Goal: Transaction & Acquisition: Purchase product/service

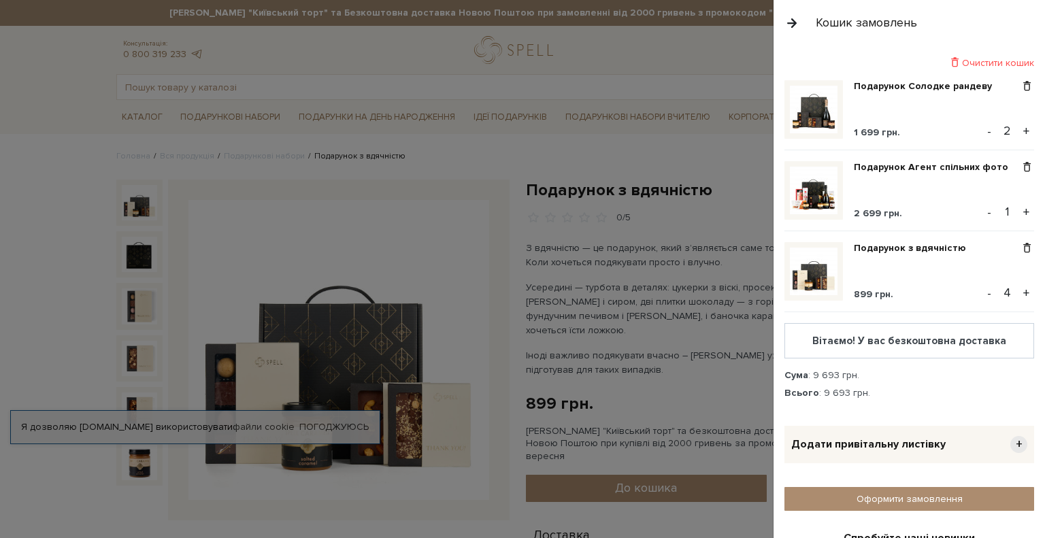
click at [41, 197] on div at bounding box center [522, 269] width 1045 height 538
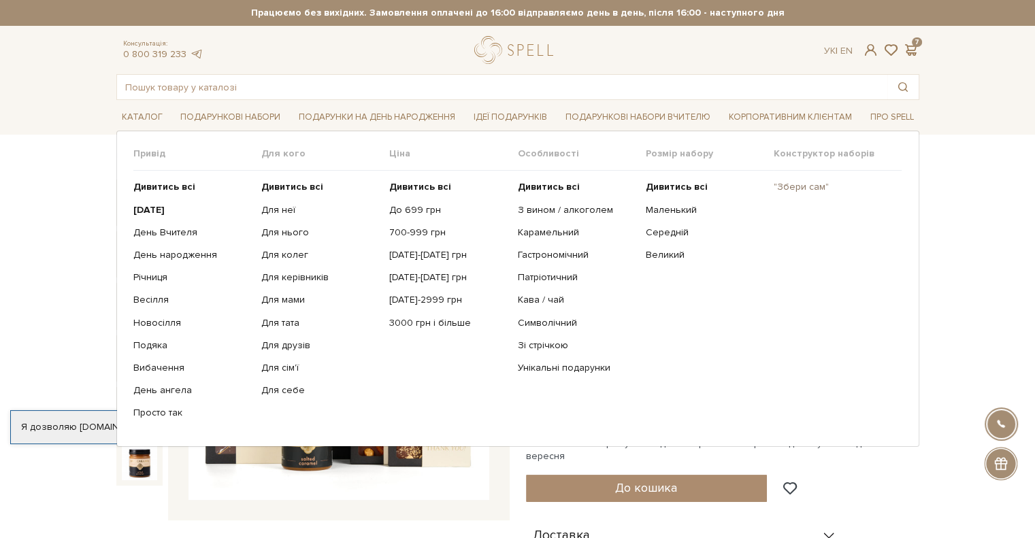
click at [800, 186] on link ""Збери сам"" at bounding box center [833, 187] width 118 height 12
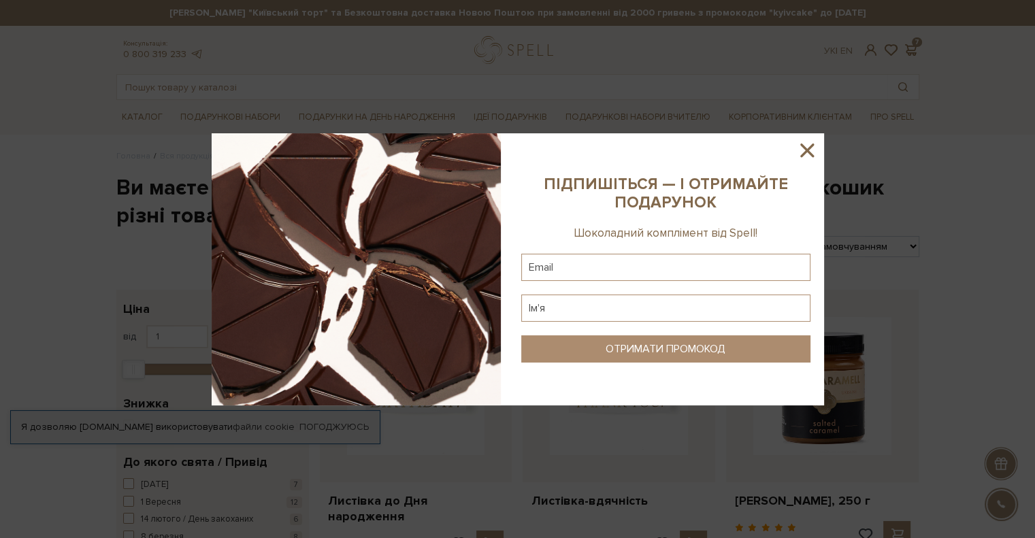
click at [802, 150] on icon at bounding box center [806, 150] width 23 height 23
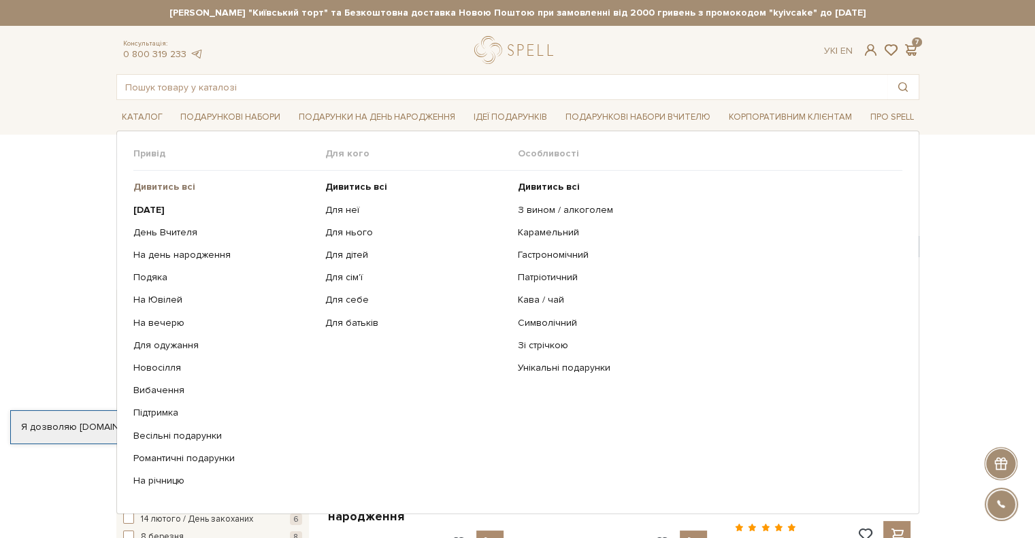
click at [146, 185] on b "Дивитись всі" at bounding box center [164, 187] width 62 height 12
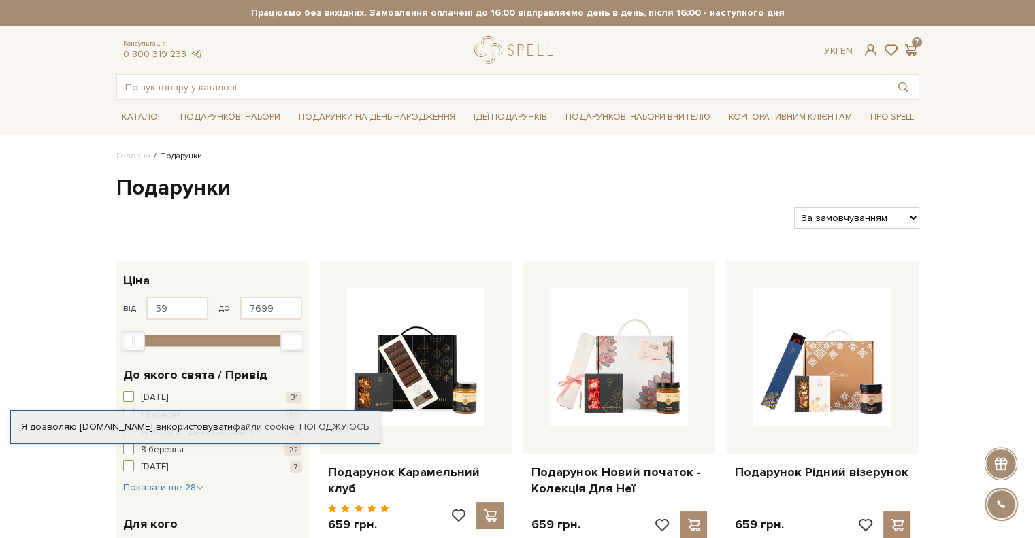
click at [908, 217] on select "За замовчуванням За Ціною (зростання) За Ціною (зменшення) Новинки За популярні…" at bounding box center [856, 218] width 125 height 21
select select "[URL][DOMAIN_NAME]"
click at [794, 208] on select "За замовчуванням За Ціною (зростання) За Ціною (зменшення) Новинки За популярні…" at bounding box center [856, 218] width 125 height 21
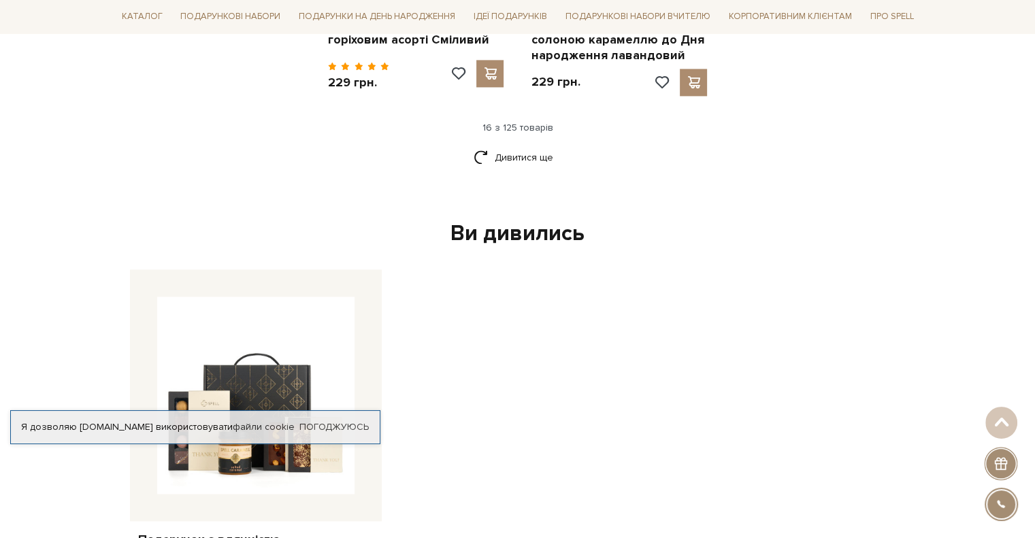
scroll to position [2041, 0]
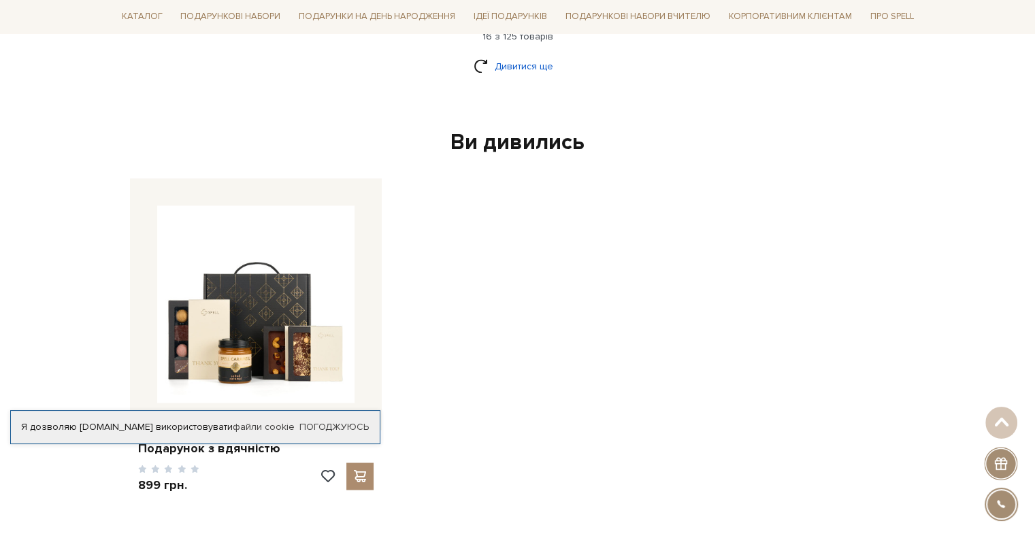
click at [507, 54] on link "Дивитися ще" at bounding box center [518, 66] width 88 height 24
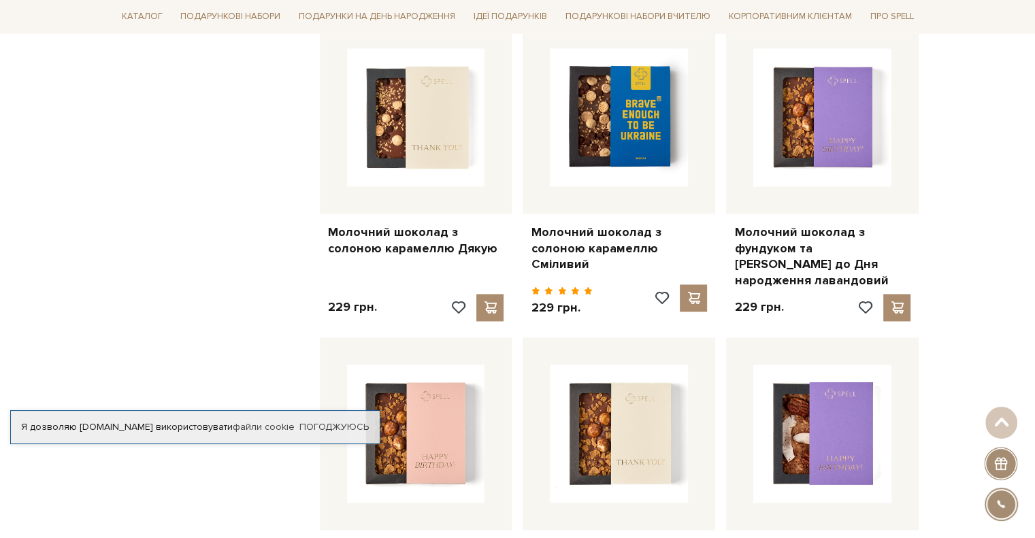
scroll to position [3567, 0]
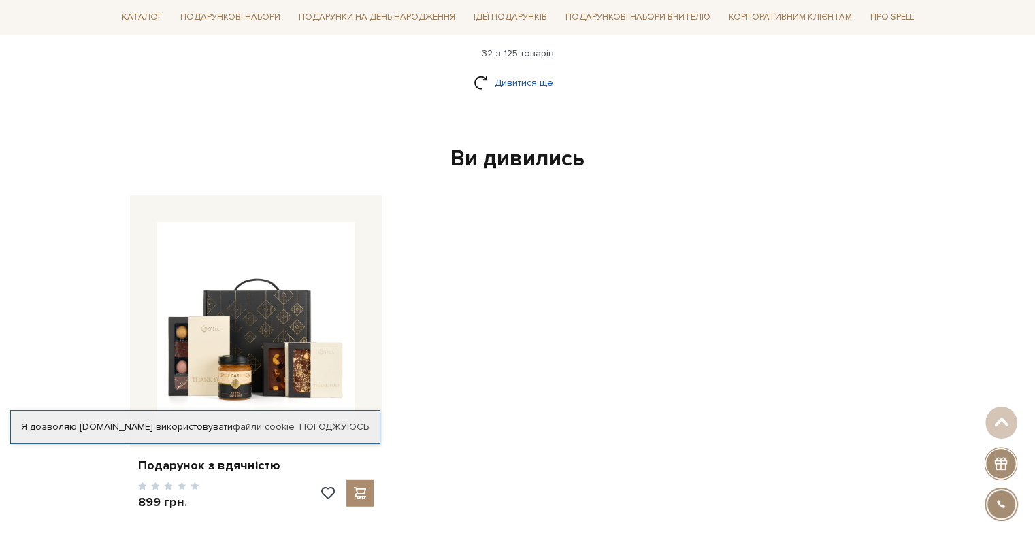
click at [514, 71] on link "Дивитися ще" at bounding box center [518, 83] width 88 height 24
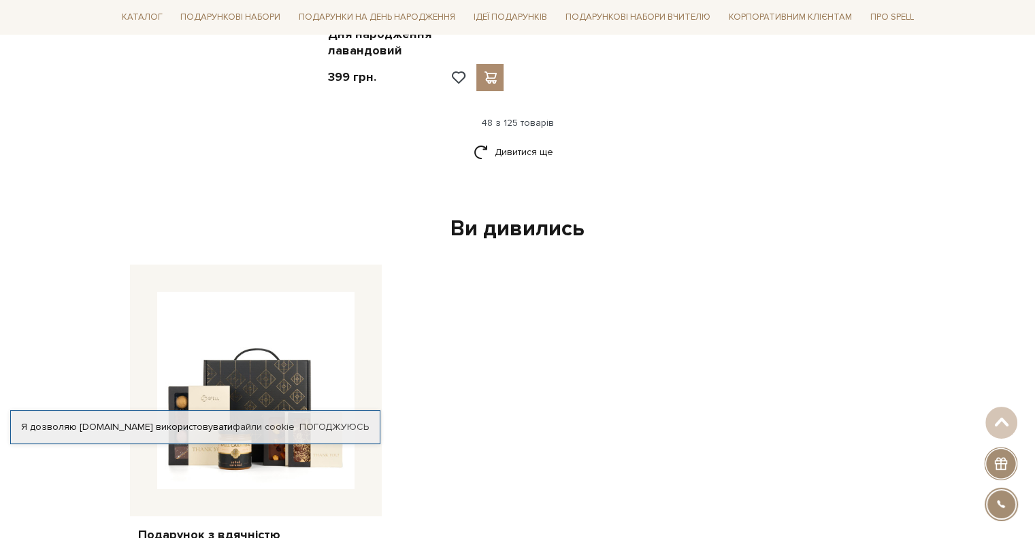
scroll to position [5135, 0]
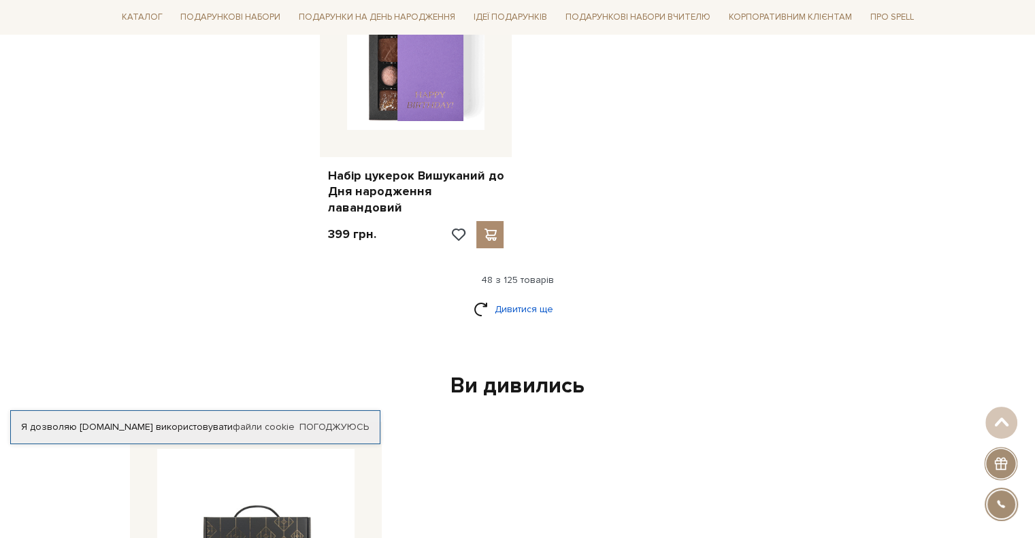
click at [518, 297] on link "Дивитися ще" at bounding box center [518, 309] width 88 height 24
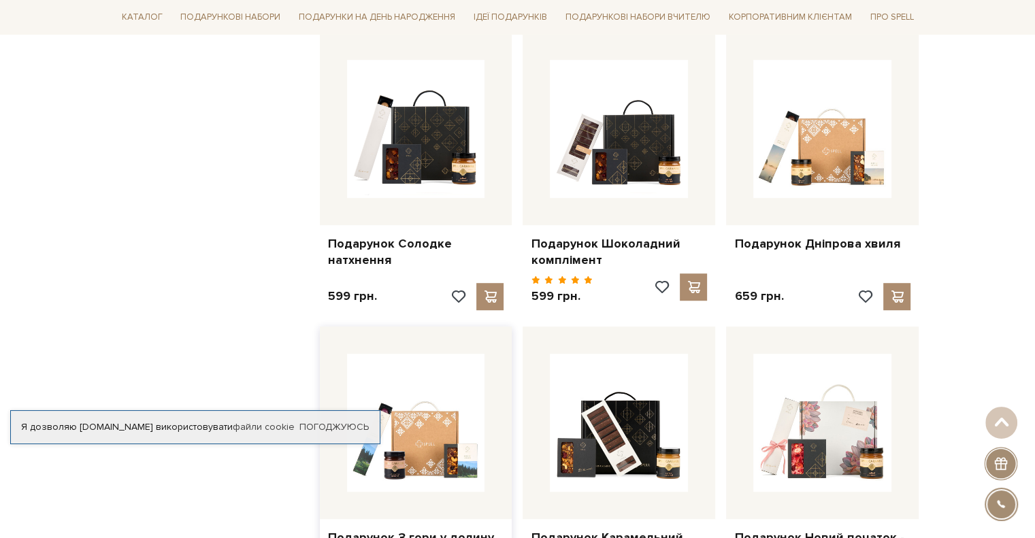
scroll to position [6359, 0]
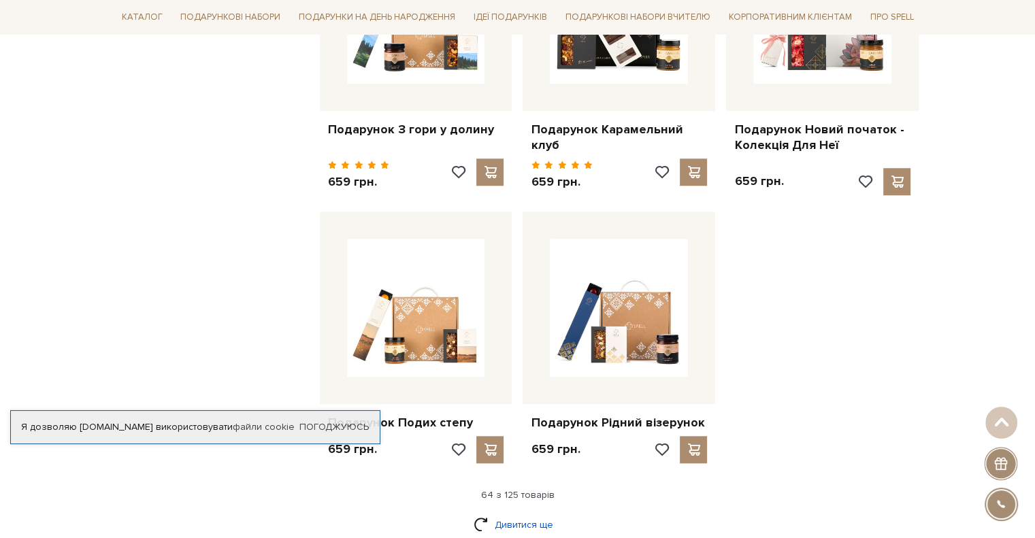
click at [509, 513] on link "Дивитися ще" at bounding box center [518, 525] width 88 height 24
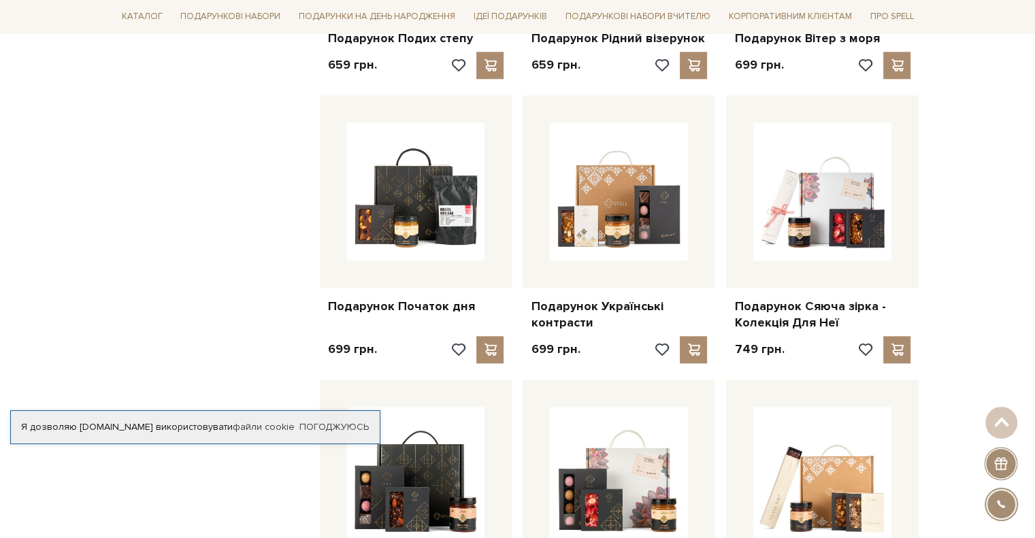
scroll to position [6768, 0]
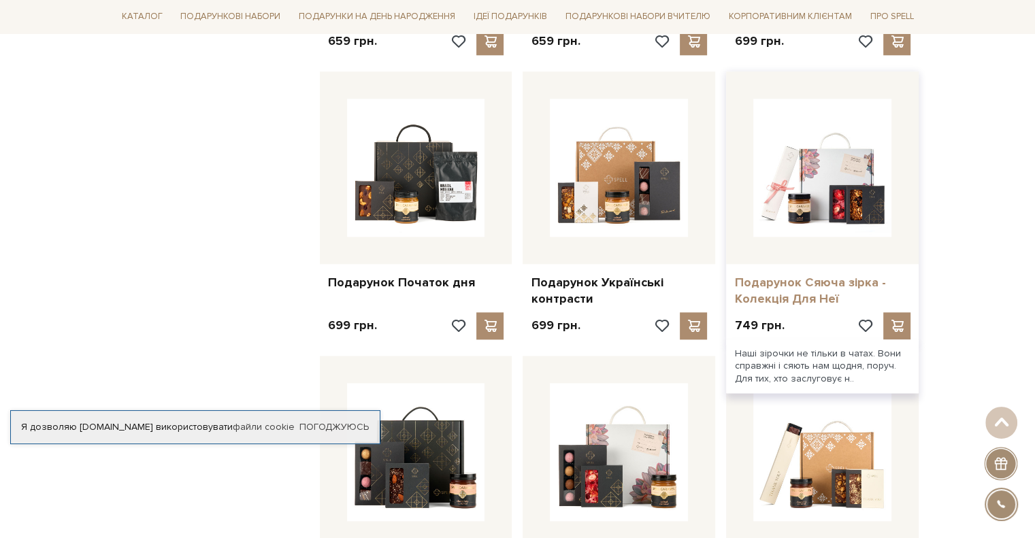
click at [805, 275] on link "Подарунок Сяюча зірка - Колекція Для Неї" at bounding box center [822, 291] width 176 height 32
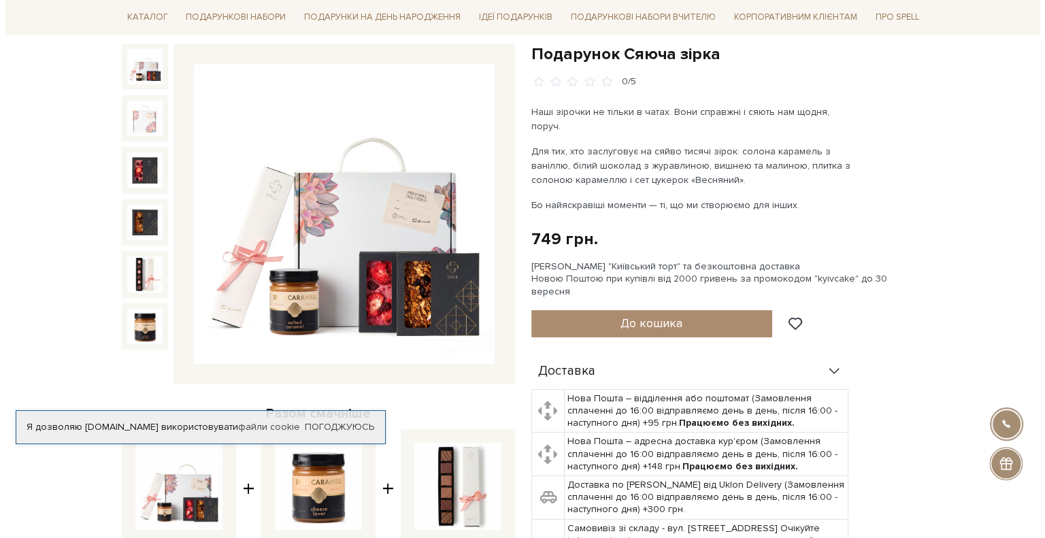
scroll to position [68, 0]
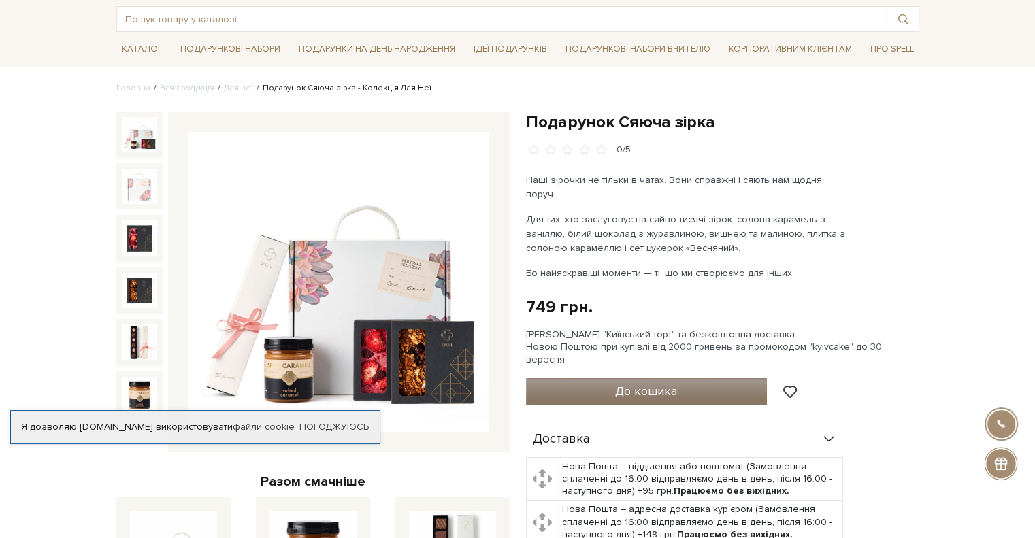
click at [674, 384] on span "До кошика" at bounding box center [646, 391] width 62 height 15
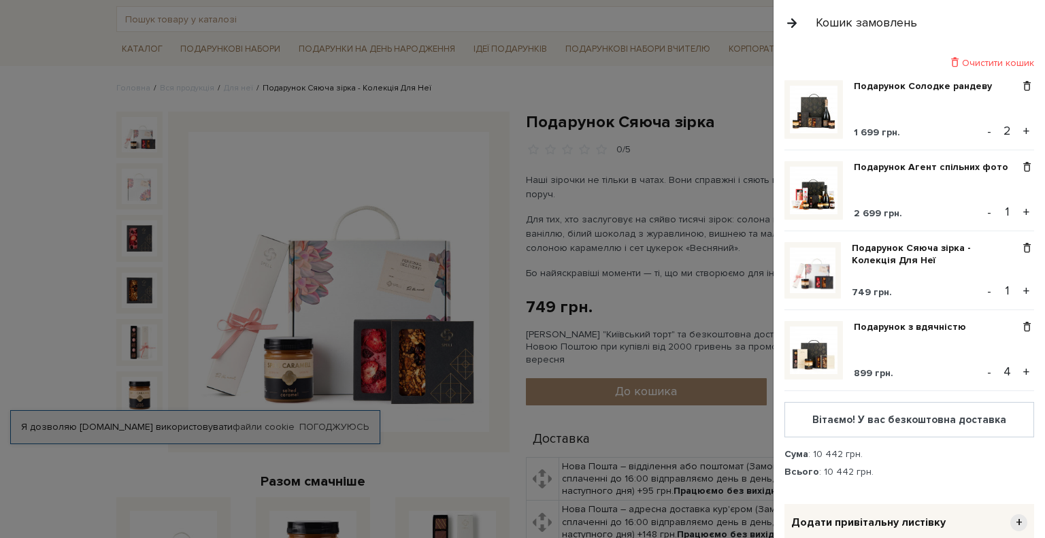
click at [1019, 286] on button "+" at bounding box center [1027, 291] width 16 height 20
click at [984, 368] on button "-" at bounding box center [990, 372] width 14 height 20
click at [984, 370] on button "-" at bounding box center [990, 372] width 14 height 20
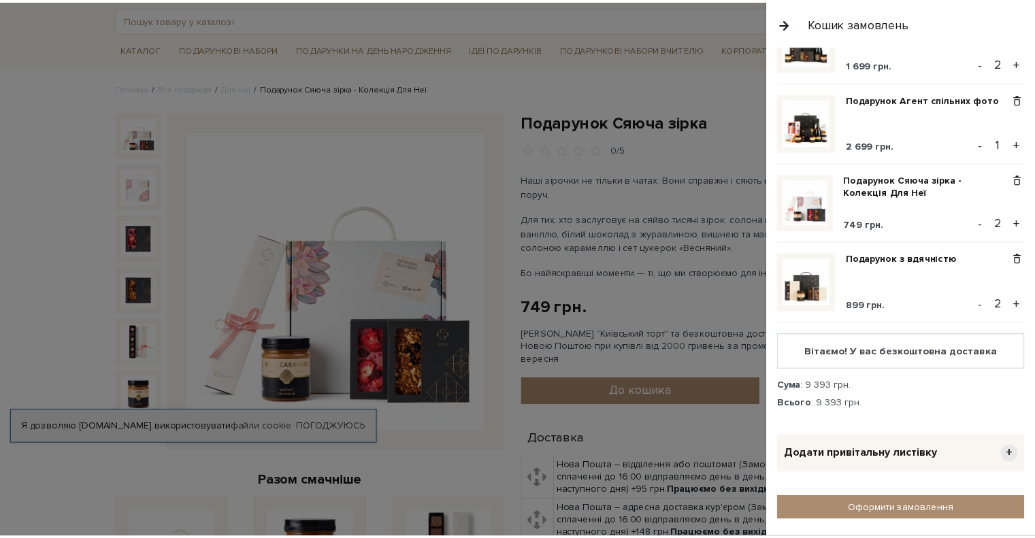
scroll to position [0, 0]
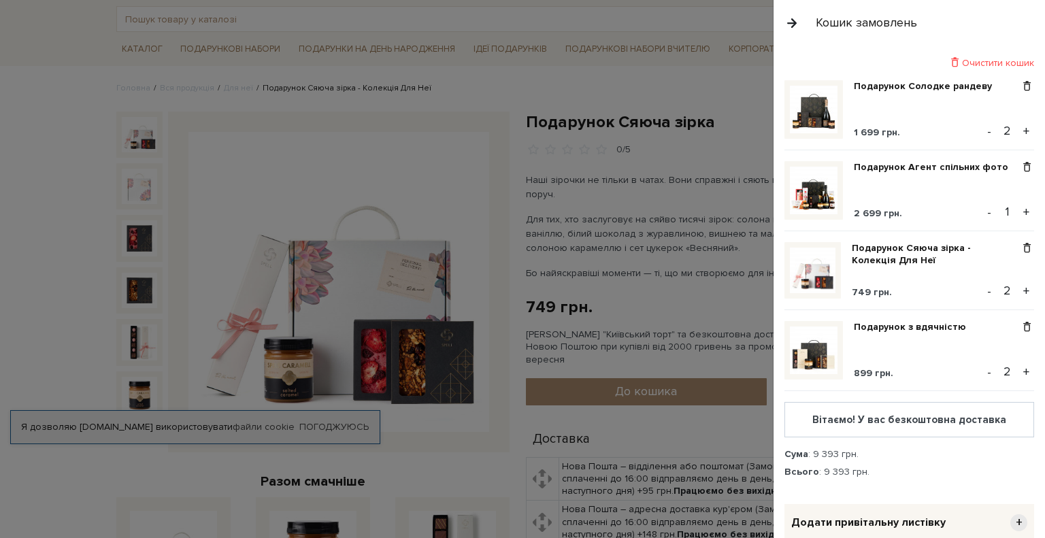
click at [43, 309] on div at bounding box center [522, 269] width 1045 height 538
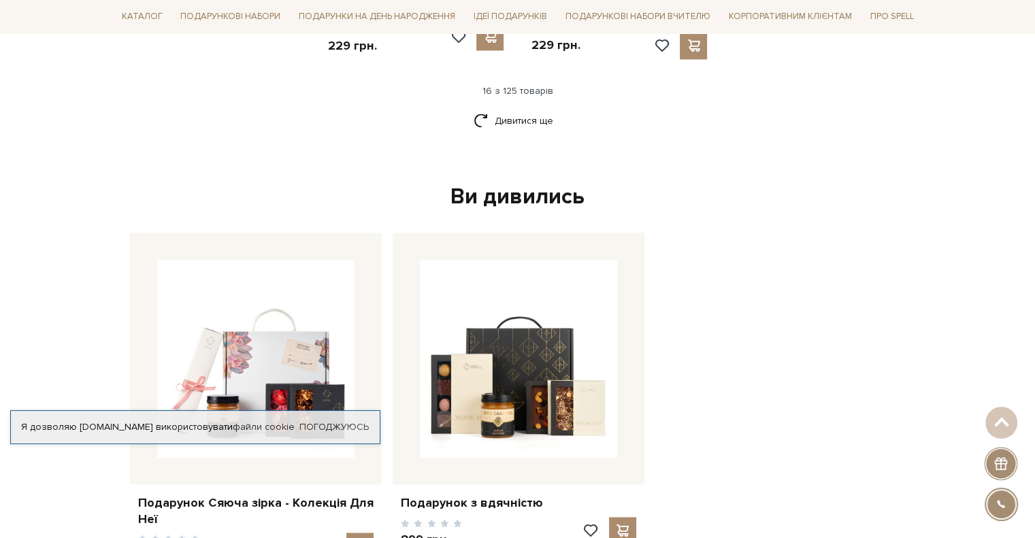
scroll to position [1905, 0]
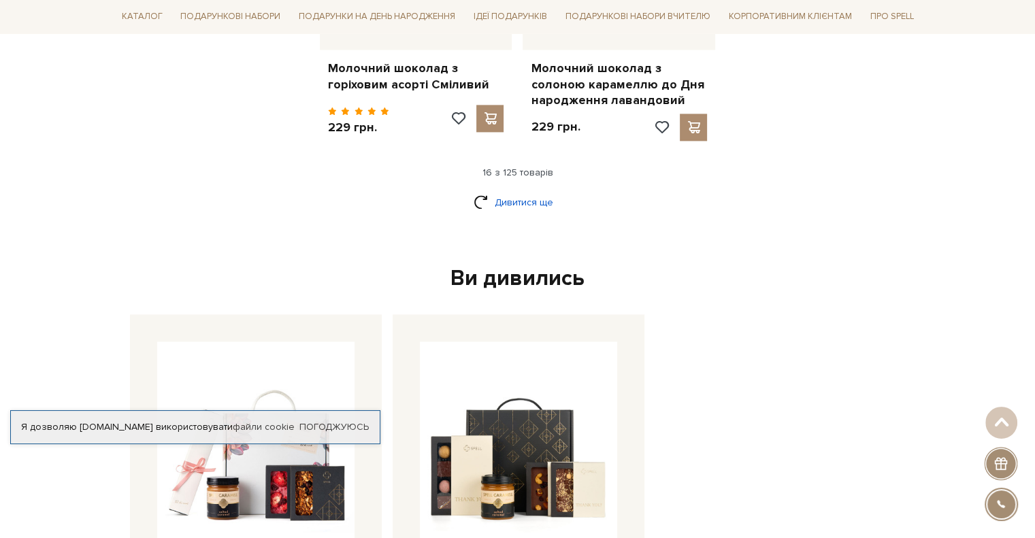
click at [531, 191] on link "Дивитися ще" at bounding box center [518, 203] width 88 height 24
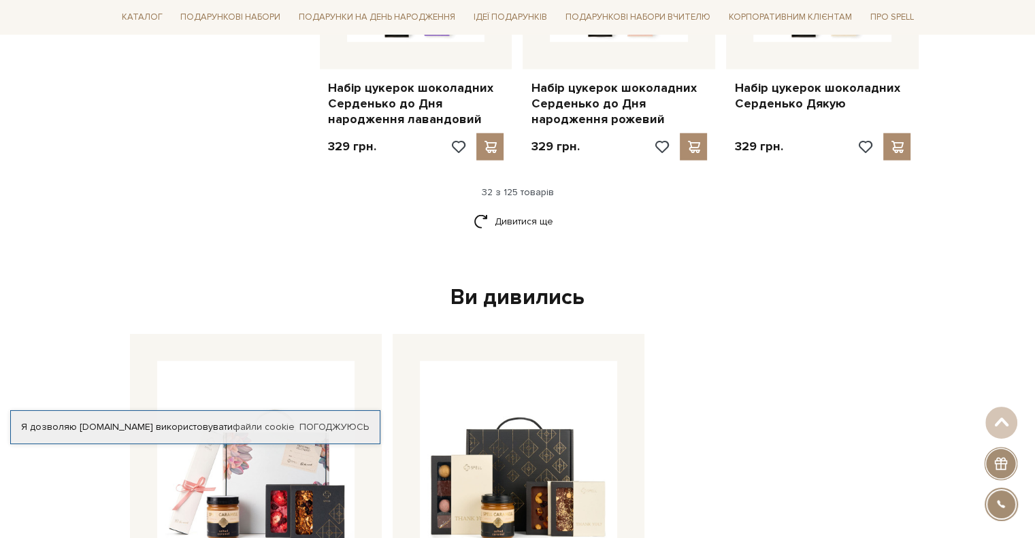
scroll to position [3334, 0]
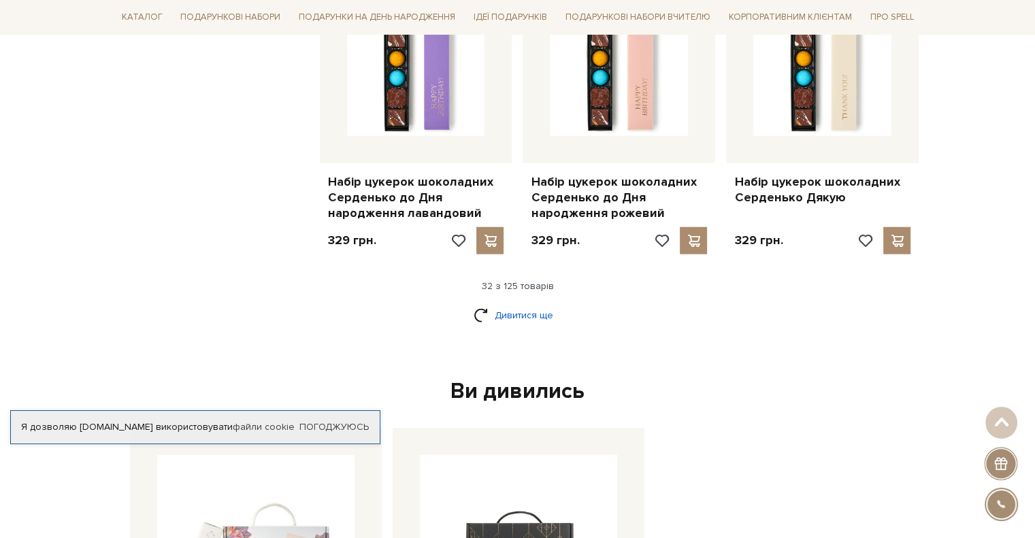
click at [515, 303] on link "Дивитися ще" at bounding box center [518, 315] width 88 height 24
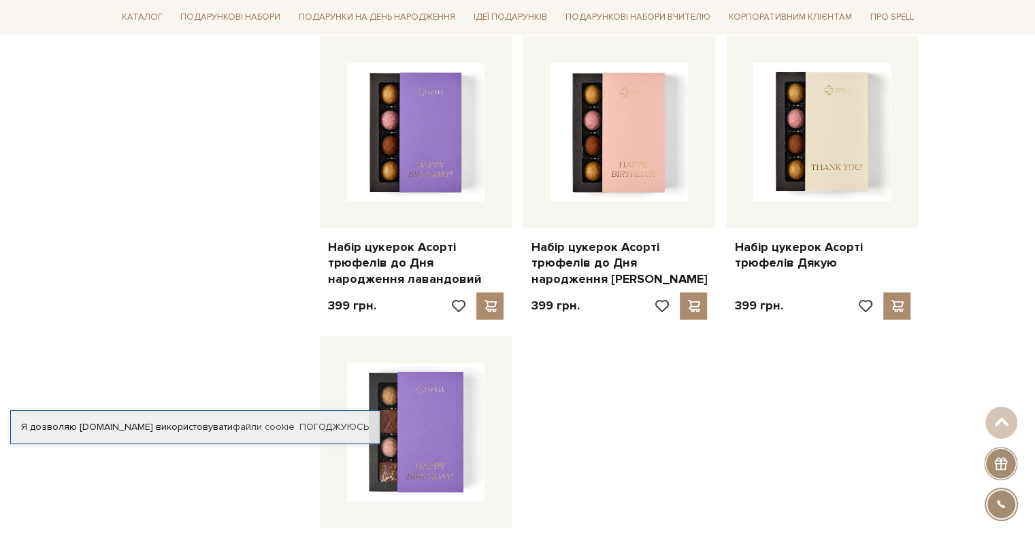
scroll to position [5239, 0]
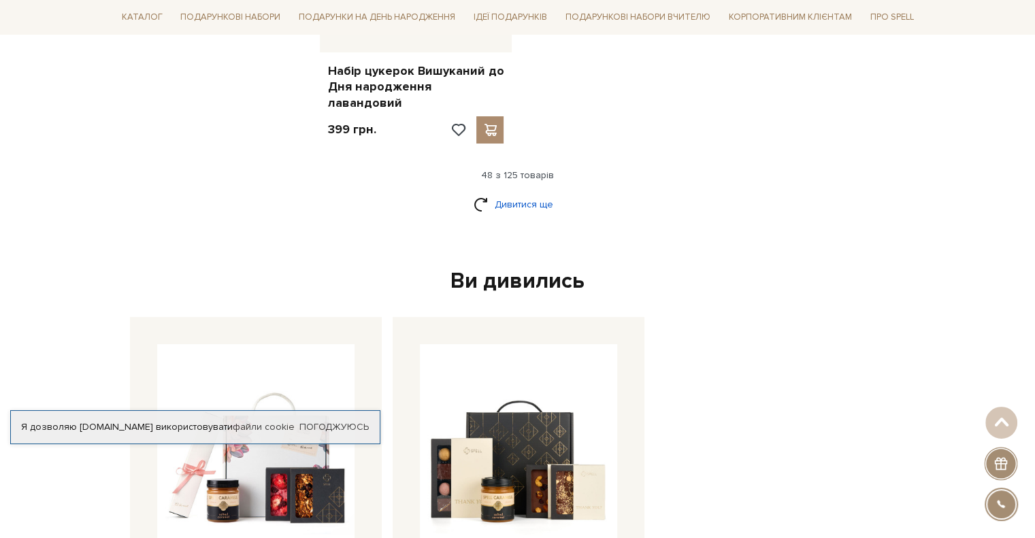
click at [545, 193] on link "Дивитися ще" at bounding box center [518, 205] width 88 height 24
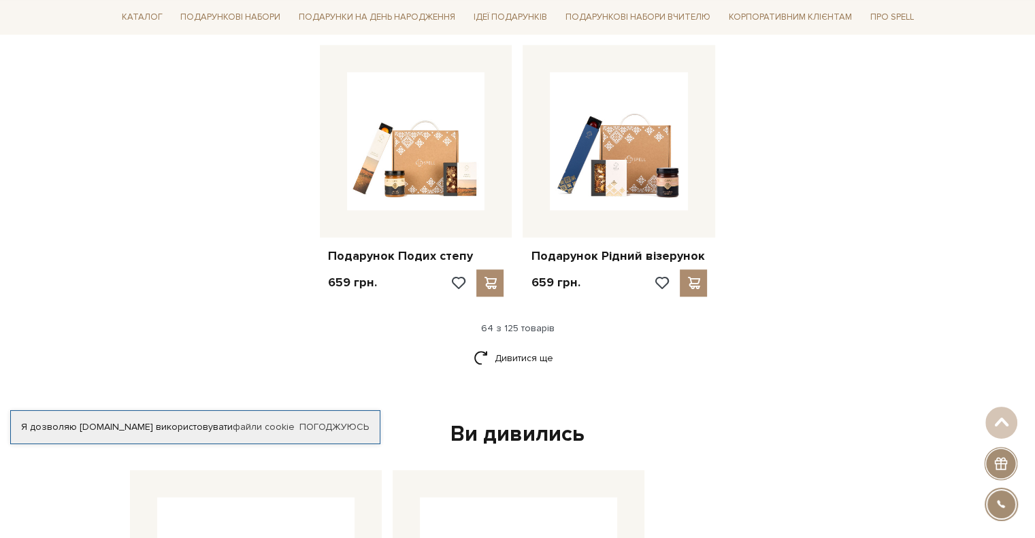
scroll to position [6600, 0]
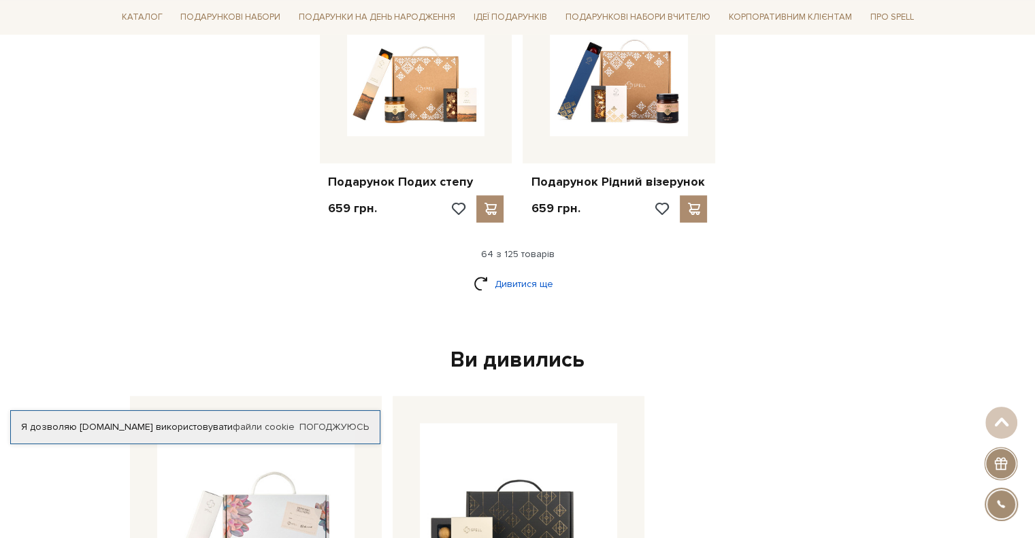
click at [517, 272] on link "Дивитися ще" at bounding box center [518, 284] width 88 height 24
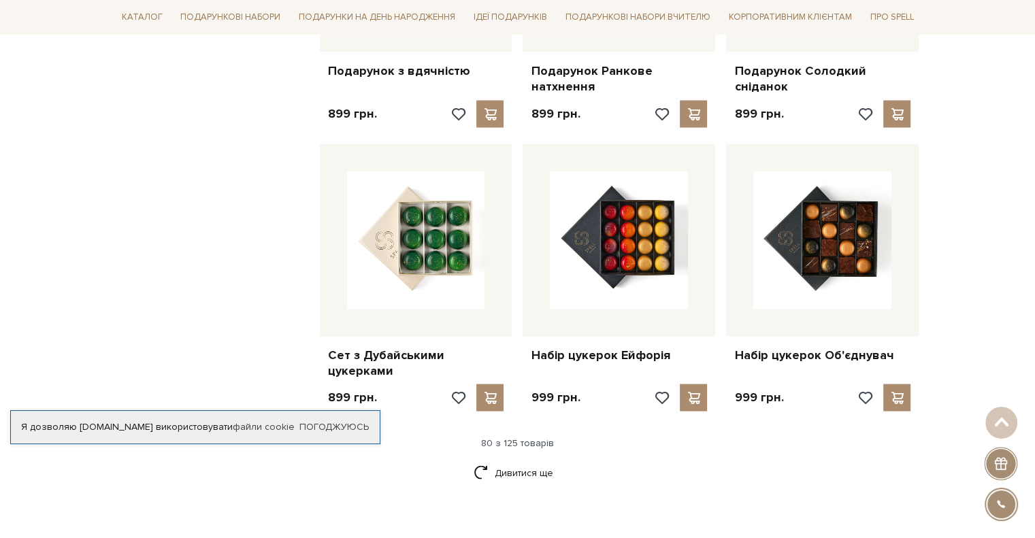
scroll to position [7893, 0]
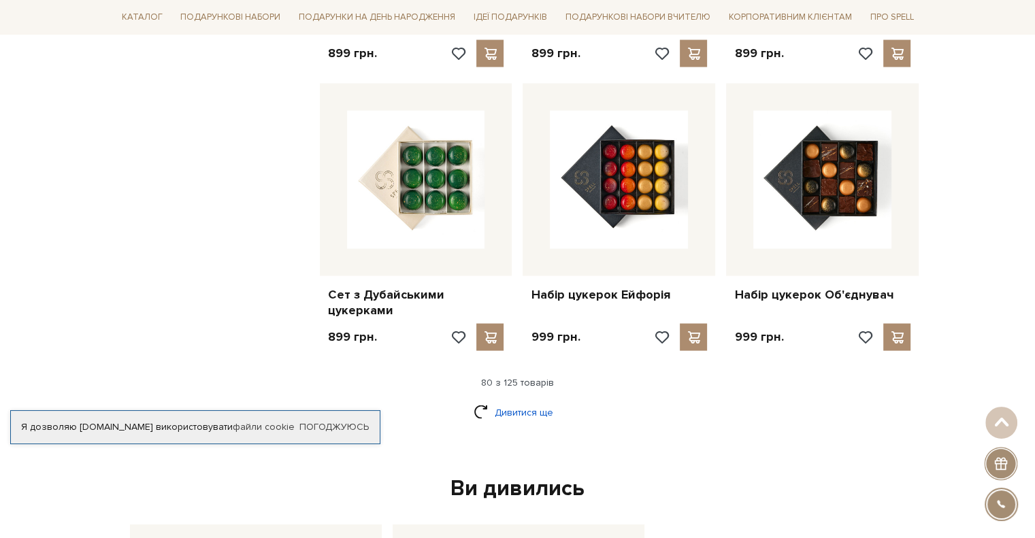
click at [517, 401] on link "Дивитися ще" at bounding box center [518, 413] width 88 height 24
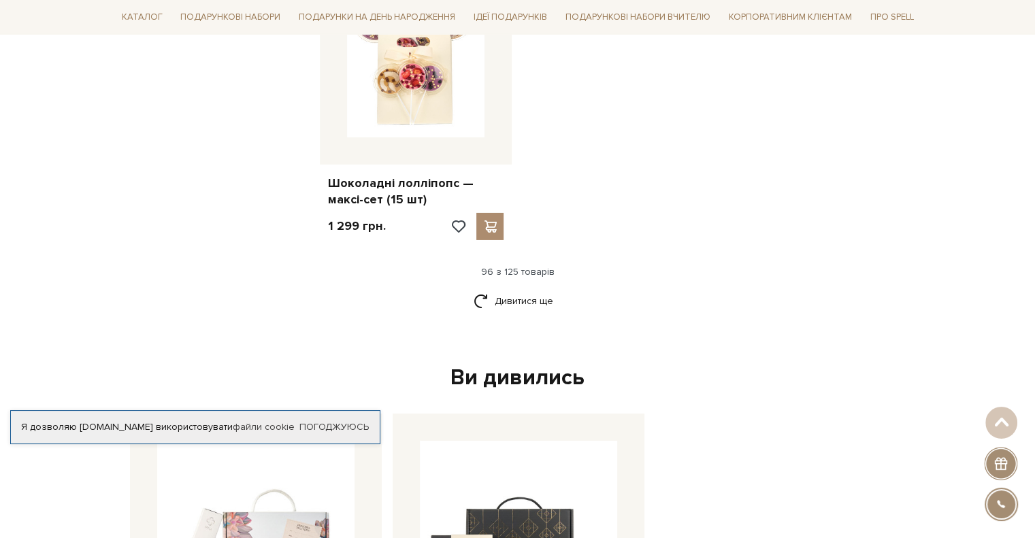
scroll to position [9730, 0]
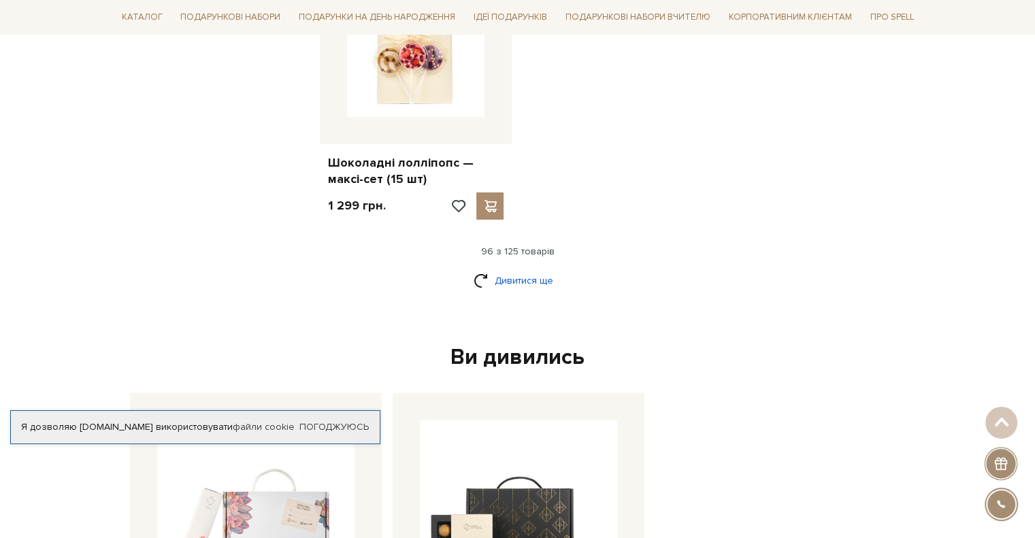
click at [501, 269] on link "Дивитися ще" at bounding box center [518, 281] width 88 height 24
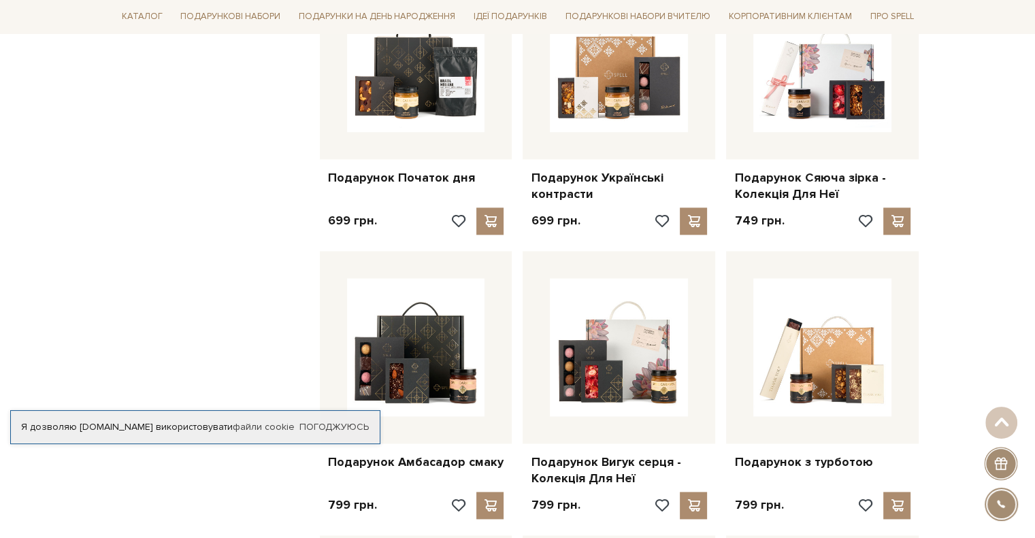
scroll to position [6804, 0]
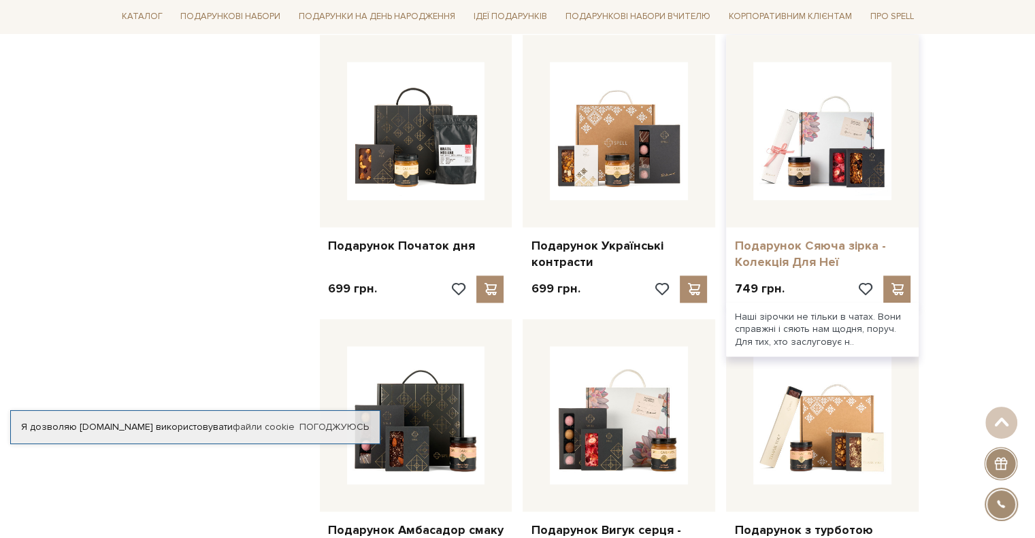
click at [808, 238] on link "Подарунок Сяюча зірка - Колекція Для Неї" at bounding box center [822, 254] width 176 height 32
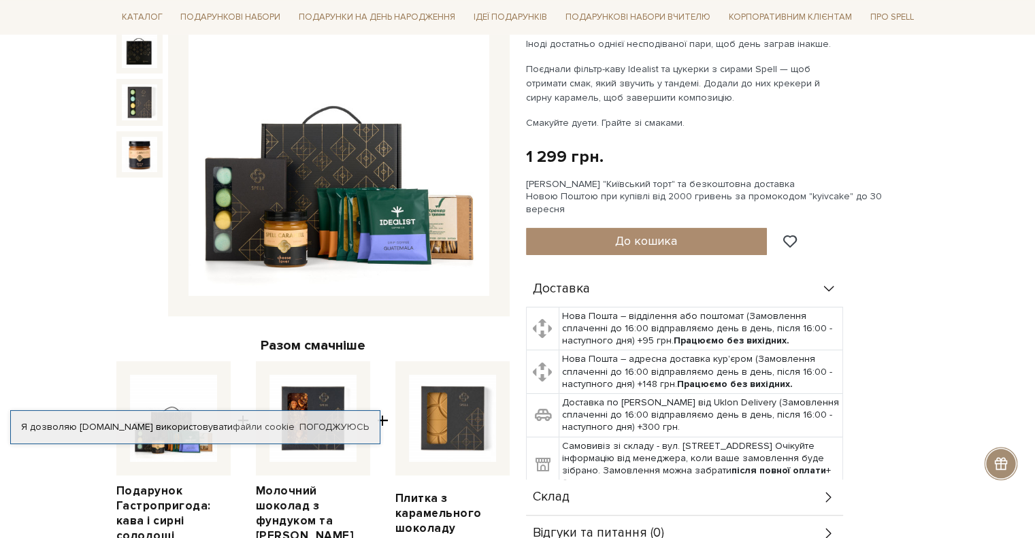
scroll to position [136, 0]
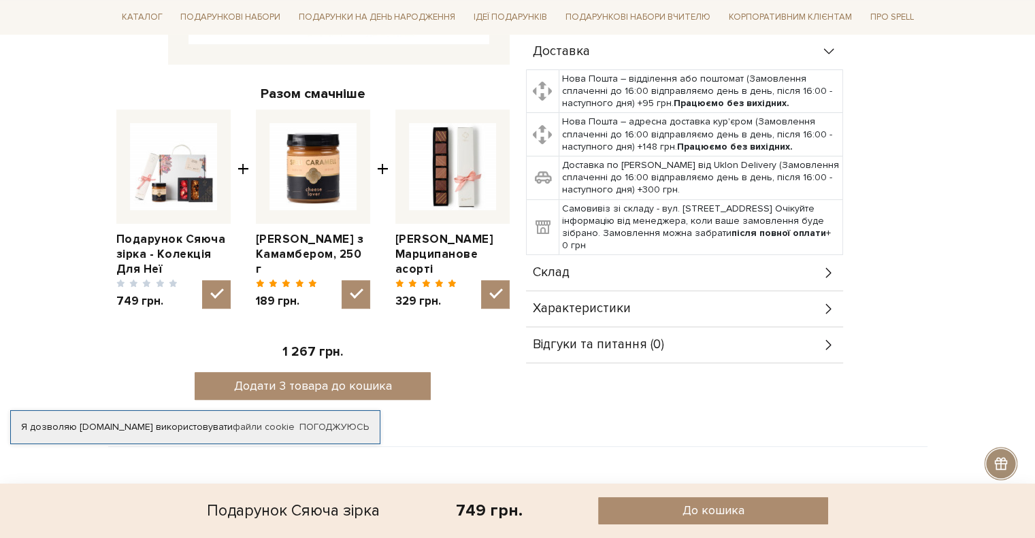
scroll to position [476, 0]
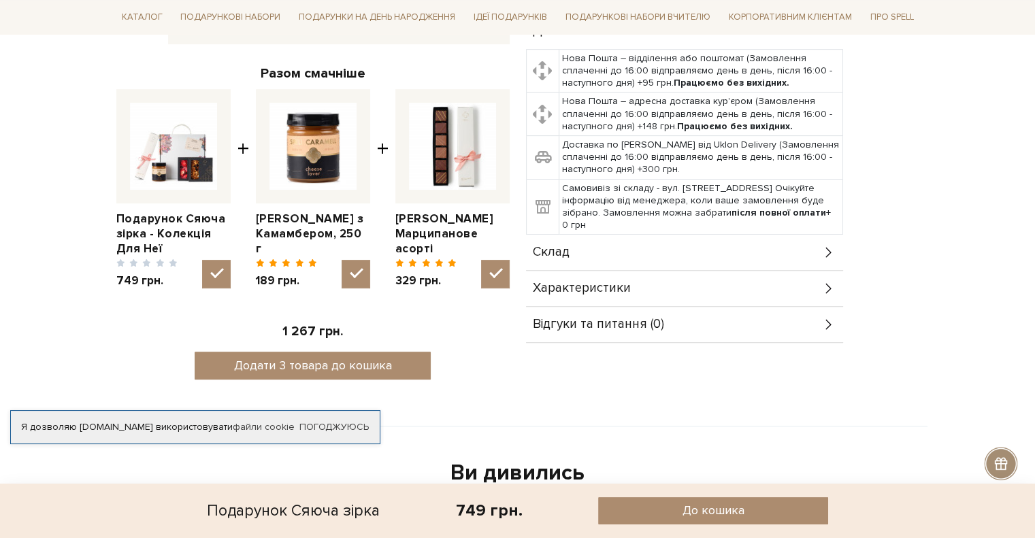
click at [495, 276] on input "checkbox" at bounding box center [495, 274] width 29 height 29
checkbox input "true"
click at [364, 277] on input "checkbox" at bounding box center [356, 274] width 29 height 29
checkbox input "false"
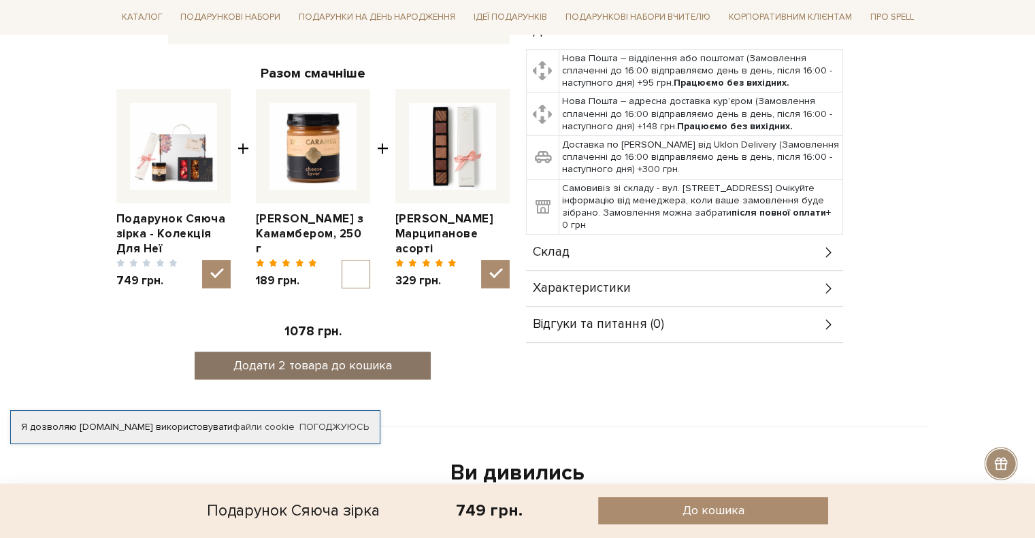
click at [294, 374] on button "Додати 2 товара до кошика" at bounding box center [313, 366] width 236 height 28
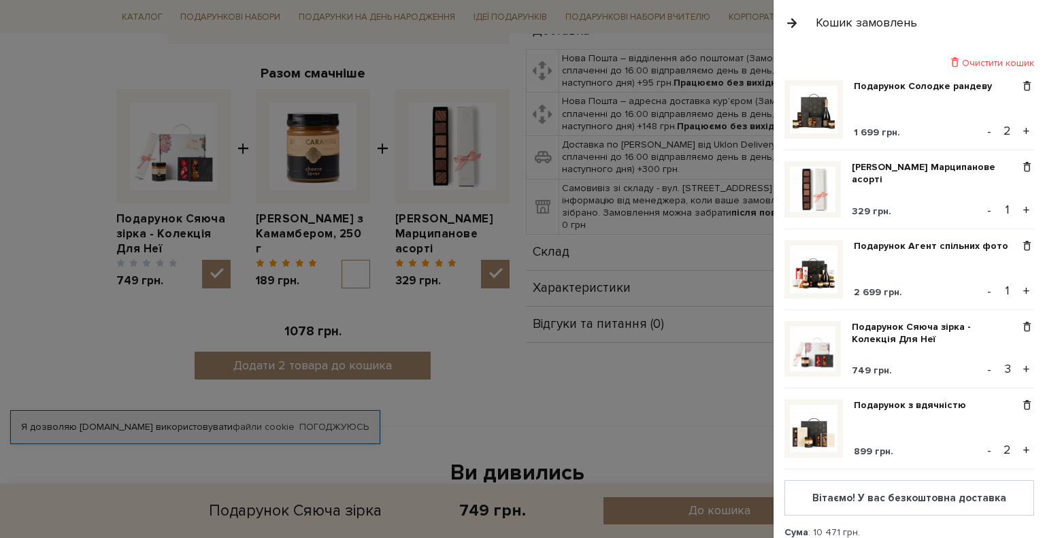
click at [983, 366] on button "-" at bounding box center [990, 369] width 14 height 20
click at [1020, 167] on span at bounding box center [1027, 167] width 14 height 12
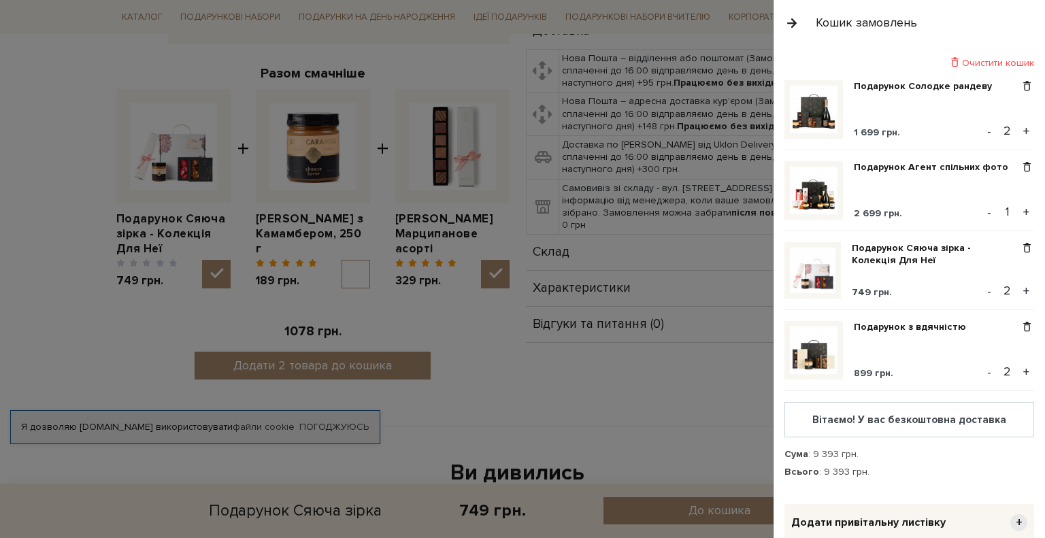
click at [62, 178] on div at bounding box center [522, 269] width 1045 height 538
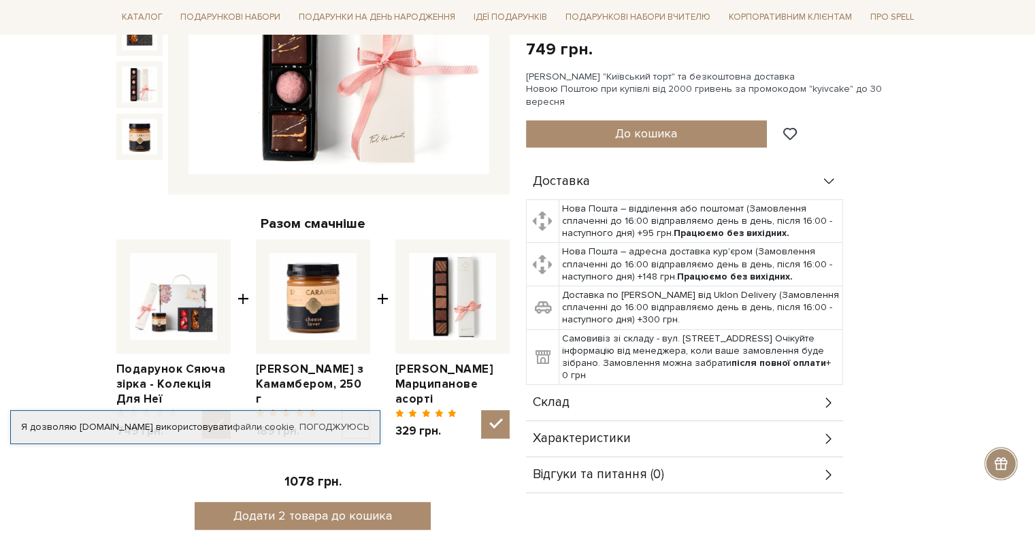
scroll to position [0, 0]
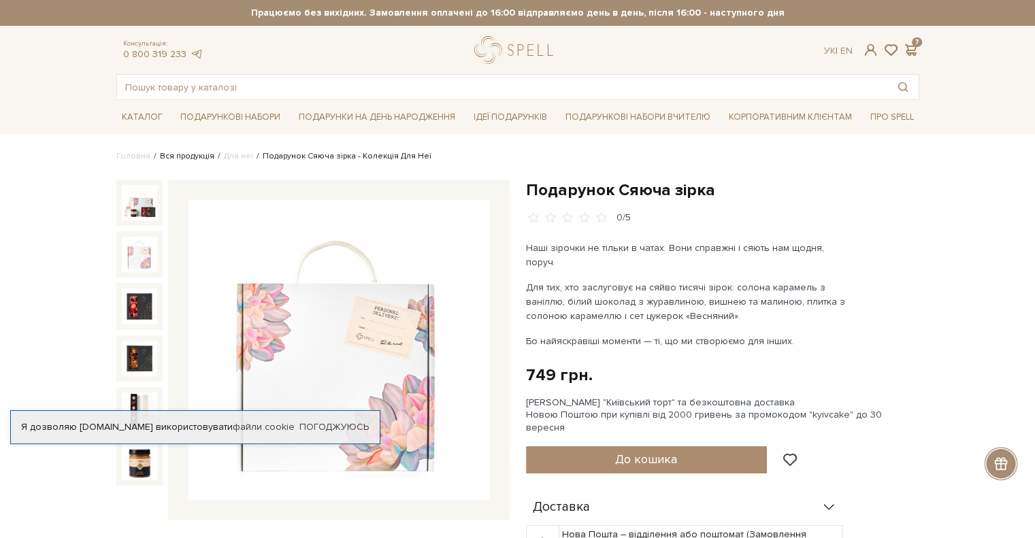
click at [167, 157] on link "Вся продукція" at bounding box center [187, 156] width 54 height 10
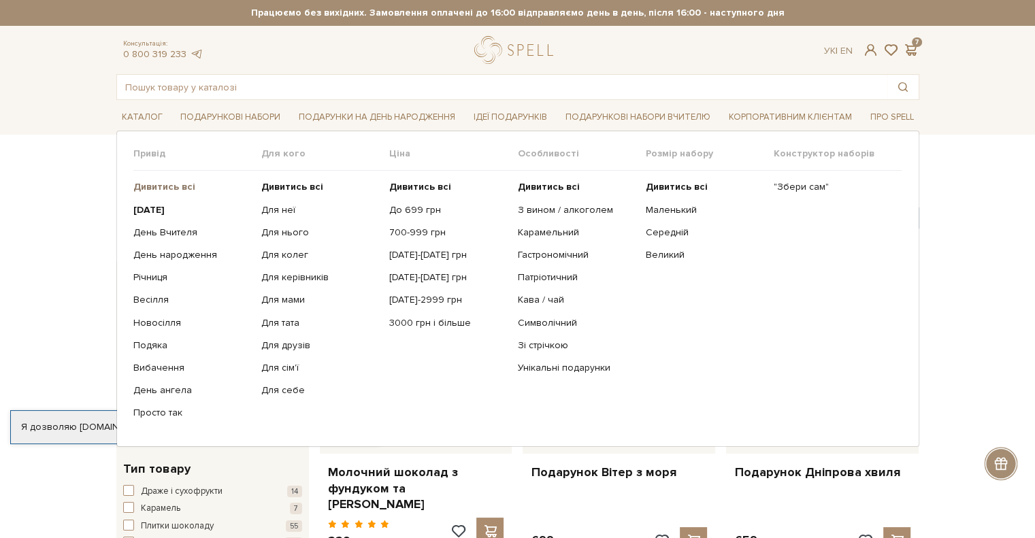
click at [159, 185] on b "Дивитись всі" at bounding box center [164, 187] width 62 height 12
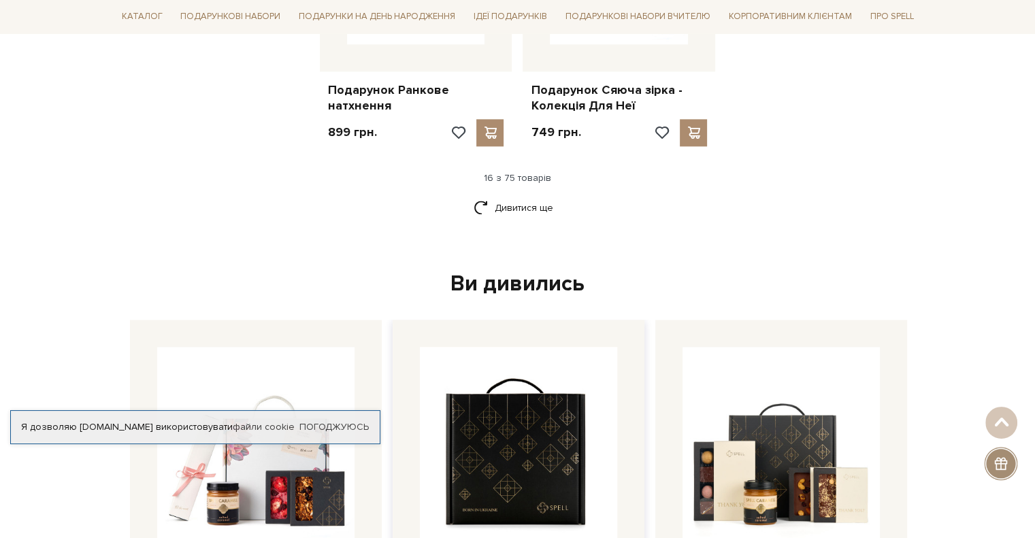
scroll to position [1837, 0]
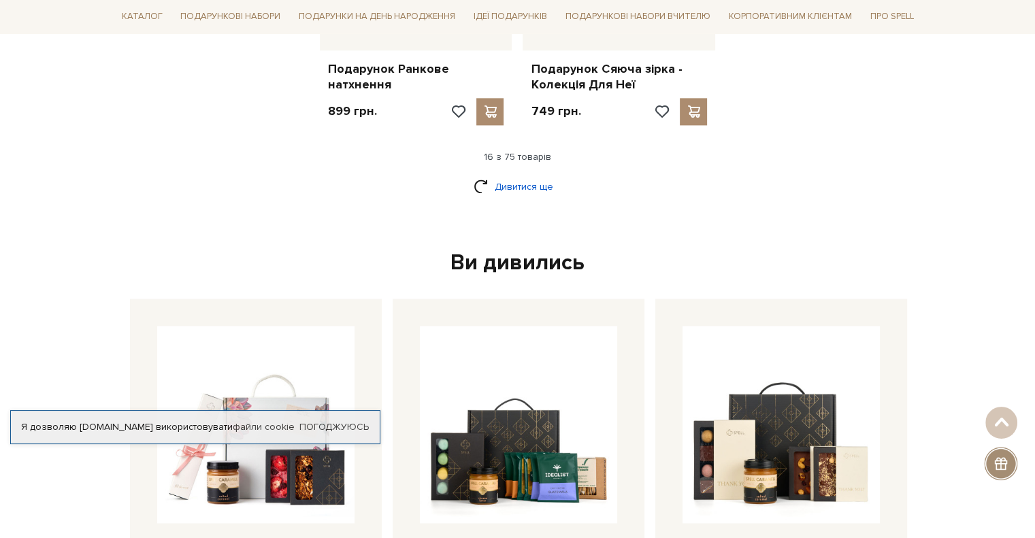
click at [521, 179] on link "Дивитися ще" at bounding box center [518, 187] width 88 height 24
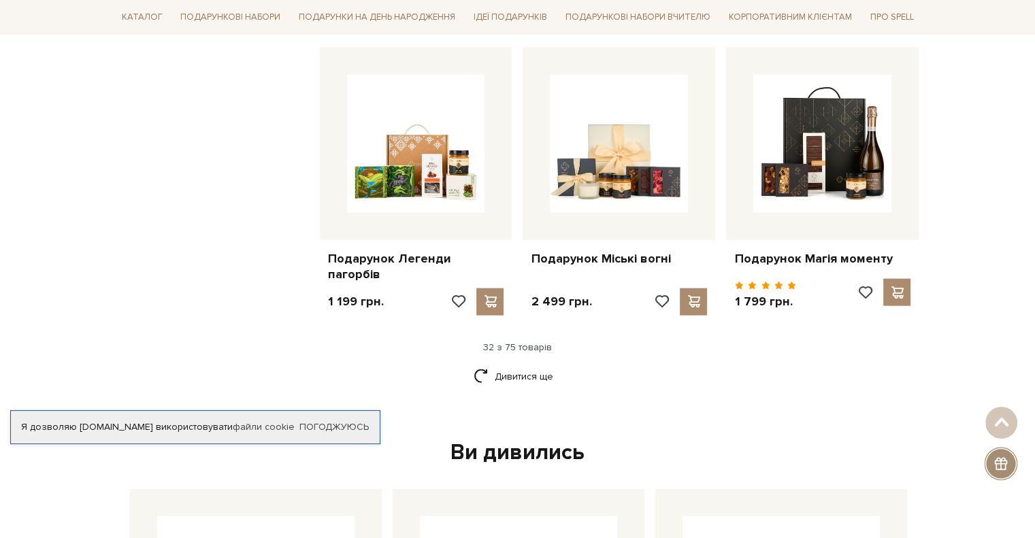
scroll to position [2994, 0]
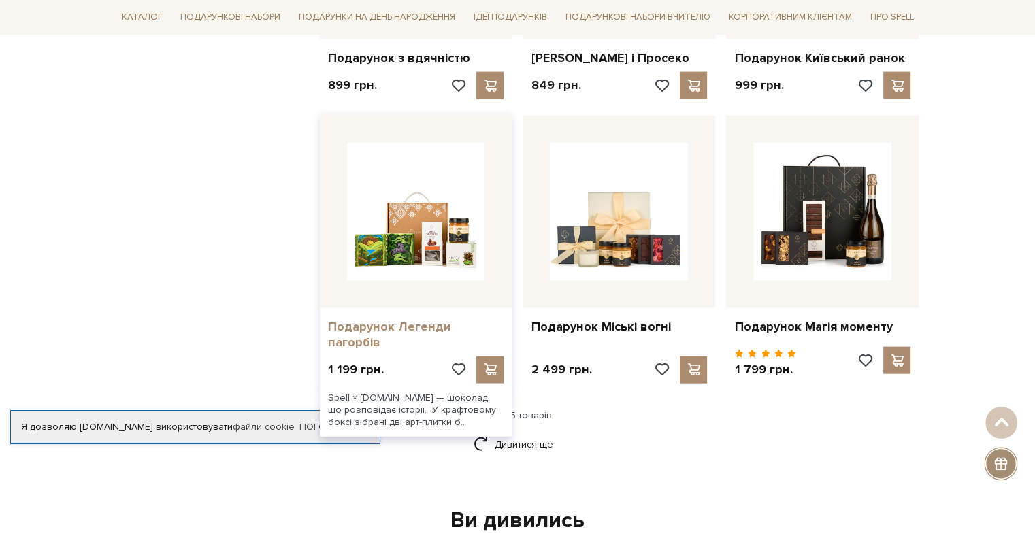
click at [415, 331] on link "Подарунок Легенди пагорбів" at bounding box center [416, 335] width 176 height 32
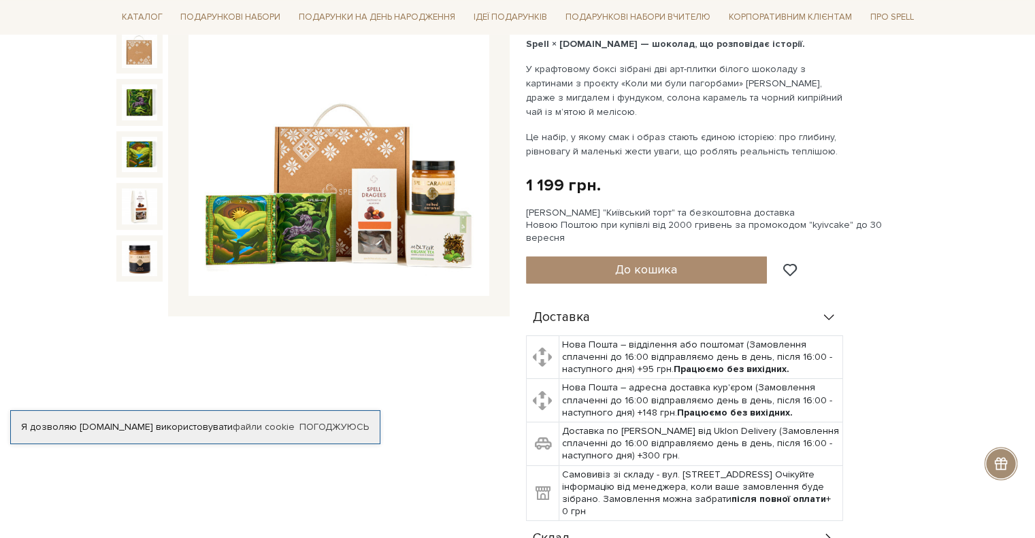
scroll to position [136, 0]
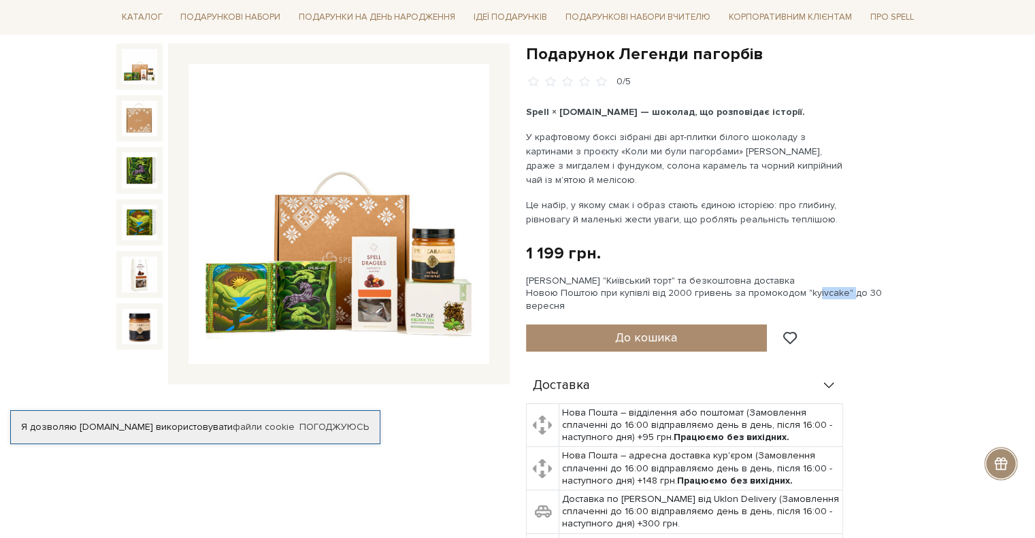
drag, startPoint x: 799, startPoint y: 293, endPoint x: 834, endPoint y: 291, distance: 34.8
click at [834, 291] on div "Сет Цукерок "Київський торт" та безкоштовна доставка Новою Поштою при купівлі в…" at bounding box center [722, 293] width 393 height 37
copy div "kyivcake"
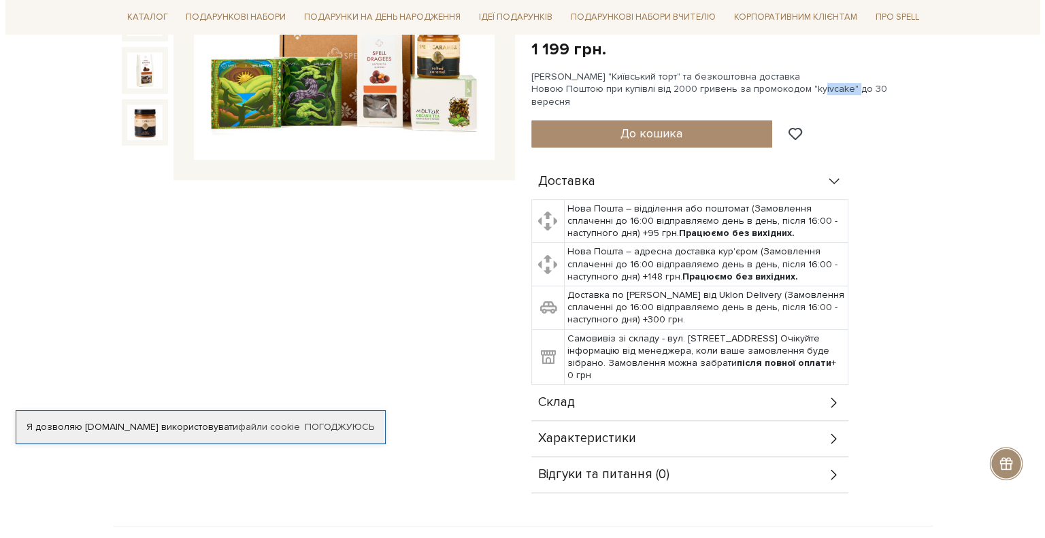
scroll to position [204, 0]
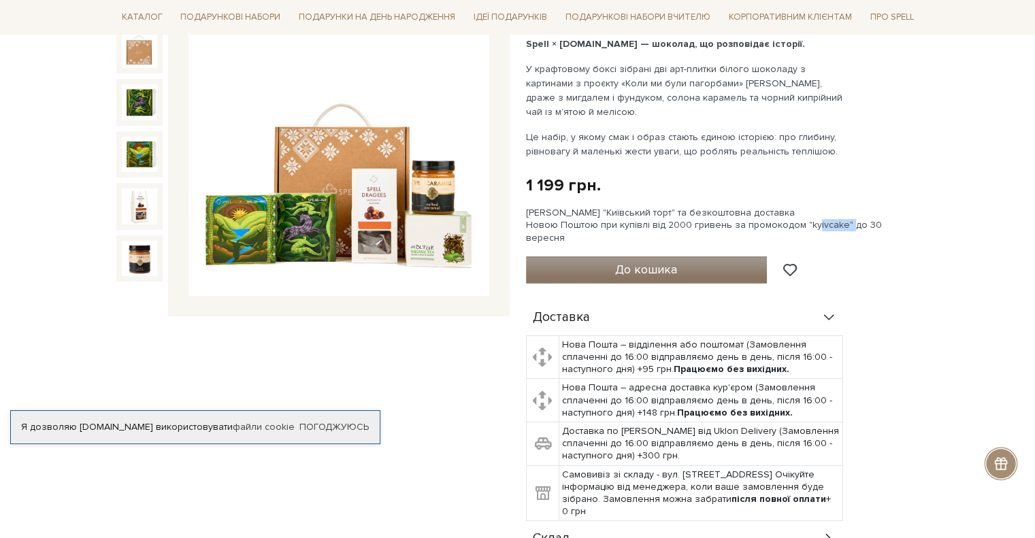
click at [644, 262] on span "До кошика" at bounding box center [646, 269] width 62 height 15
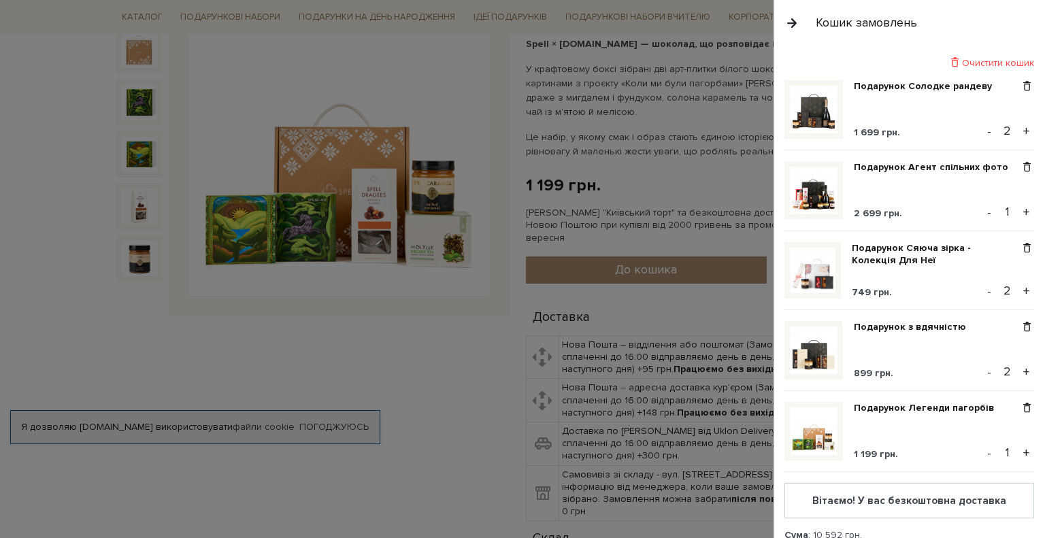
click at [984, 132] on button "-" at bounding box center [990, 131] width 14 height 20
click at [282, 357] on div at bounding box center [522, 269] width 1045 height 538
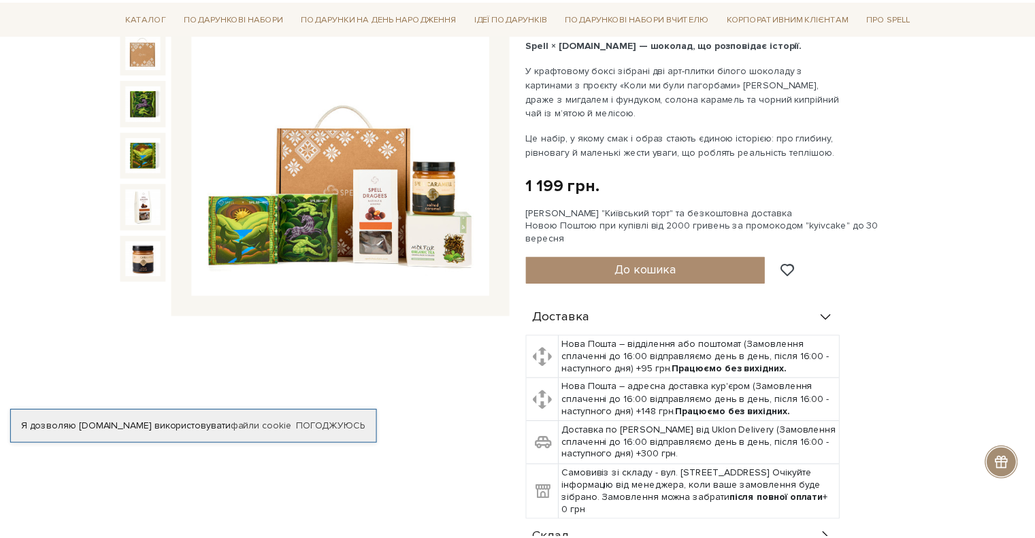
scroll to position [0, 0]
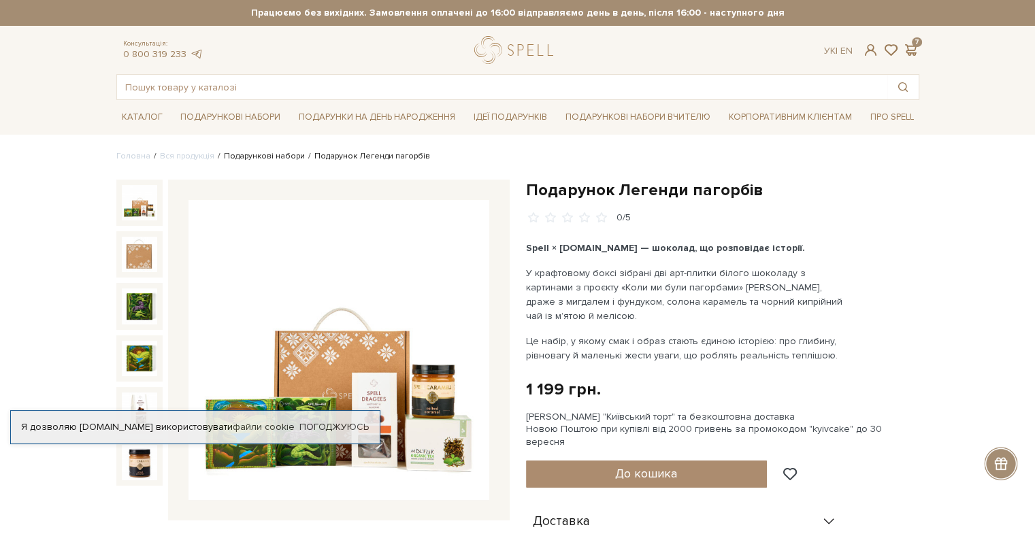
click at [268, 156] on link "Подарункові набори" at bounding box center [264, 156] width 81 height 10
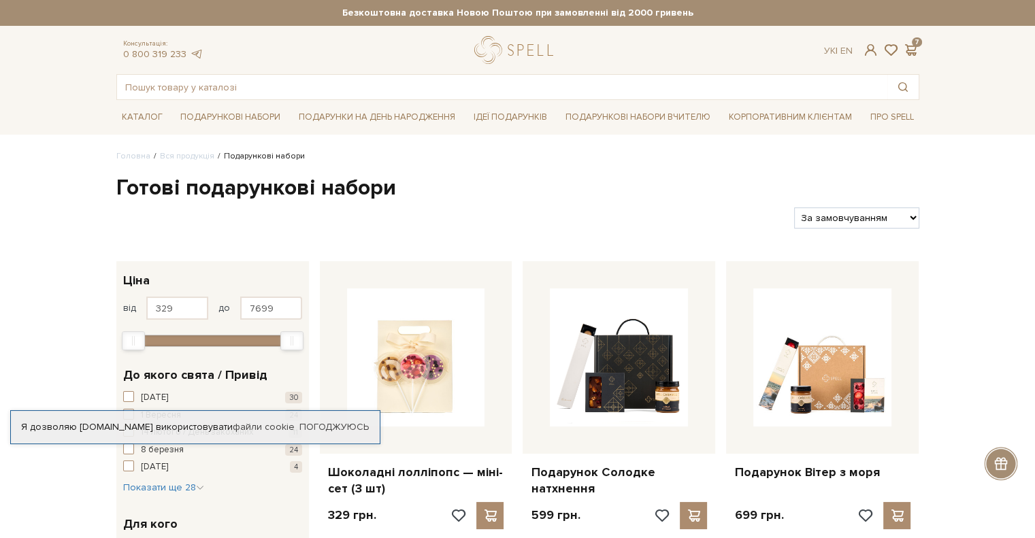
click at [908, 214] on select "За замовчуванням За Ціною (зростання) За Ціною (зменшення) Новинки За популярні…" at bounding box center [856, 218] width 125 height 21
select select "[URL][DOMAIN_NAME]"
click at [794, 208] on select "За замовчуванням За Ціною (зростання) За Ціною (зменшення) Новинки За популярні…" at bounding box center [856, 218] width 125 height 21
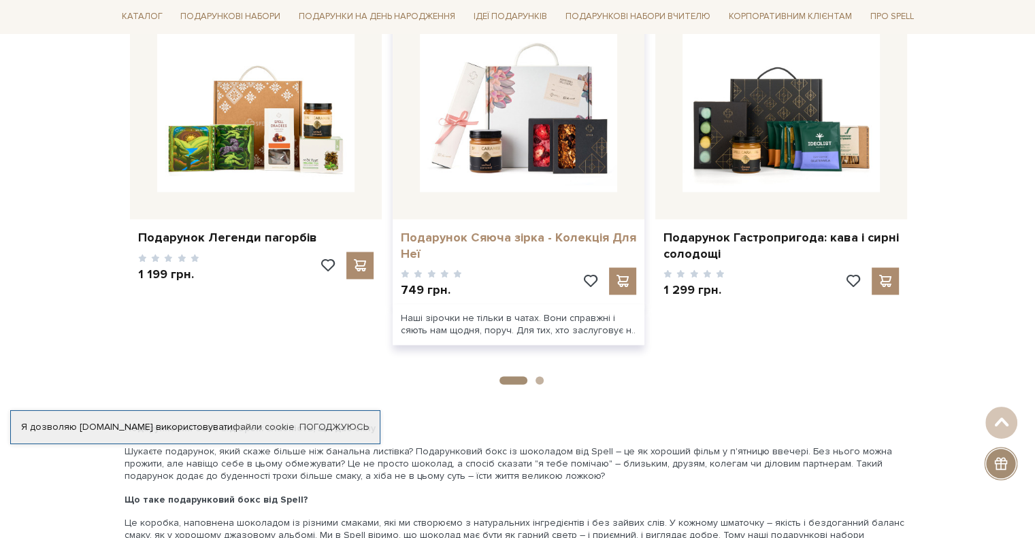
scroll to position [2109, 0]
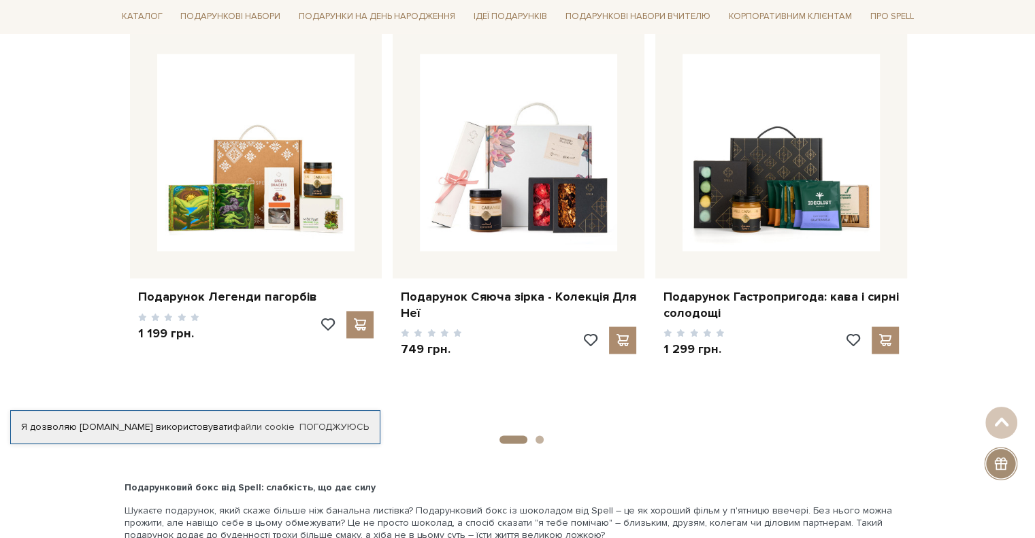
click at [515, 435] on button "1" at bounding box center [513, 439] width 28 height 8
click at [542, 435] on button "2" at bounding box center [540, 439] width 8 height 8
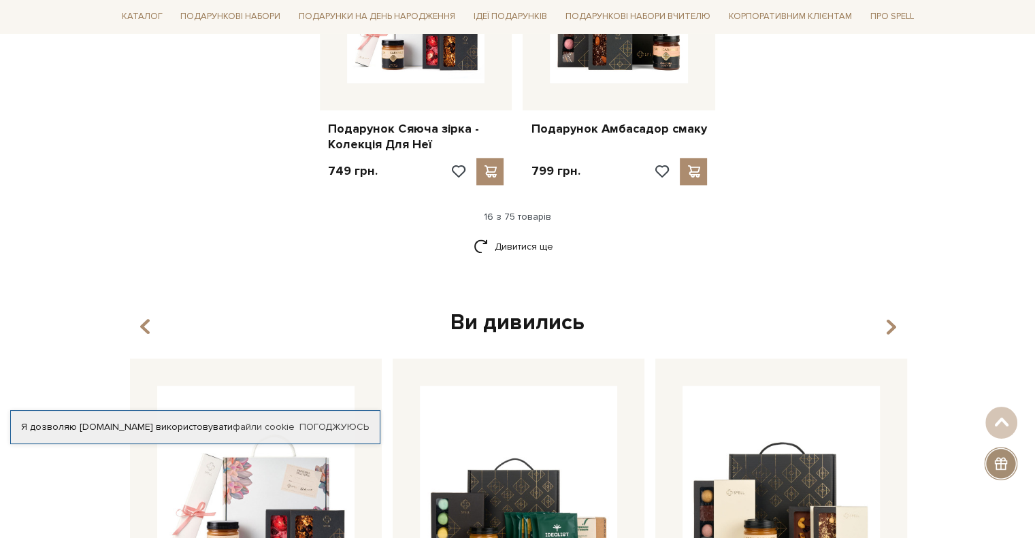
scroll to position [1769, 0]
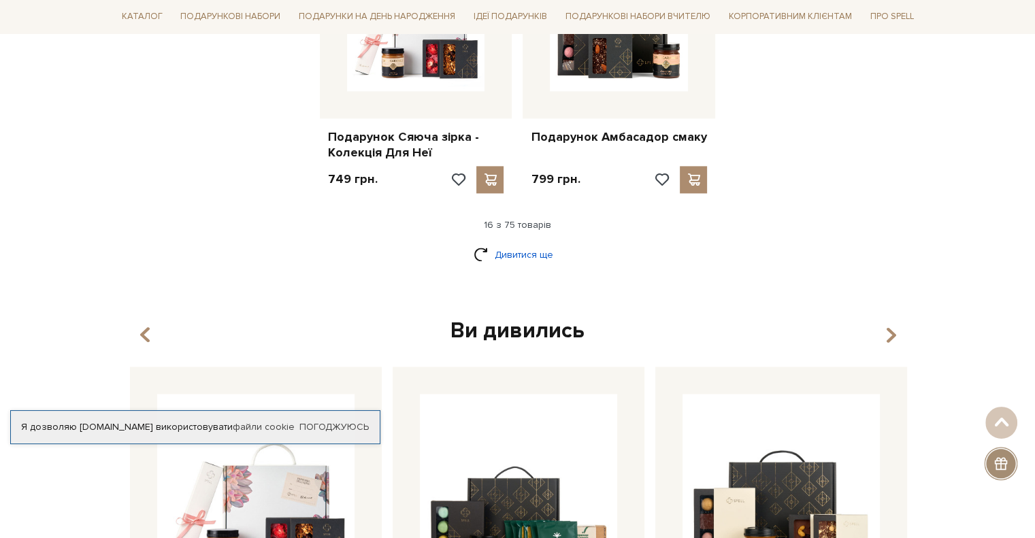
click at [525, 243] on link "Дивитися ще" at bounding box center [518, 255] width 88 height 24
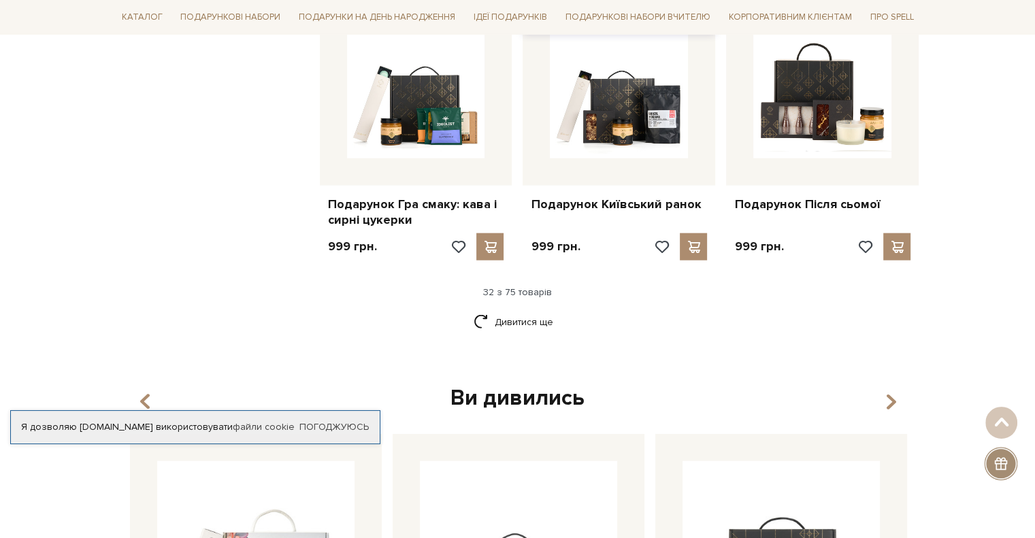
scroll to position [3130, 0]
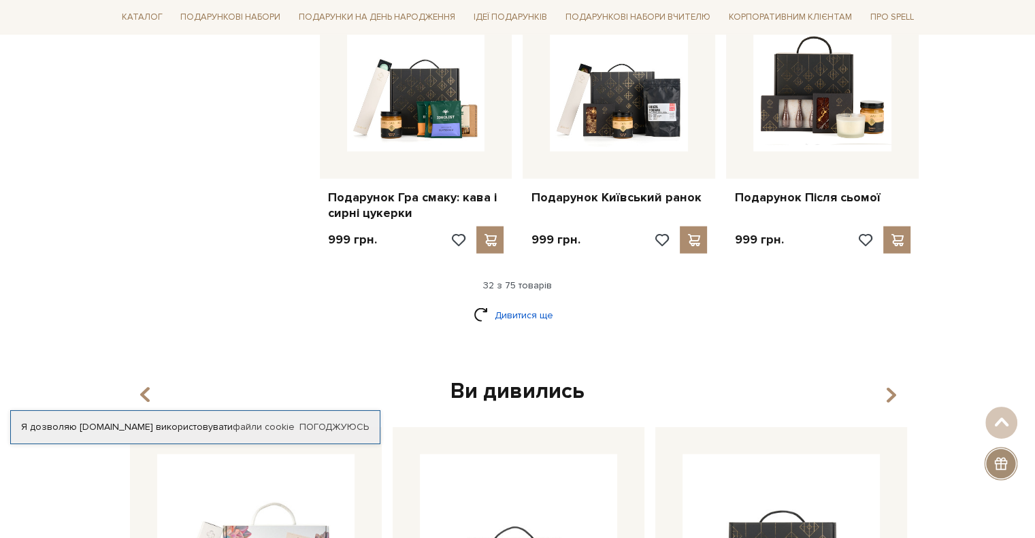
click at [530, 305] on link "Дивитися ще" at bounding box center [518, 315] width 88 height 24
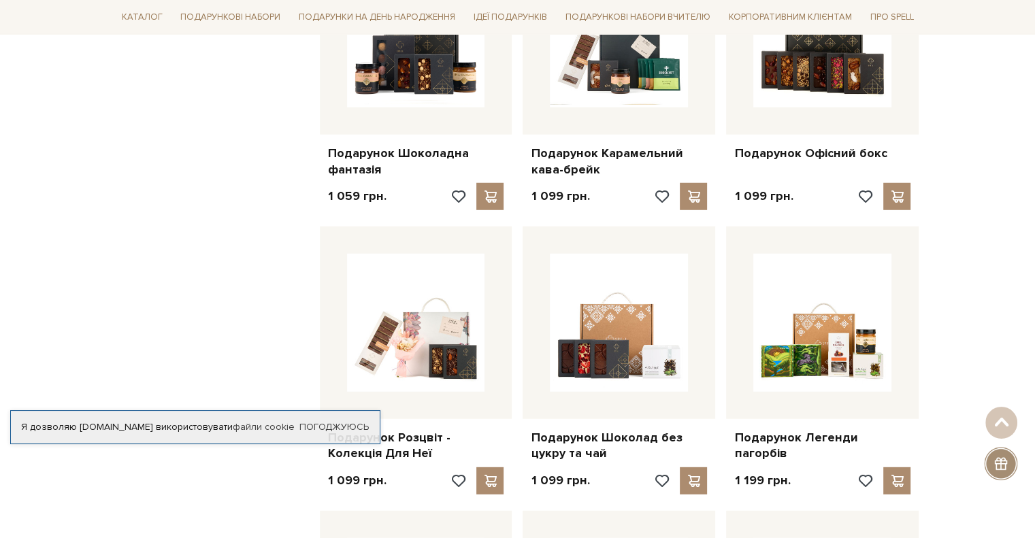
scroll to position [3674, 0]
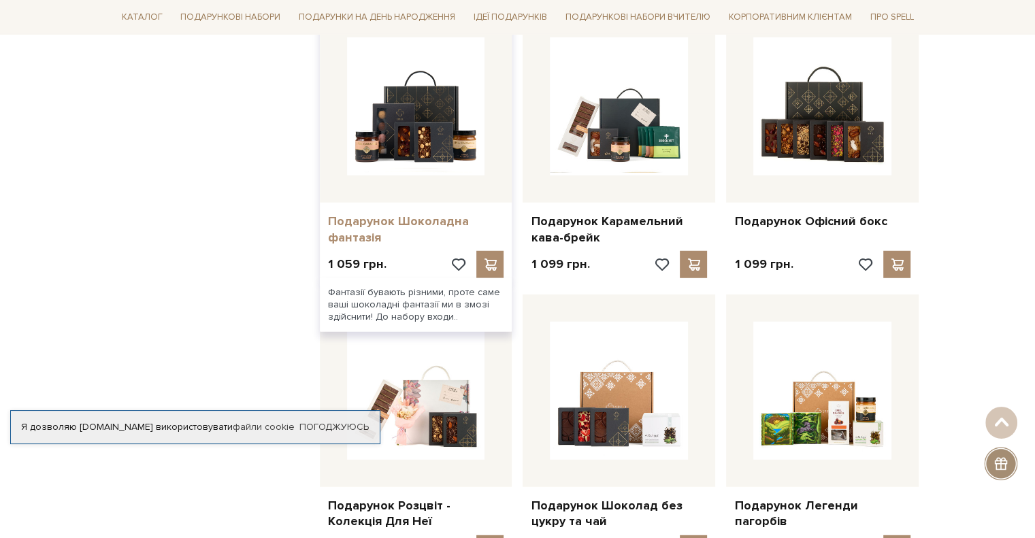
click at [359, 216] on link "Подарунок Шоколадна фантазія" at bounding box center [416, 230] width 176 height 32
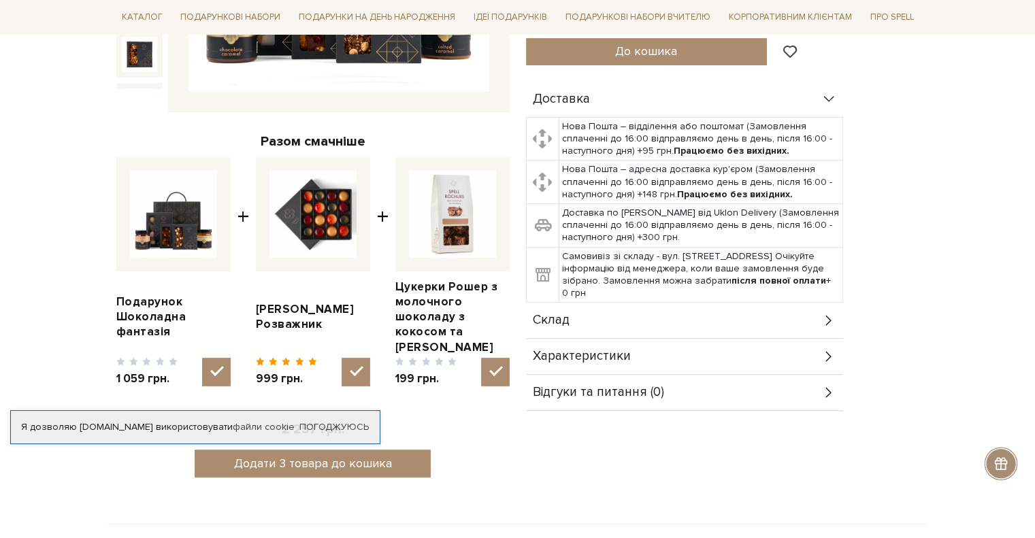
scroll to position [476, 0]
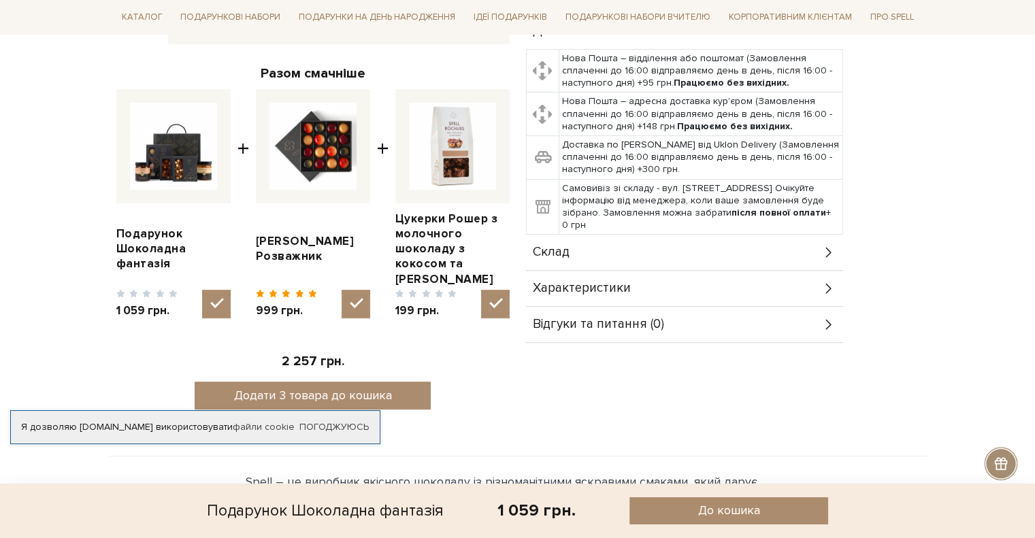
click at [352, 290] on input "checkbox" at bounding box center [356, 304] width 29 height 29
checkbox input "false"
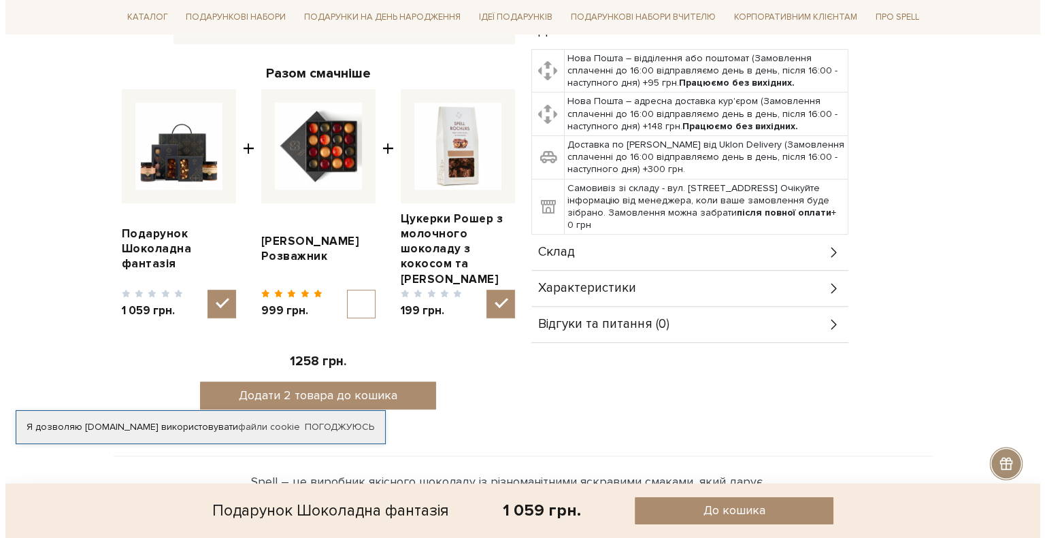
scroll to position [544, 0]
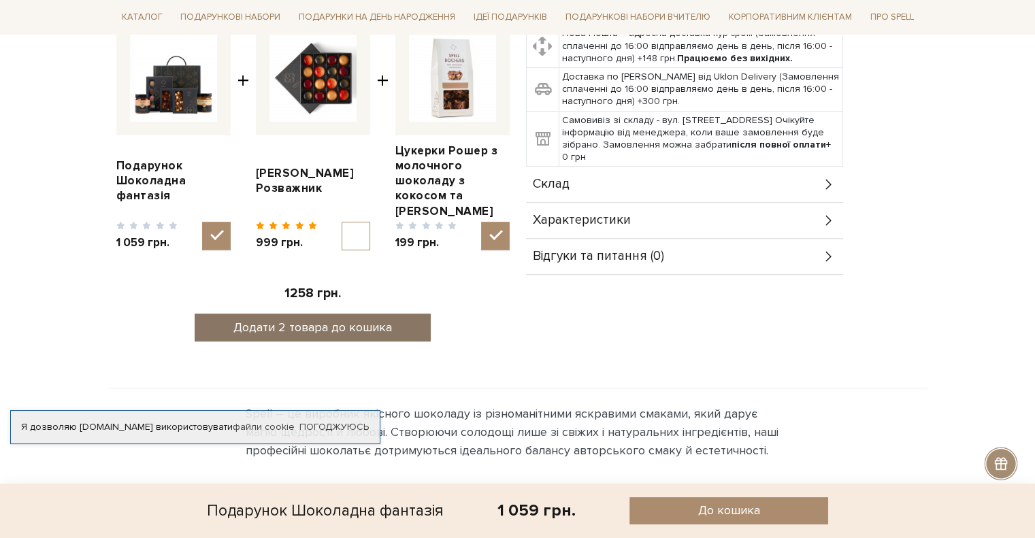
click at [344, 327] on button "Додати 2 товара до кошика" at bounding box center [313, 328] width 236 height 28
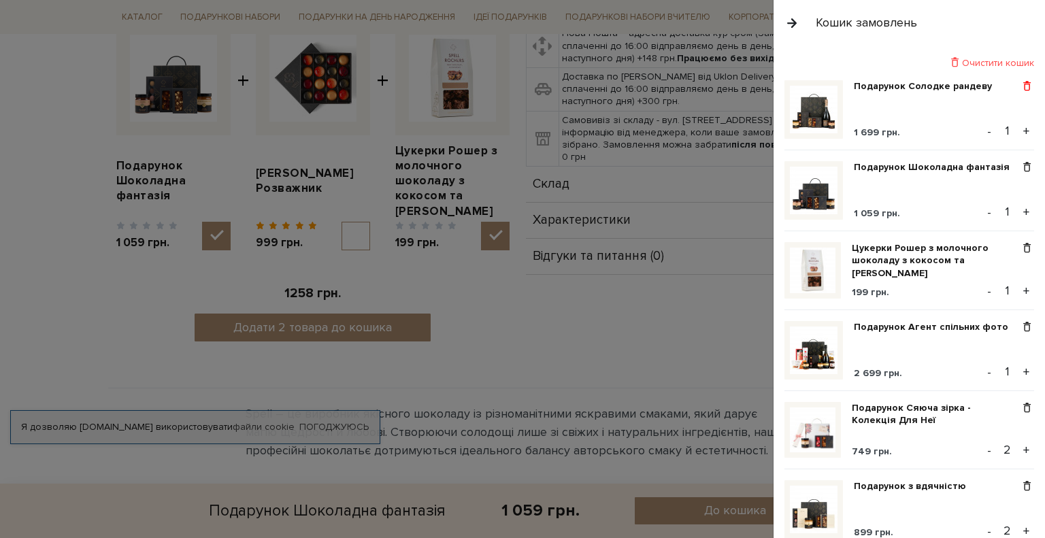
click at [1021, 86] on span at bounding box center [1027, 86] width 14 height 12
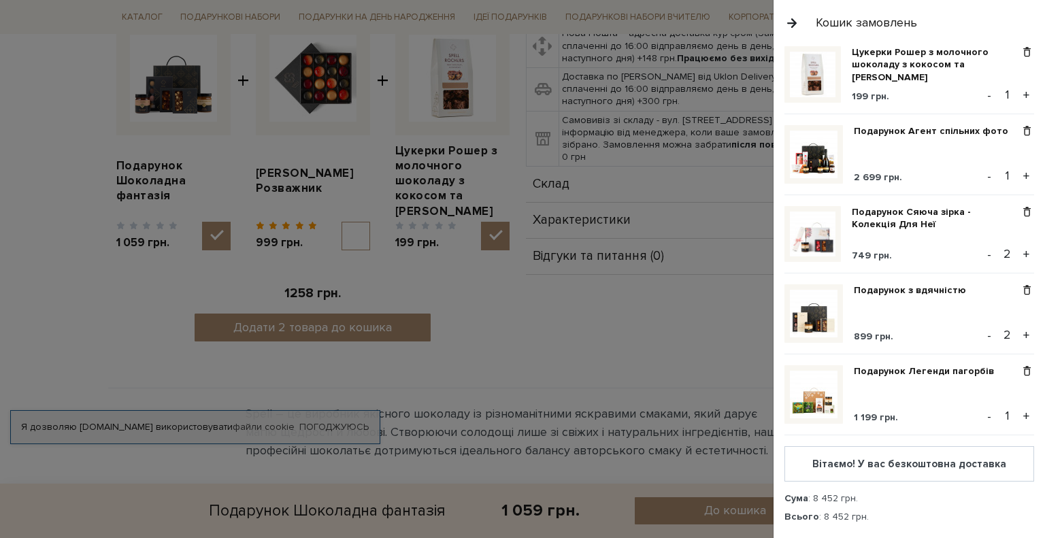
scroll to position [136, 0]
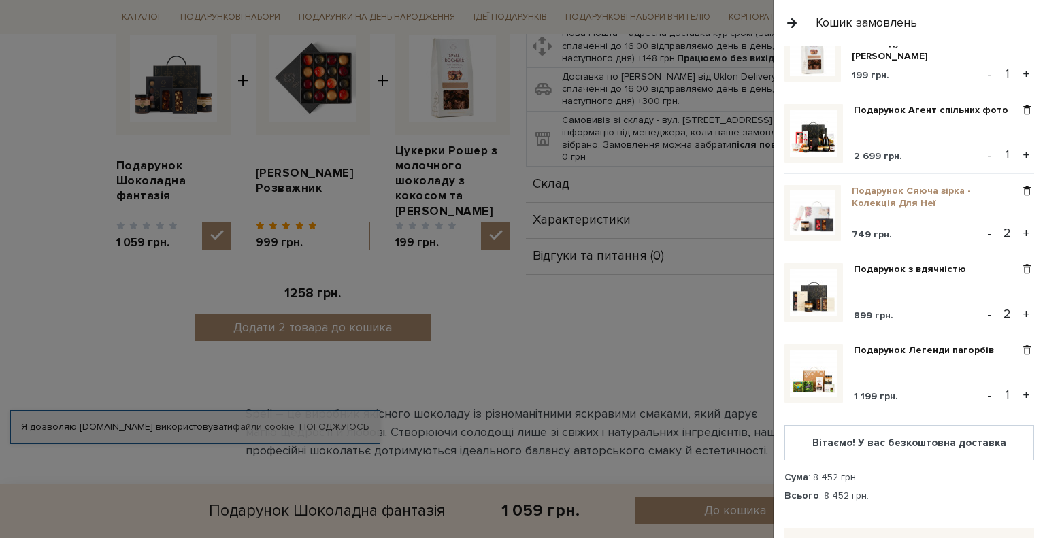
click at [897, 195] on link "Подарунок Сяюча зірка - Колекція Для Неї" at bounding box center [936, 197] width 168 height 24
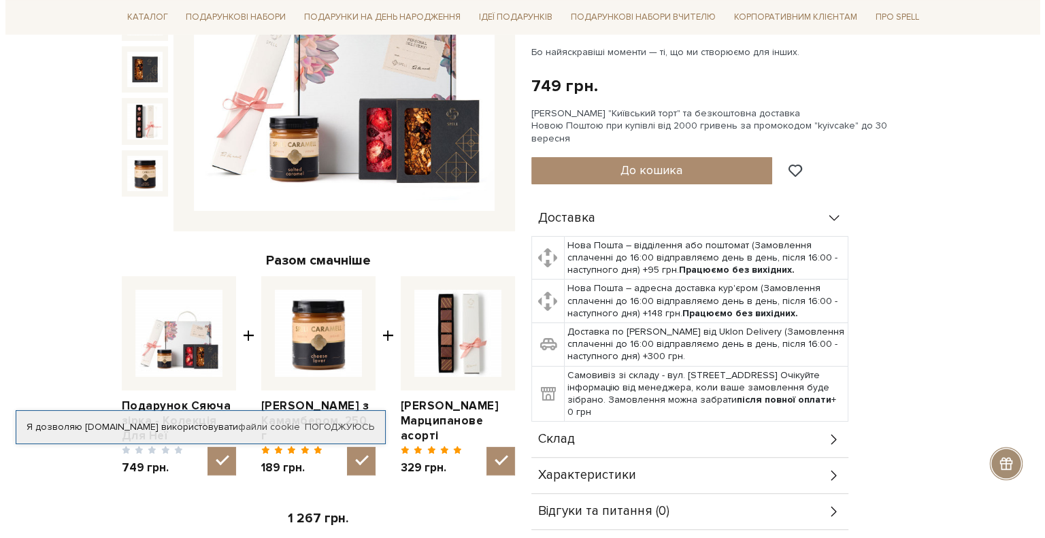
scroll to position [408, 0]
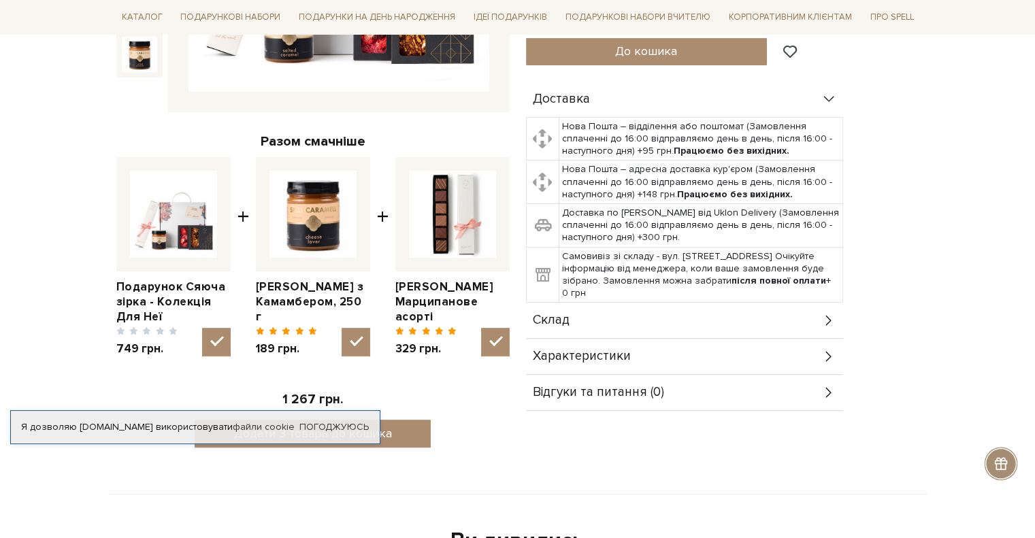
click at [214, 337] on input "checkbox" at bounding box center [216, 342] width 29 height 29
checkbox input "false"
click at [369, 345] on input "checkbox" at bounding box center [356, 342] width 29 height 29
checkbox input "false"
click at [386, 438] on button "Додати 1 товар до кошика" at bounding box center [313, 434] width 236 height 28
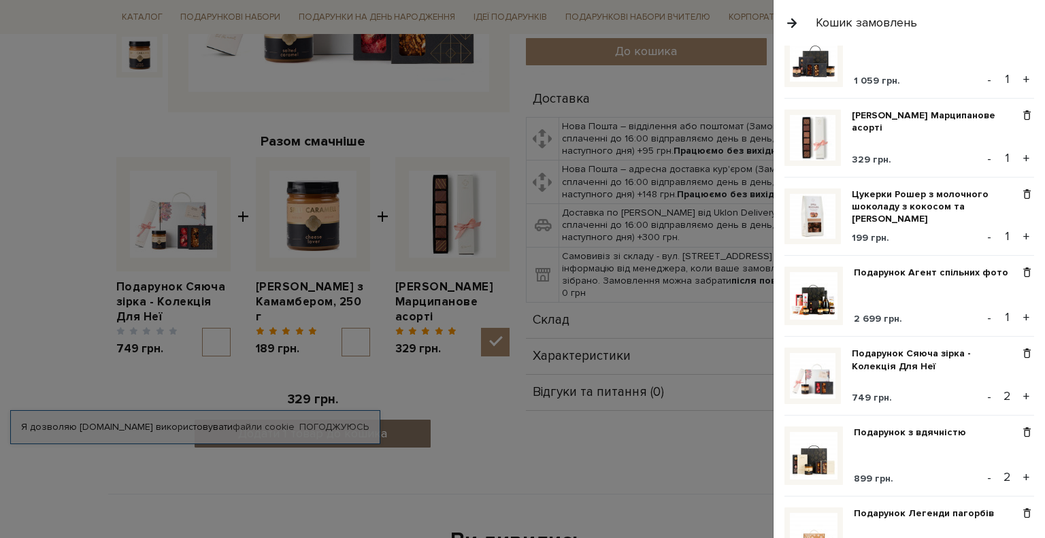
scroll to position [0, 0]
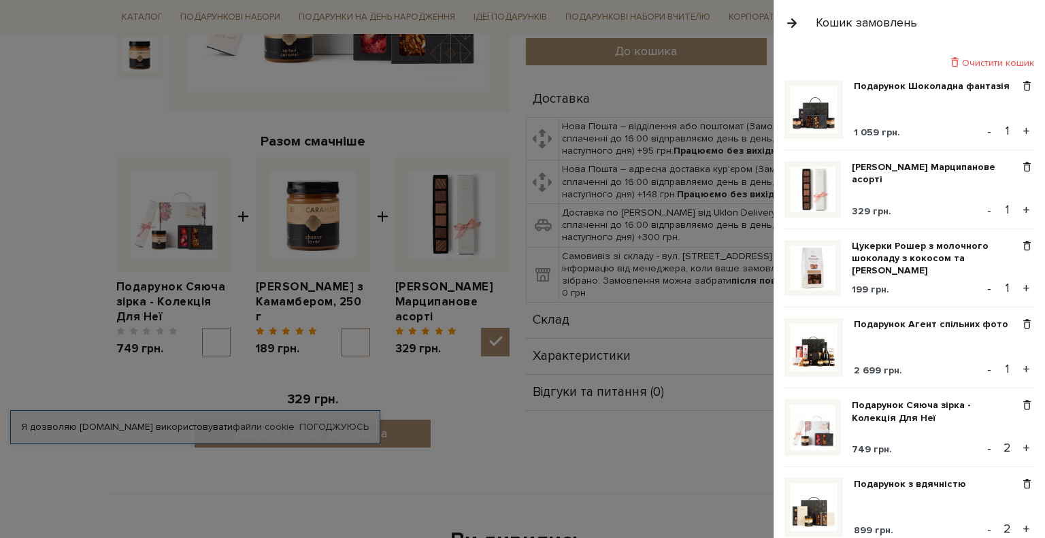
click at [1019, 208] on button "+" at bounding box center [1027, 210] width 16 height 20
click at [17, 159] on div at bounding box center [522, 269] width 1045 height 538
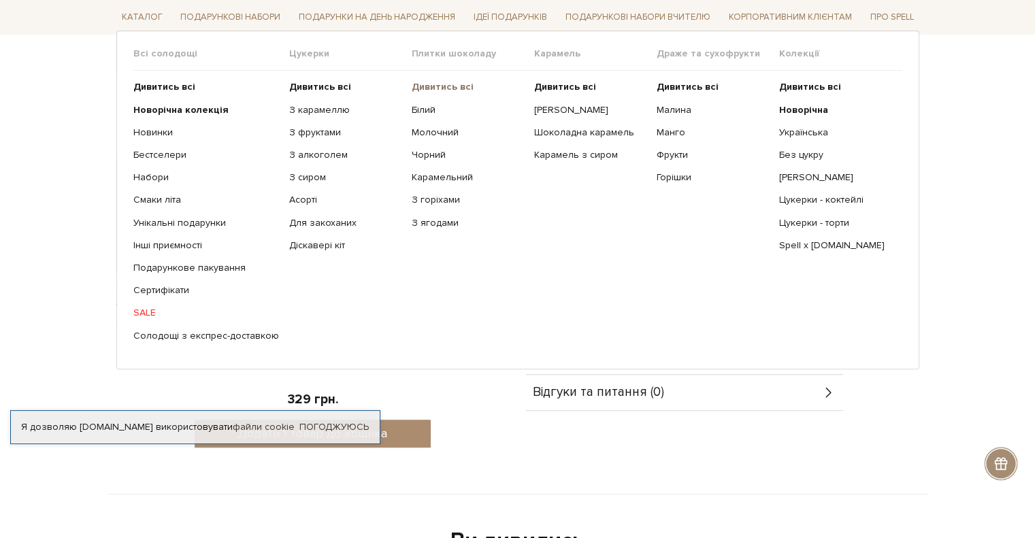
click at [448, 87] on b "Дивитись всі" at bounding box center [443, 87] width 62 height 12
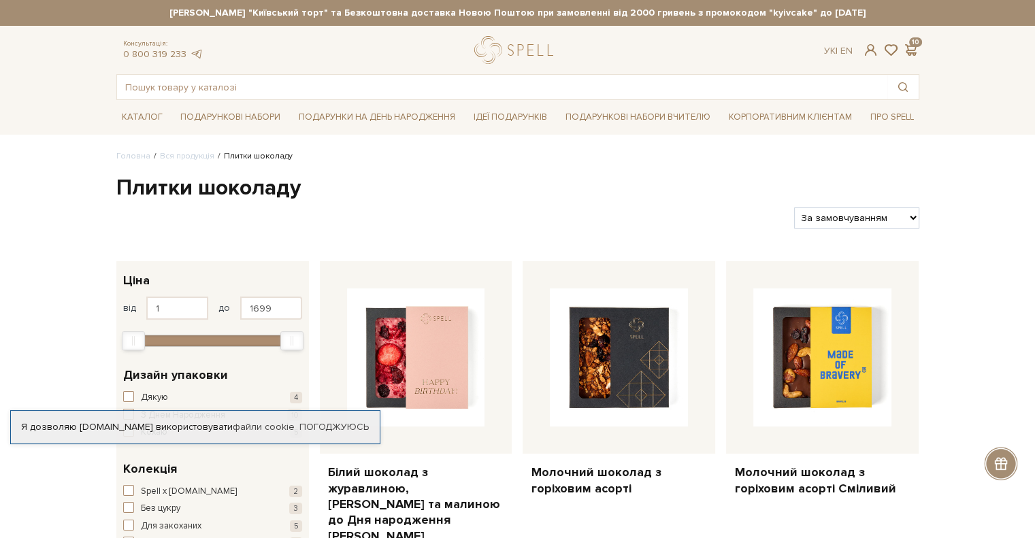
click at [914, 217] on select "За замовчуванням За Ціною (зростання) За Ціною (зменшення) Новинки За популярні…" at bounding box center [856, 218] width 125 height 21
select select "[URL][DOMAIN_NAME]"
click at [794, 208] on select "За замовчуванням За Ціною (зростання) За Ціною (зменшення) Новинки За популярні…" at bounding box center [856, 218] width 125 height 21
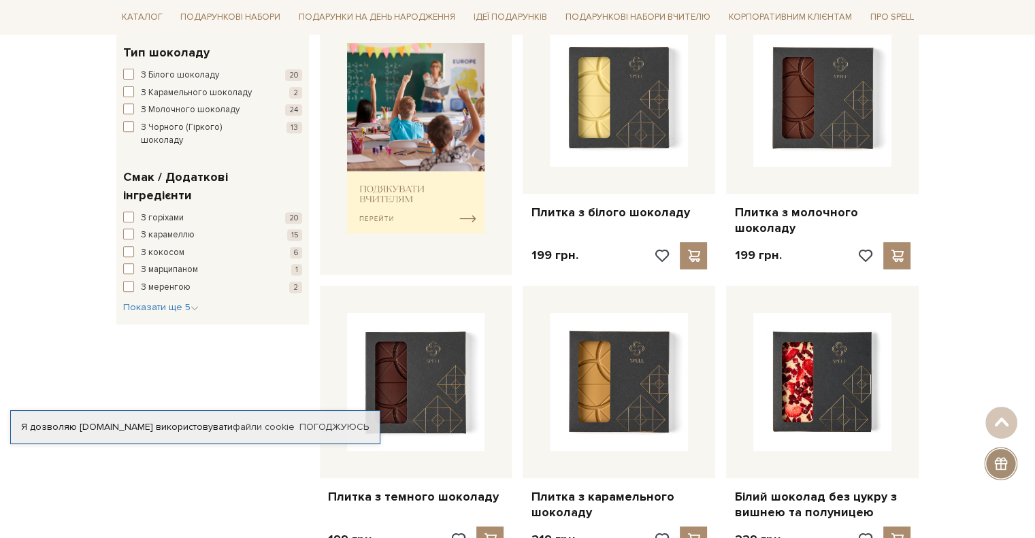
scroll to position [612, 0]
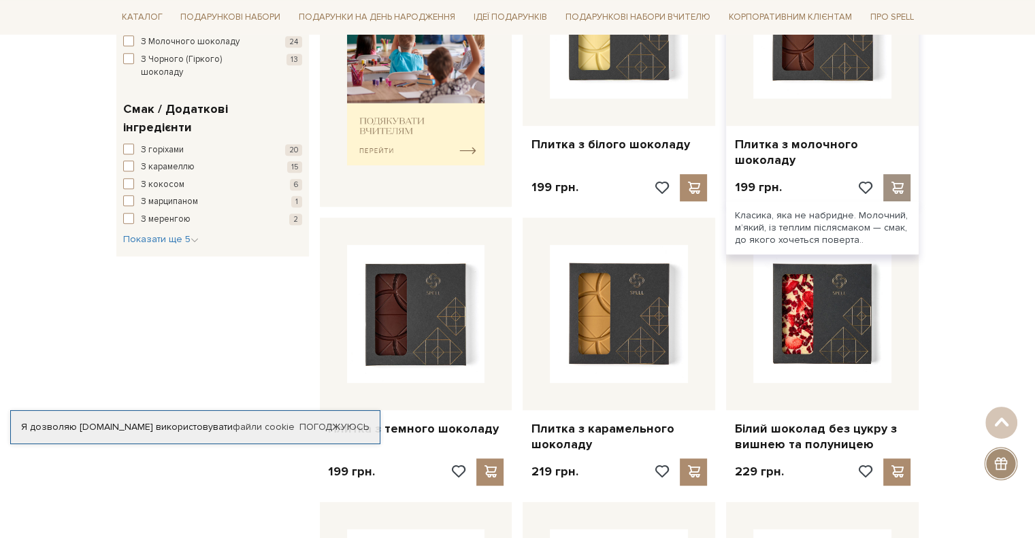
click at [894, 185] on span at bounding box center [897, 188] width 17 height 12
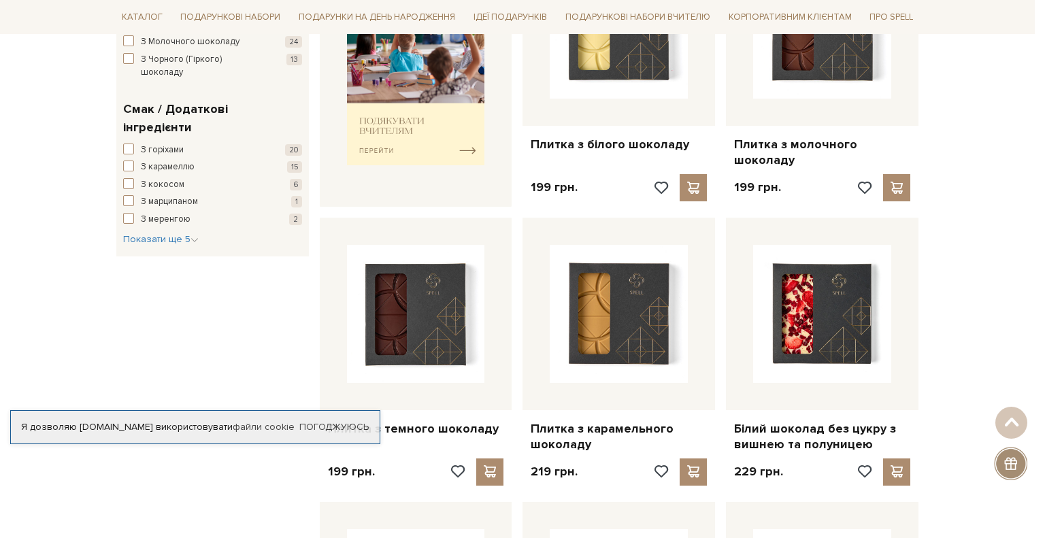
click at [689, 188] on div at bounding box center [522, 269] width 1045 height 538
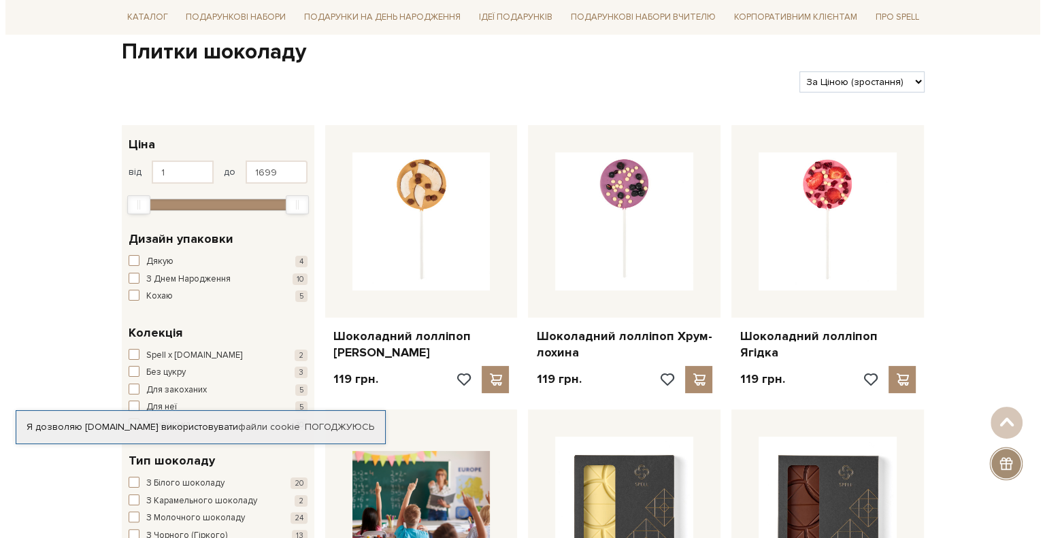
scroll to position [0, 0]
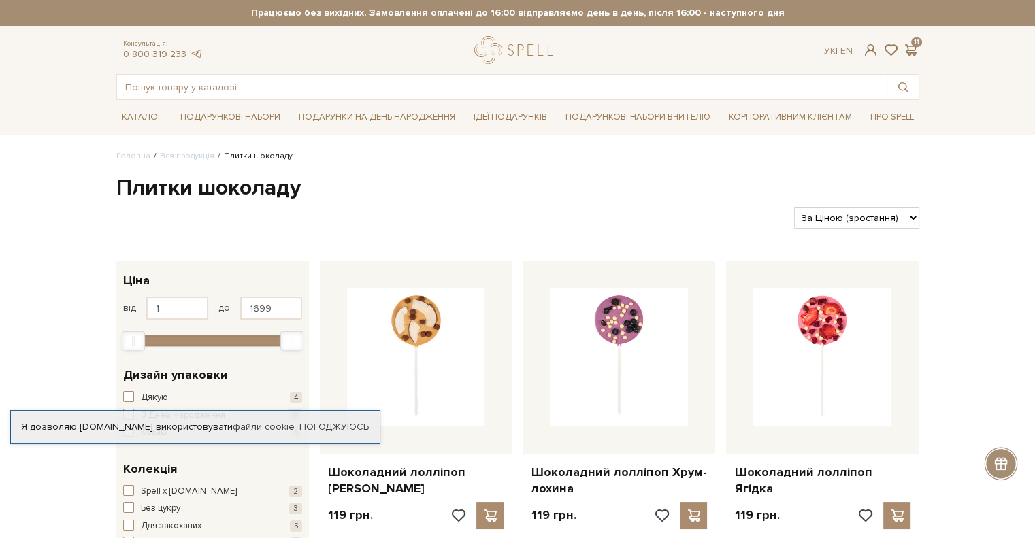
click at [906, 42] on div "Консультація: 0 800 319 233 Ук | En | 11" at bounding box center [517, 50] width 819 height 28
click at [911, 47] on span at bounding box center [911, 50] width 16 height 14
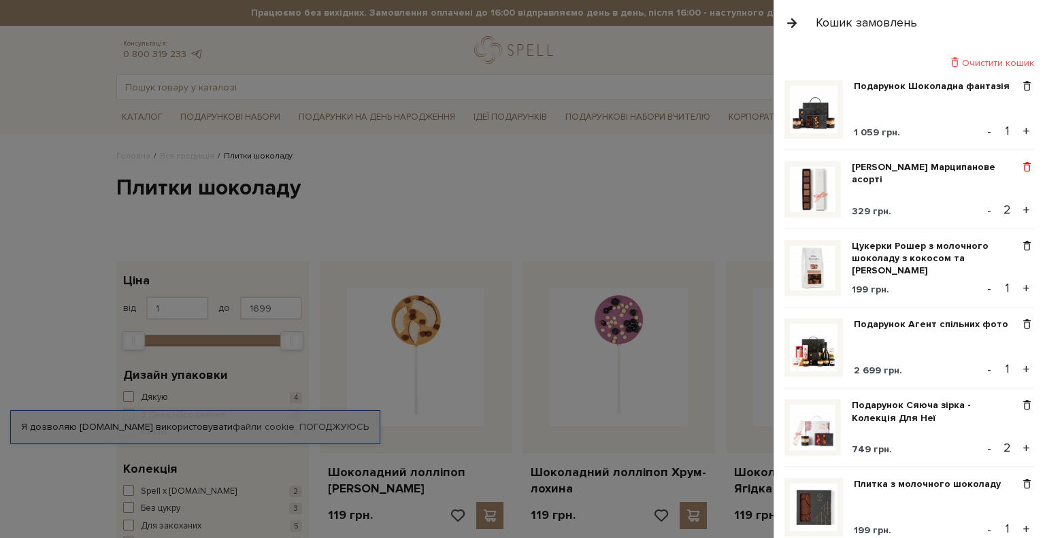
click at [1021, 163] on span at bounding box center [1027, 167] width 14 height 12
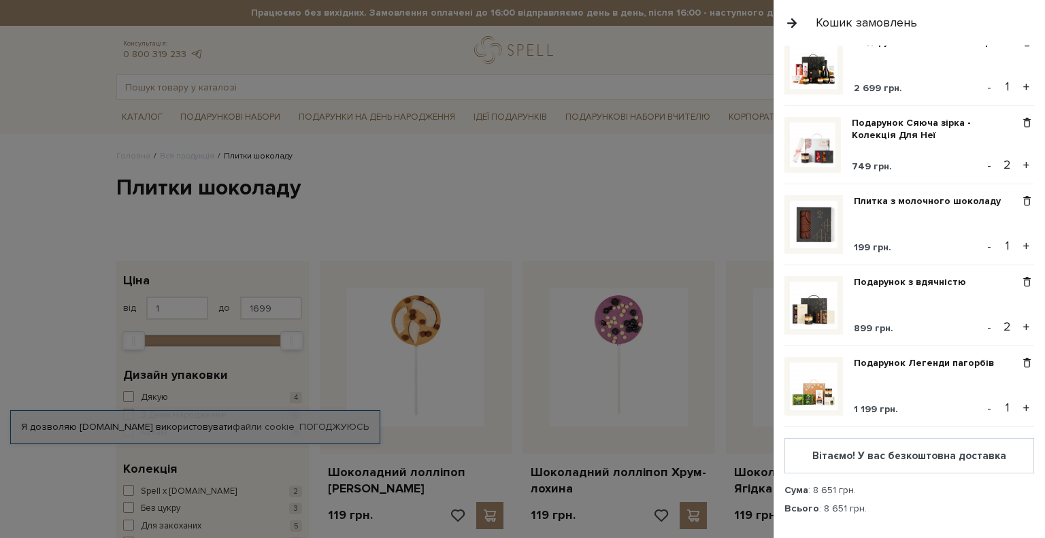
scroll to position [136, 0]
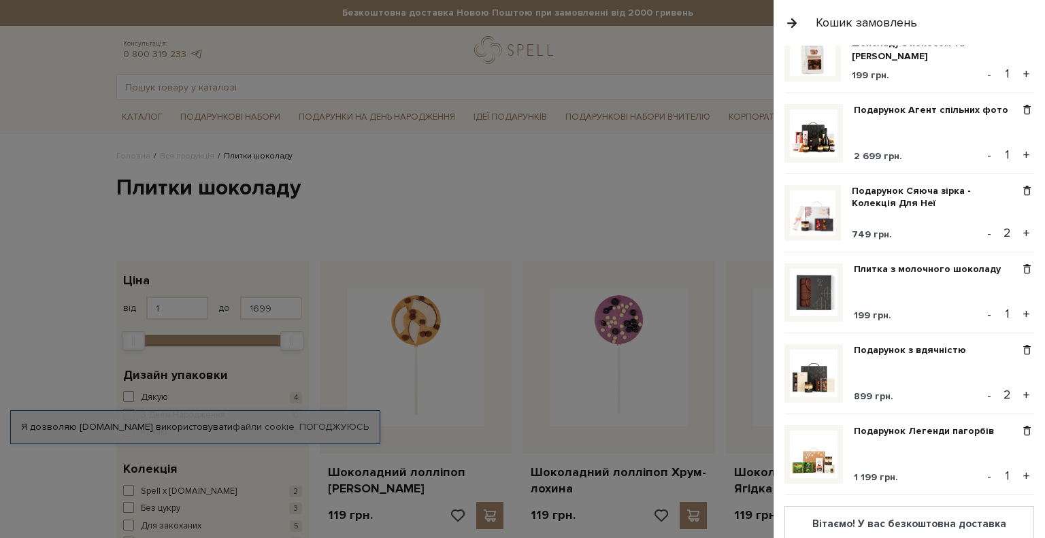
click at [1020, 311] on button "+" at bounding box center [1027, 314] width 16 height 20
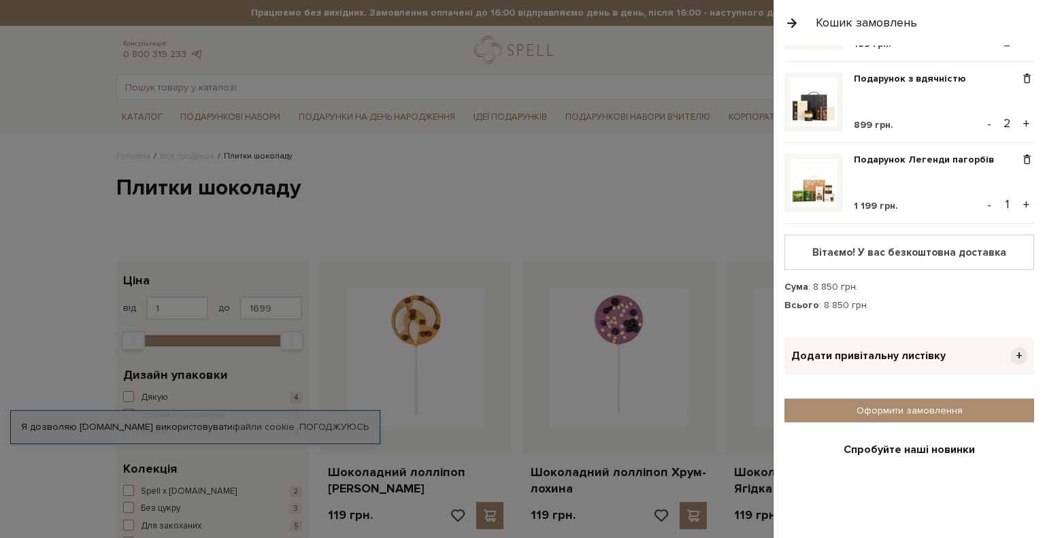
scroll to position [476, 0]
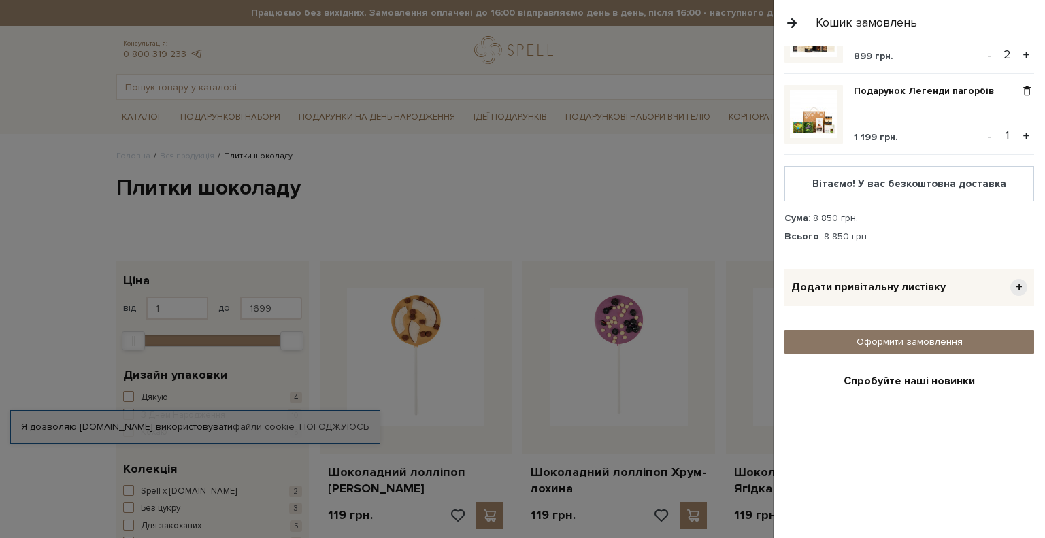
click at [895, 338] on link "Оформити замовлення" at bounding box center [910, 342] width 250 height 24
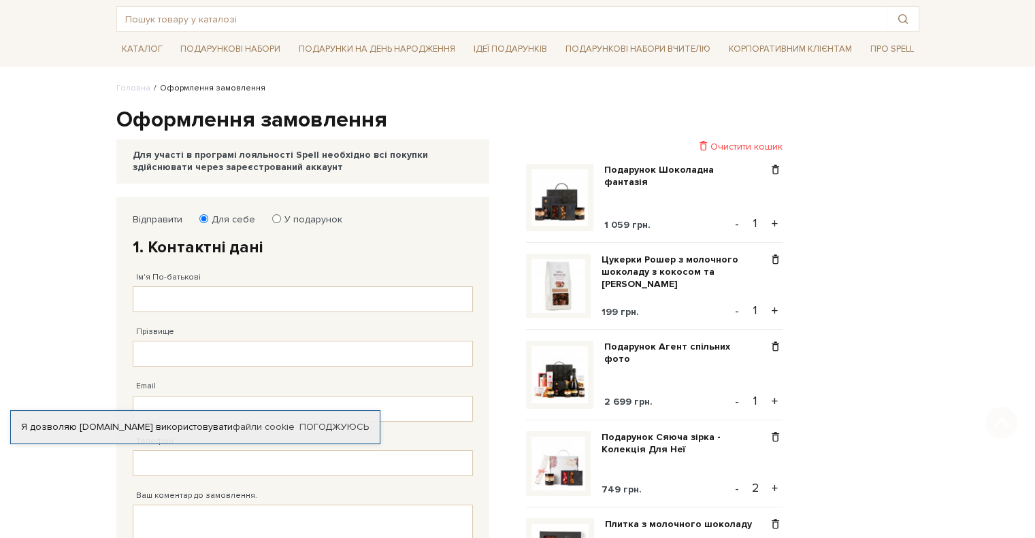
scroll to position [136, 0]
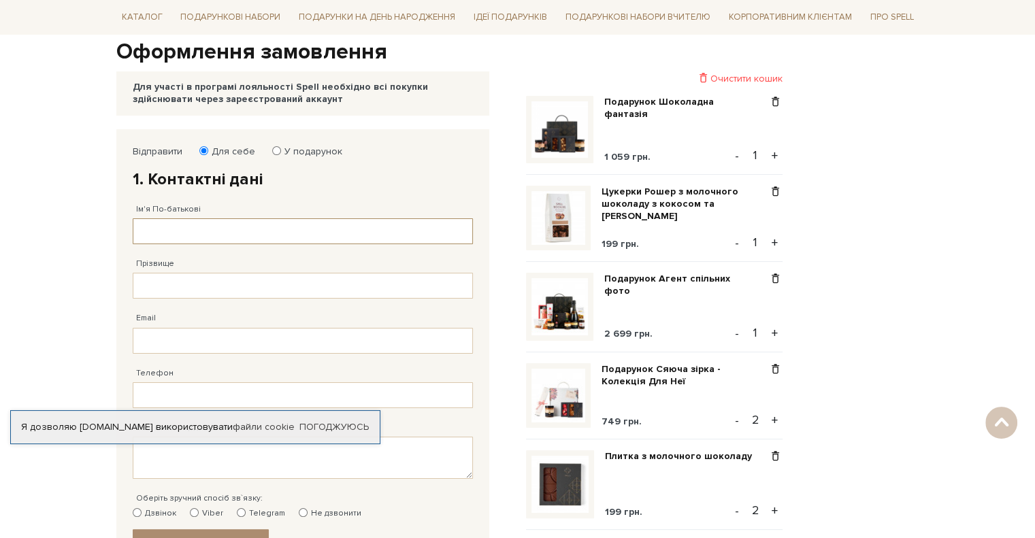
click at [206, 231] on input "Ім'я По-батькові" at bounding box center [303, 231] width 340 height 26
click at [167, 231] on input "АннаРоманівна" at bounding box center [303, 231] width 340 height 26
type input "[PERSON_NAME]"
click at [178, 278] on input "Прізвище" at bounding box center [303, 286] width 340 height 26
type input "[PERSON_NAME]"
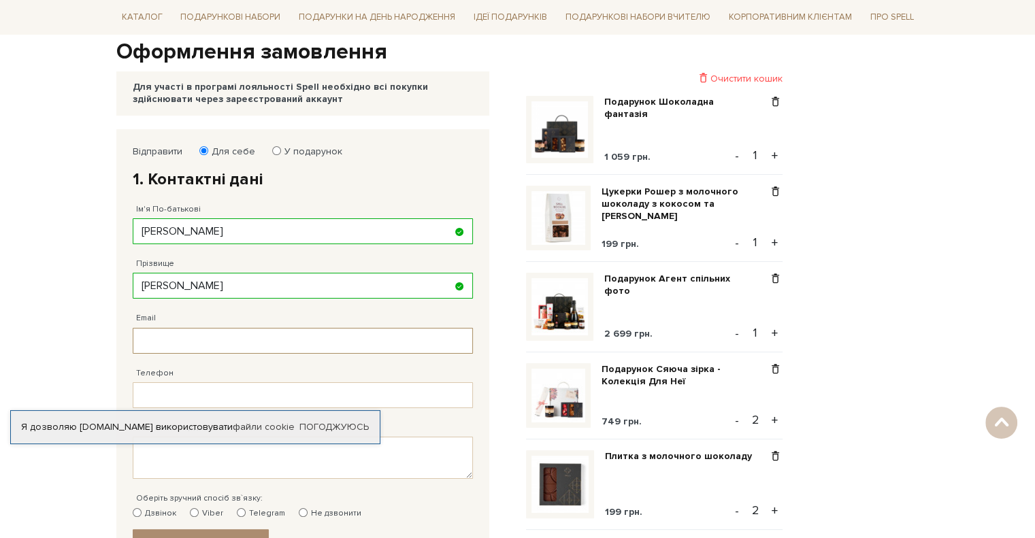
click at [177, 342] on input "Email" at bounding box center [303, 341] width 340 height 26
type input "т"
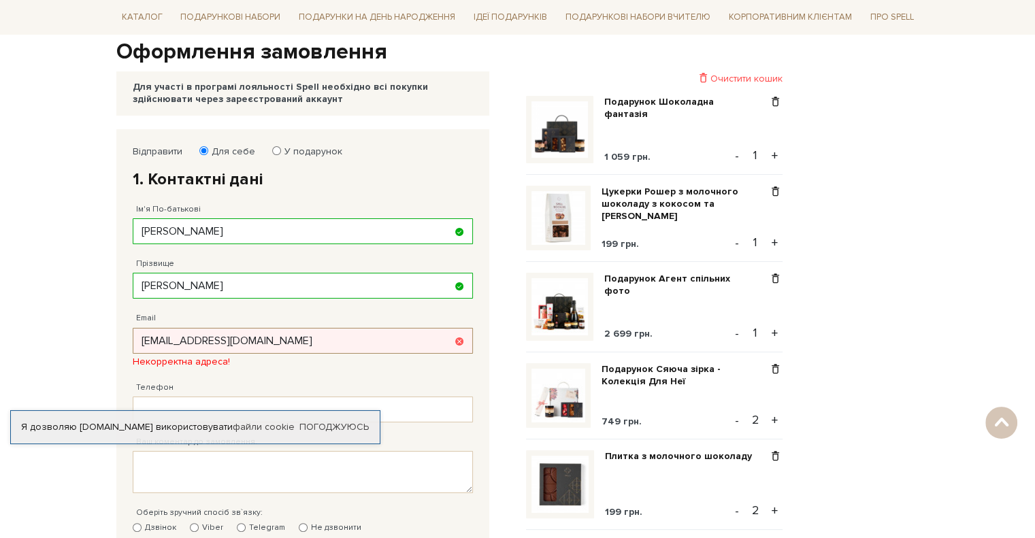
scroll to position [272, 0]
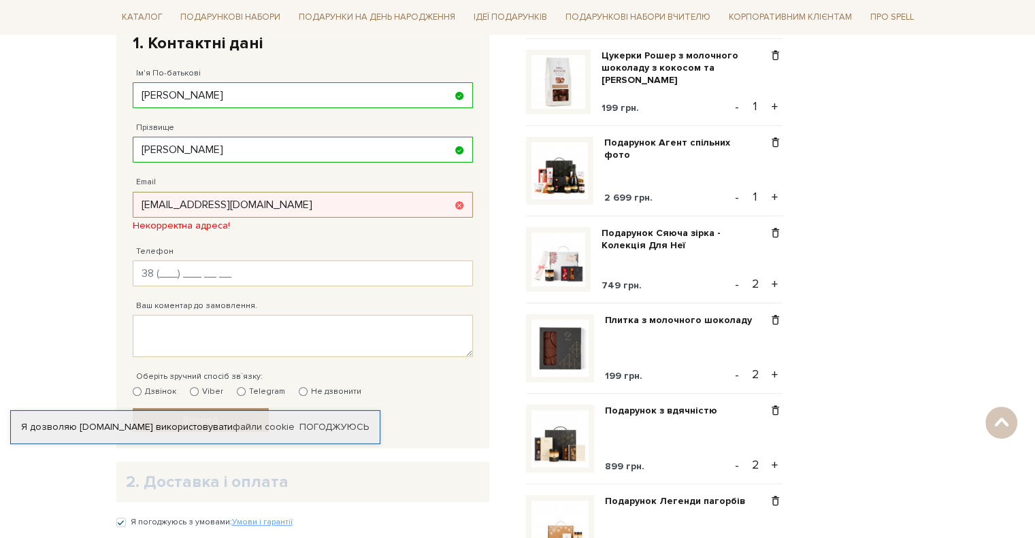
type input "info@abmk.ua"
click at [157, 270] on input "Телефон" at bounding box center [303, 274] width 340 height 26
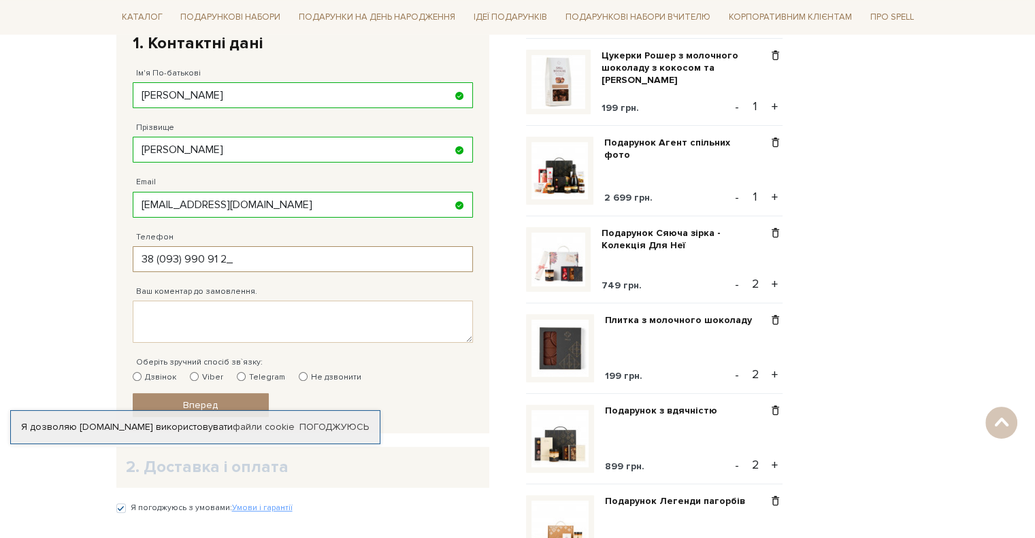
type input "38 (093) 990 91 23"
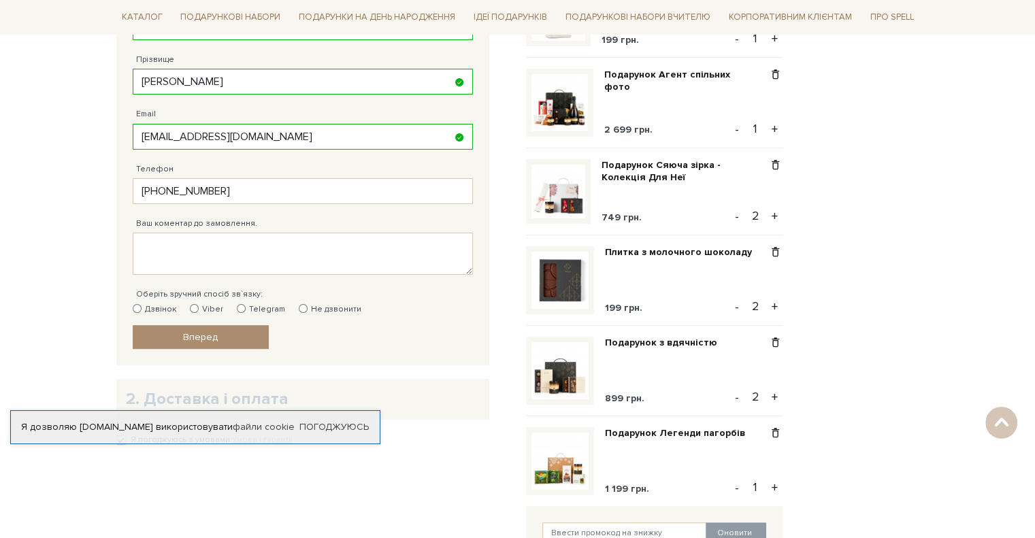
click at [299, 308] on input "Не дзвонити" at bounding box center [303, 308] width 9 height 9
radio input "true"
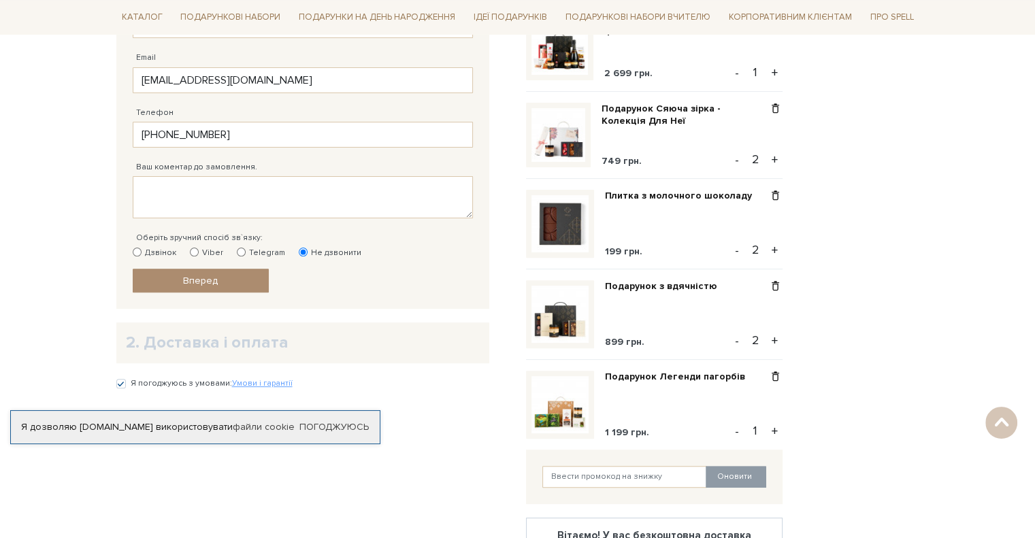
scroll to position [476, 0]
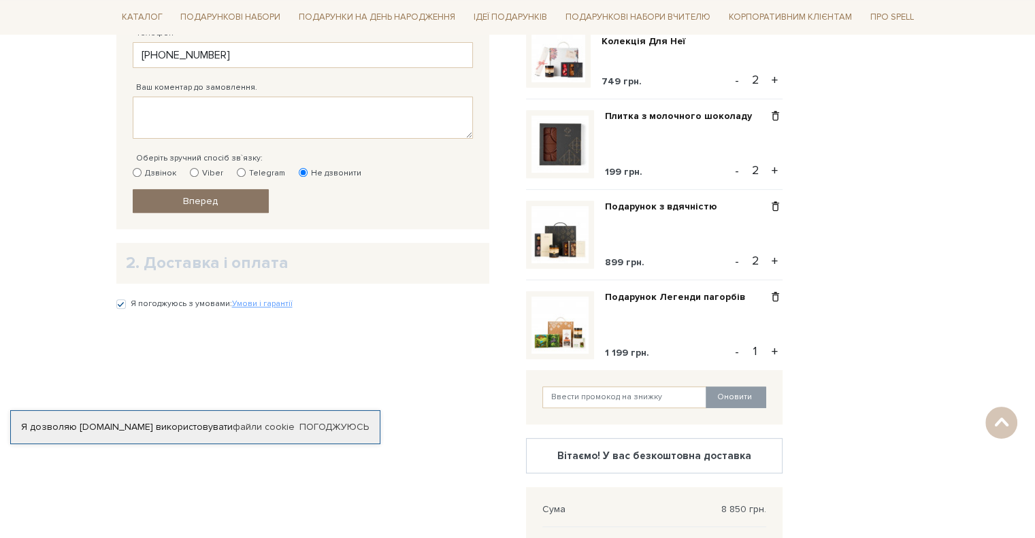
click at [210, 202] on span "Вперед" at bounding box center [200, 201] width 35 height 12
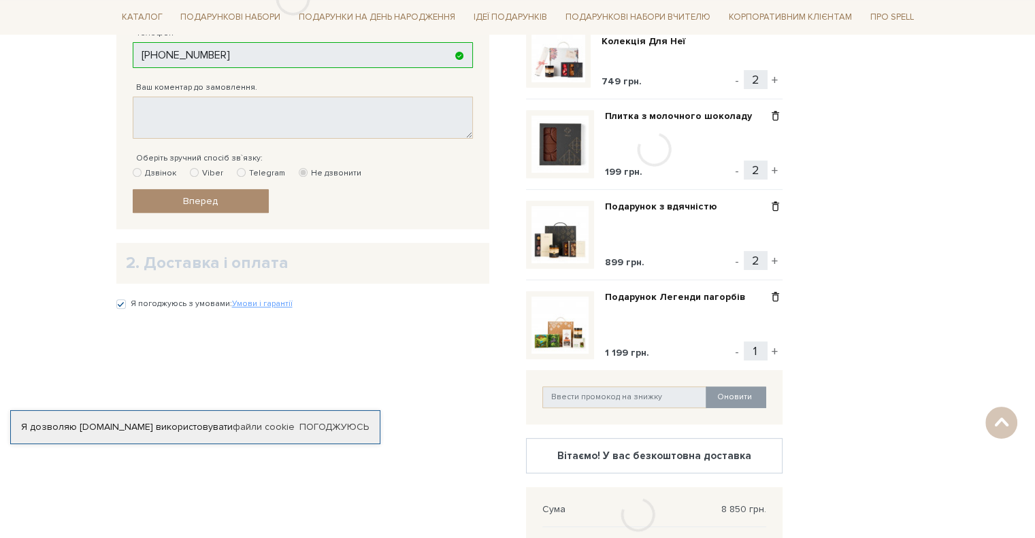
scroll to position [265, 0]
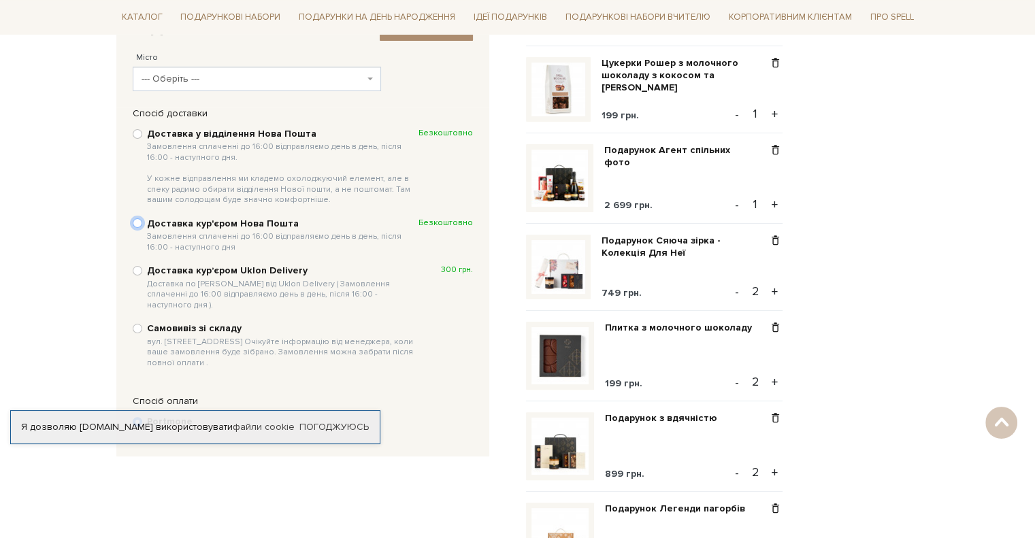
click at [140, 220] on input "Доставка кур'єром Нова Пошта Замовлення сплаченні до 16:00 відправляємо день в …" at bounding box center [138, 223] width 10 height 10
radio input "true"
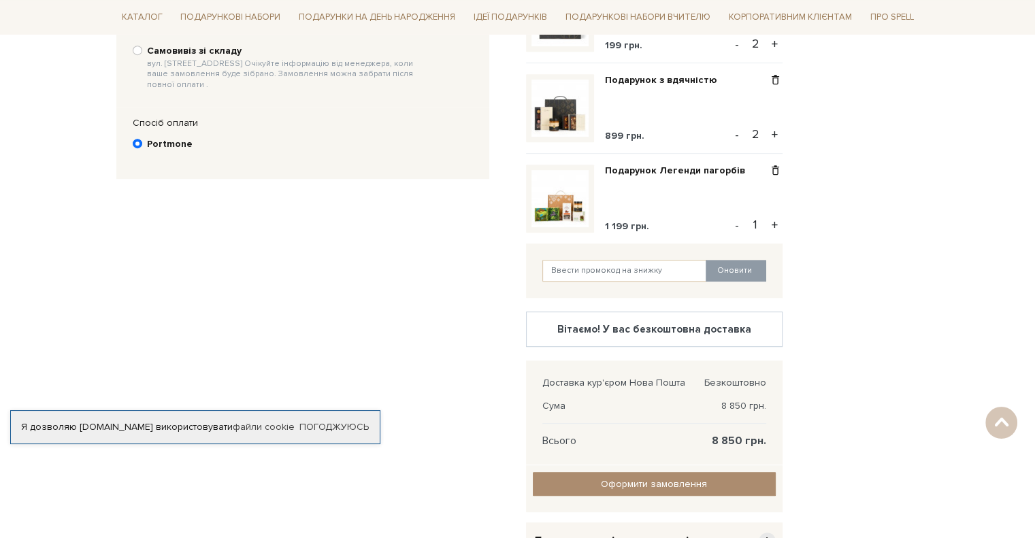
scroll to position [673, 0]
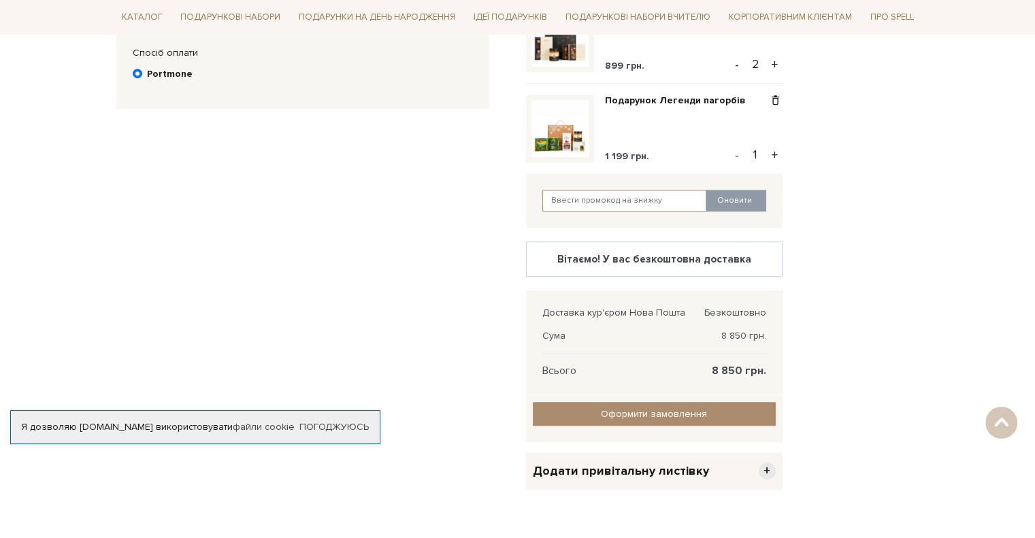
click at [614, 199] on input "text" at bounding box center [624, 201] width 165 height 22
paste input "kyivcake"
type input "kyivcake"
click at [751, 195] on button "Оновити" at bounding box center [736, 201] width 61 height 22
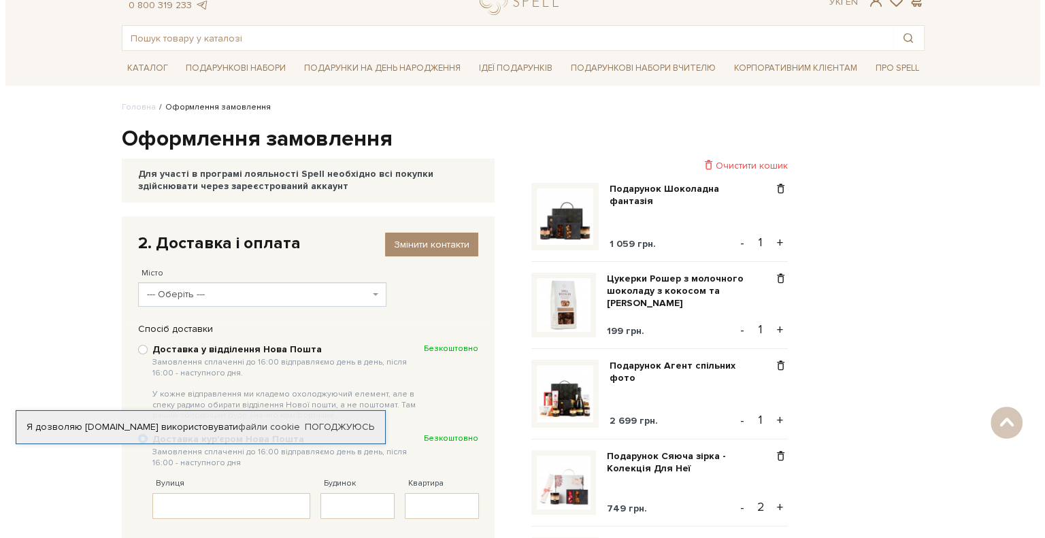
scroll to position [0, 0]
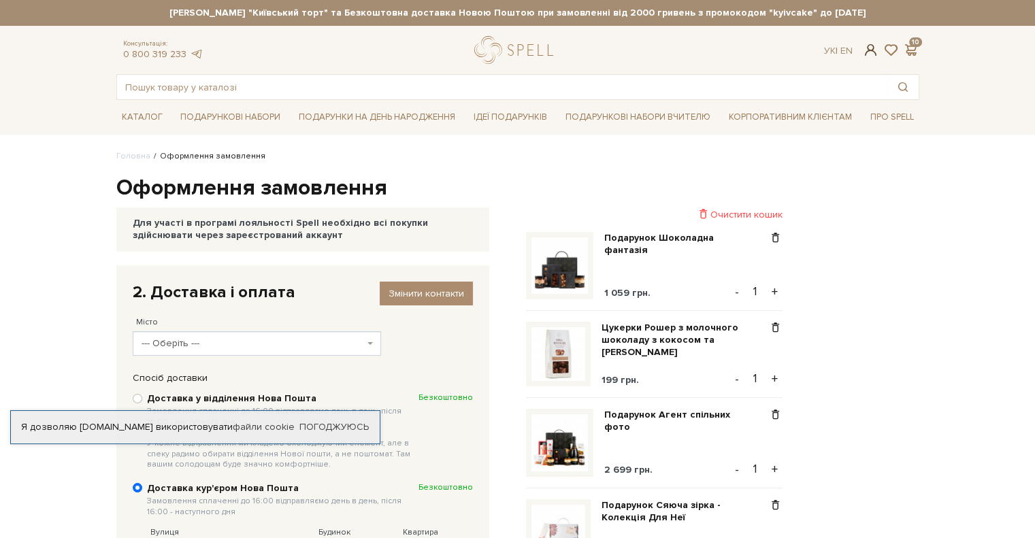
checkbox input "true"
click at [866, 49] on span at bounding box center [870, 50] width 16 height 14
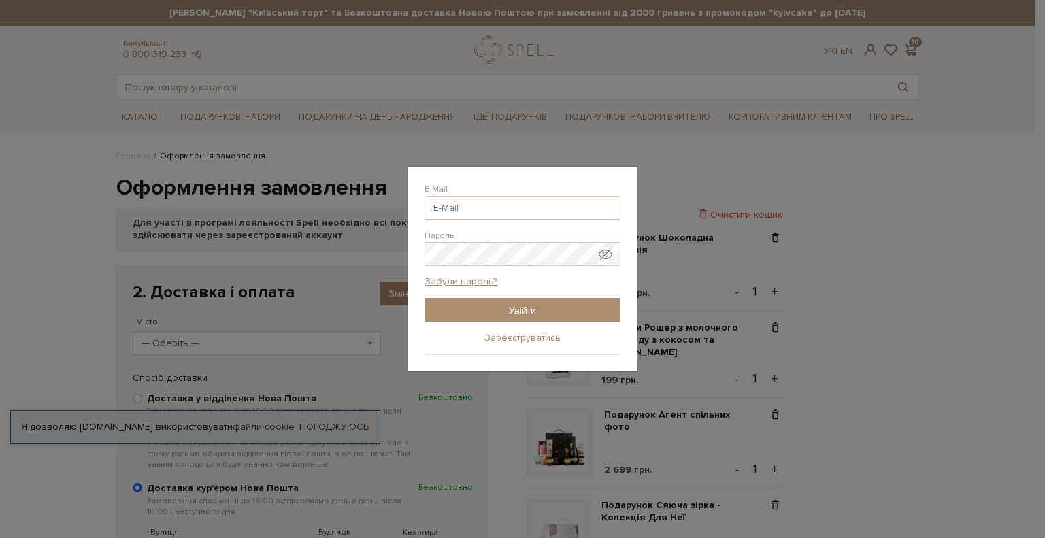
click at [506, 338] on link "Зареєструватись" at bounding box center [522, 338] width 76 height 12
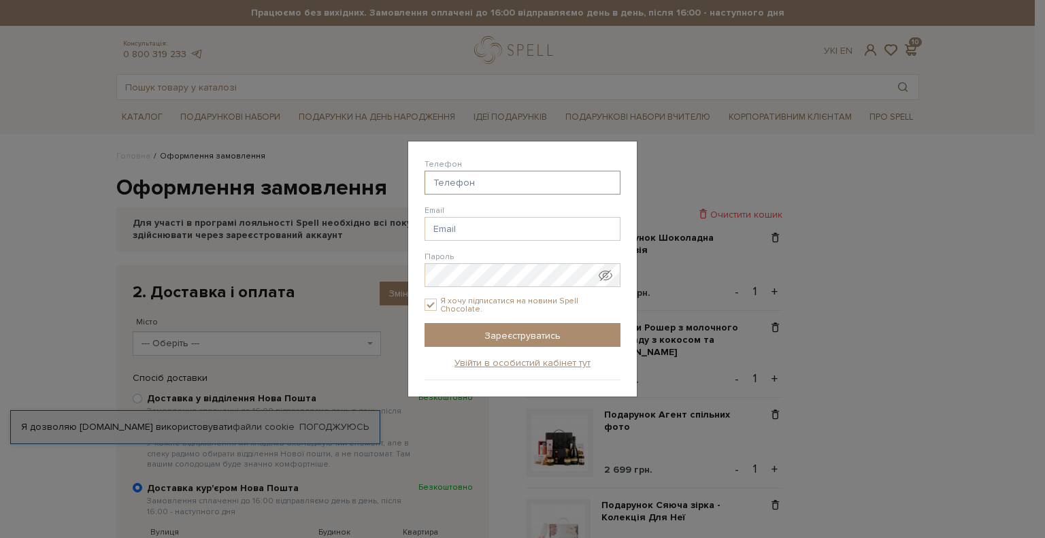
click at [471, 184] on input "Телефон" at bounding box center [523, 183] width 196 height 24
type input "38(093) 990-91-23"
click at [471, 224] on input "Email" at bounding box center [523, 229] width 196 height 24
type input "[EMAIL_ADDRESS][DOMAIN_NAME]"
click at [433, 303] on input "Я хочу підписатися на новини Spell Chocolate." at bounding box center [431, 305] width 12 height 12
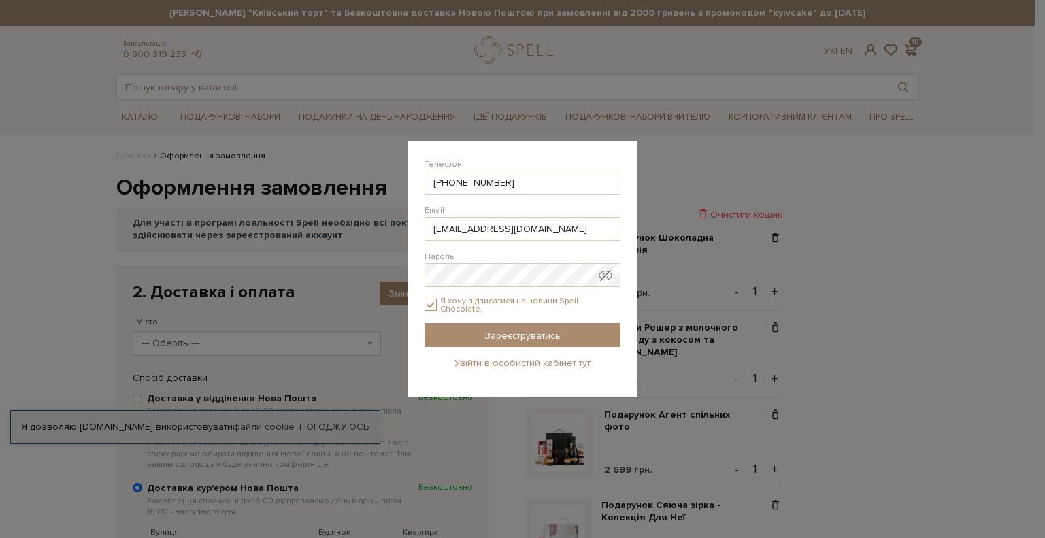
checkbox input "false"
click at [517, 337] on input "Зареєструватись" at bounding box center [523, 335] width 196 height 24
click at [535, 334] on input "Зареєструватись" at bounding box center [523, 335] width 196 height 24
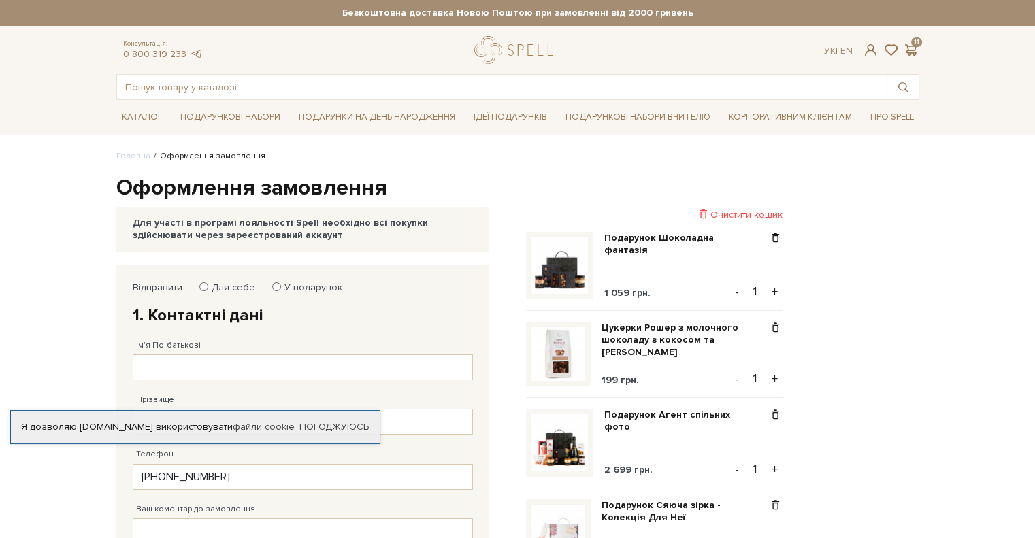
scroll to position [68, 0]
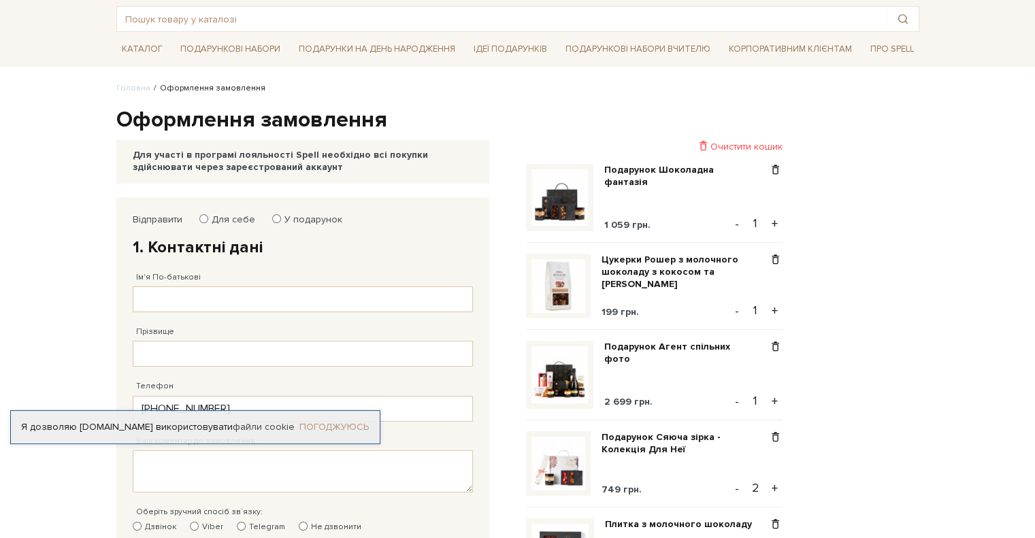
click at [336, 425] on link "Погоджуюсь" at bounding box center [333, 427] width 69 height 12
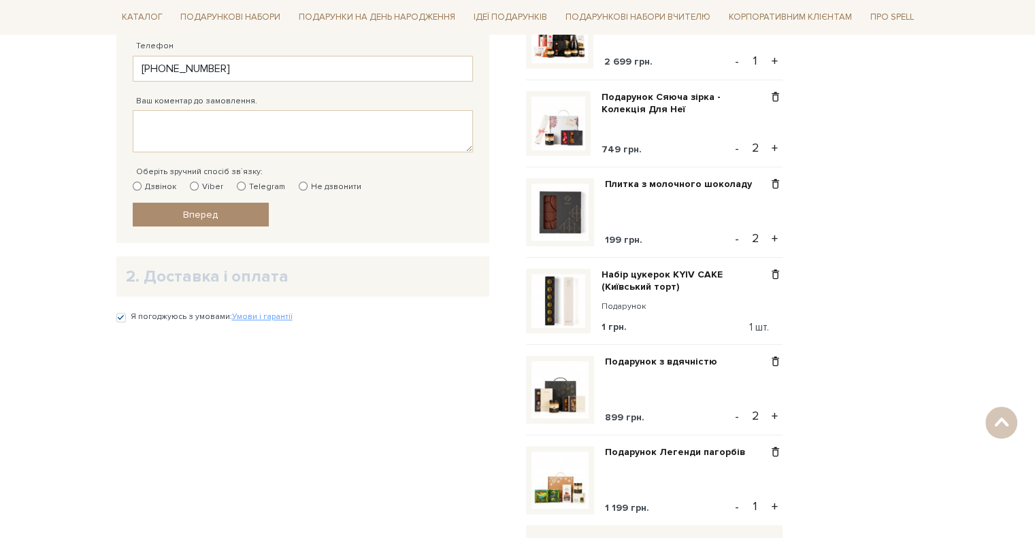
scroll to position [0, 0]
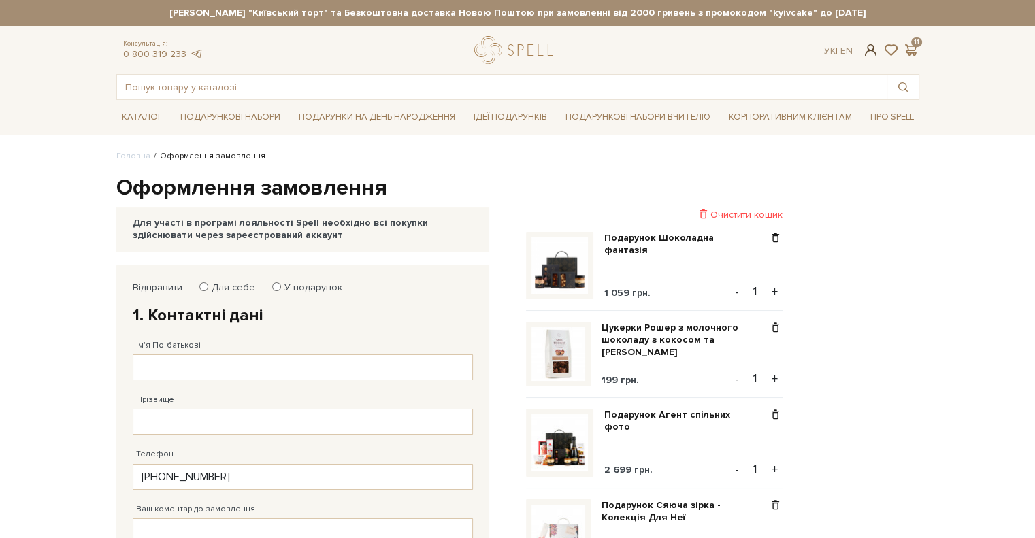
click at [867, 46] on span at bounding box center [870, 50] width 16 height 14
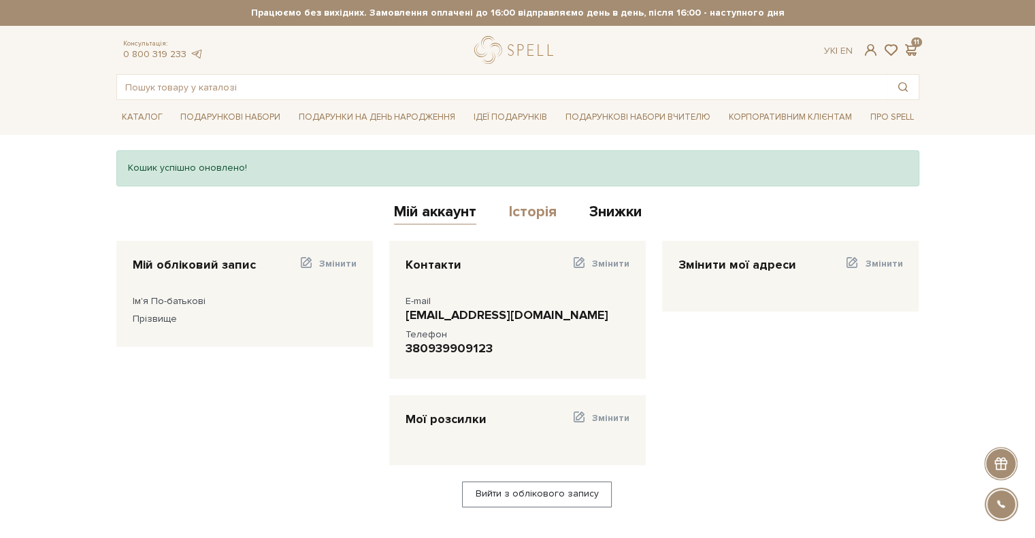
click at [531, 207] on link "Історія" at bounding box center [533, 214] width 48 height 22
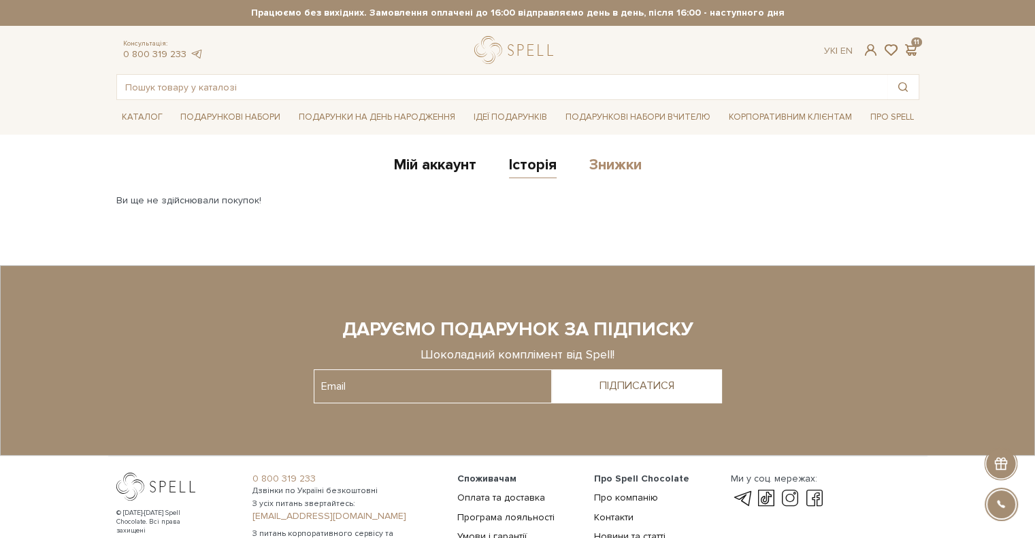
click at [609, 167] on link "Знижки" at bounding box center [615, 167] width 52 height 22
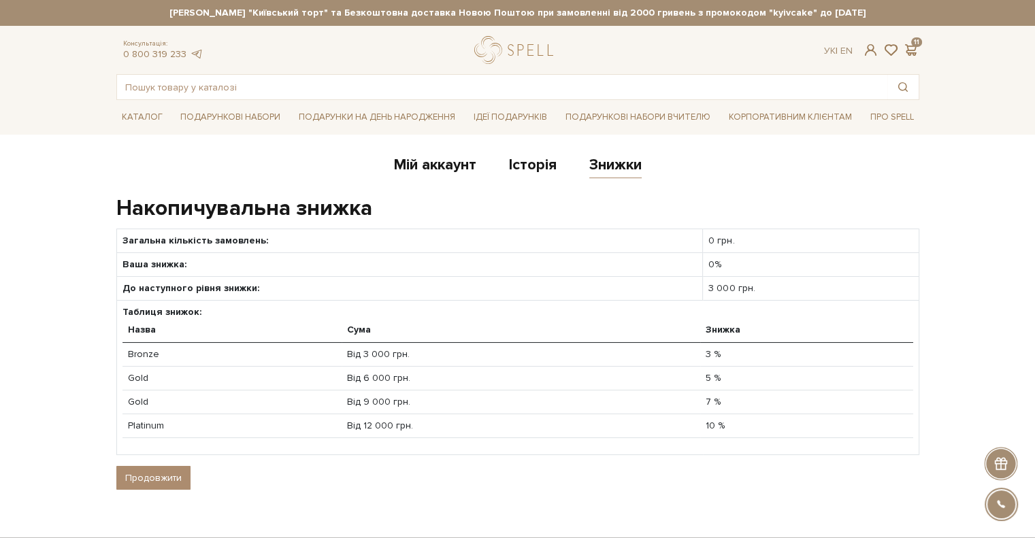
scroll to position [68, 0]
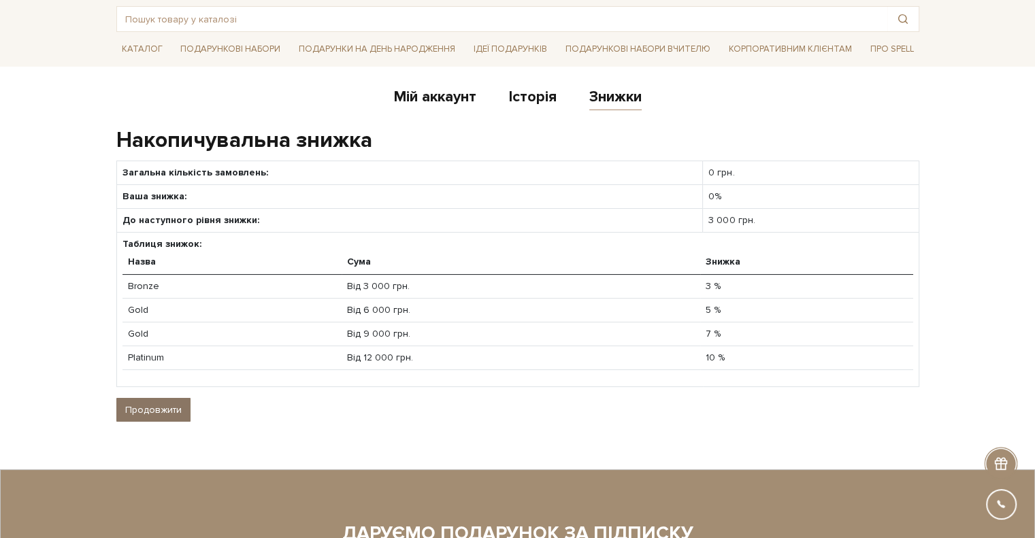
click at [125, 401] on link "Продовжити" at bounding box center [153, 410] width 74 height 24
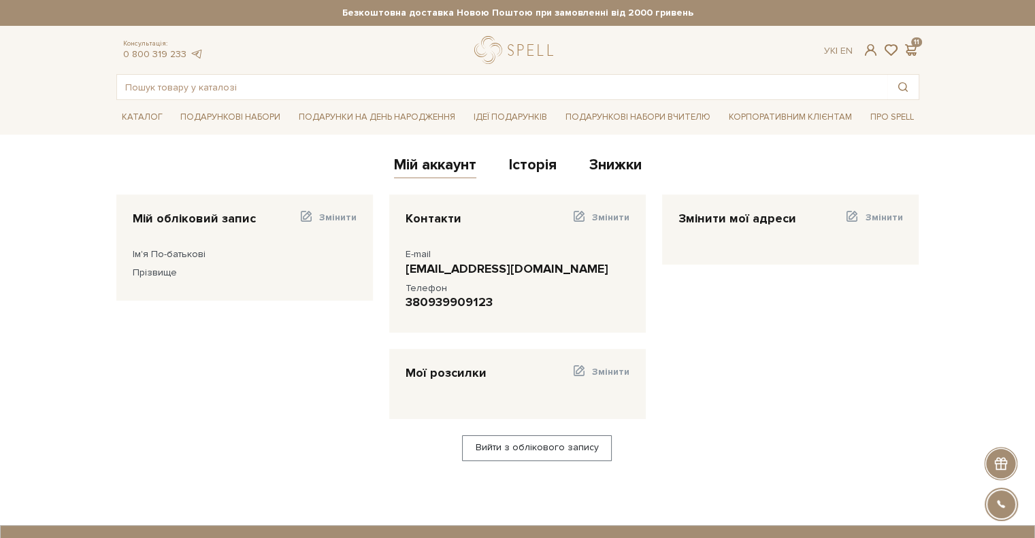
click at [352, 208] on div "Мій обліковий запис Змінити Ім'я По-батькові Прізвище" at bounding box center [244, 248] width 257 height 106
click at [350, 214] on span "Змінити" at bounding box center [337, 218] width 37 height 12
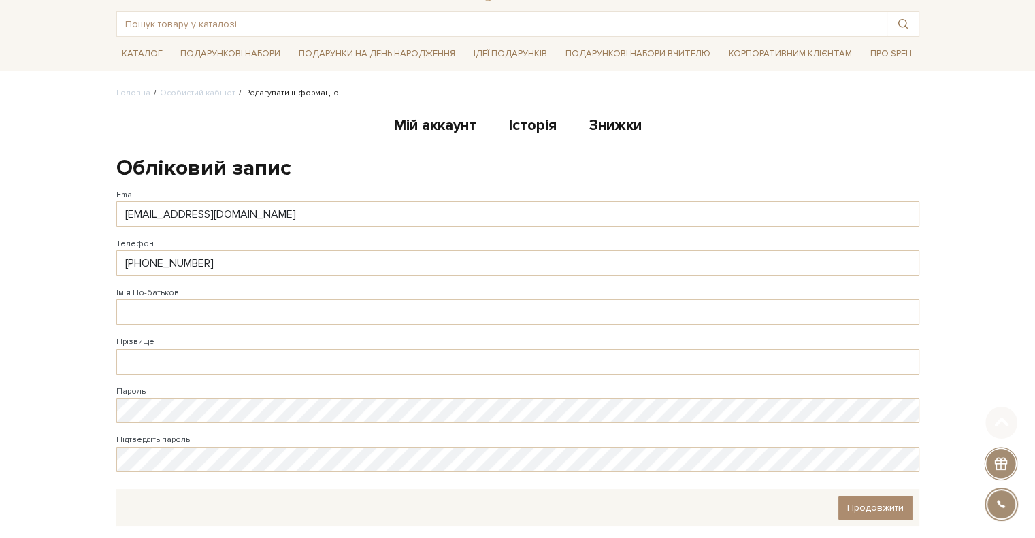
scroll to position [136, 0]
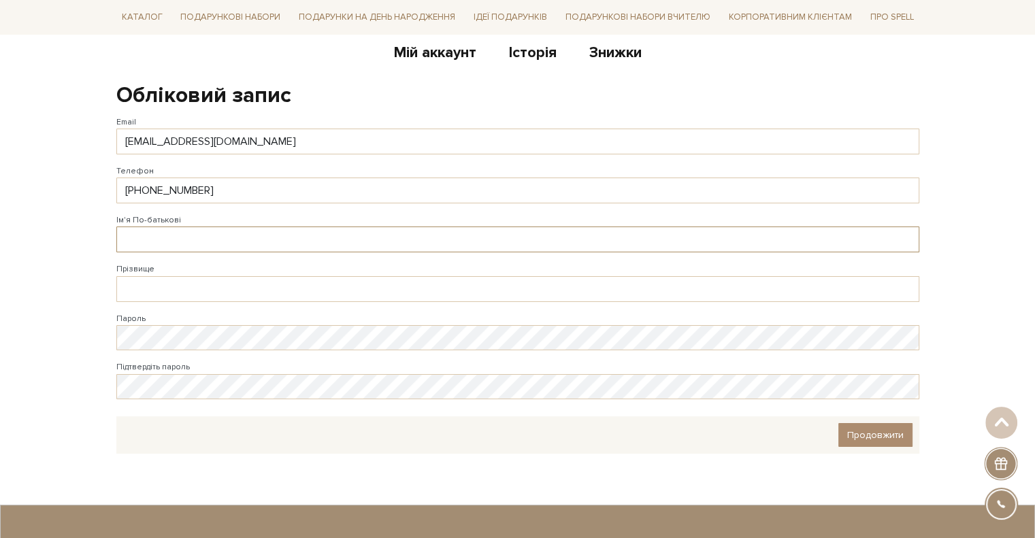
click at [143, 242] on input "Ім'я По-батькові" at bounding box center [517, 240] width 803 height 26
type input "F"
click at [145, 241] on input "Ім'я По-батькові" at bounding box center [517, 240] width 803 height 26
type input "F"
type input "[PERSON_NAME]"
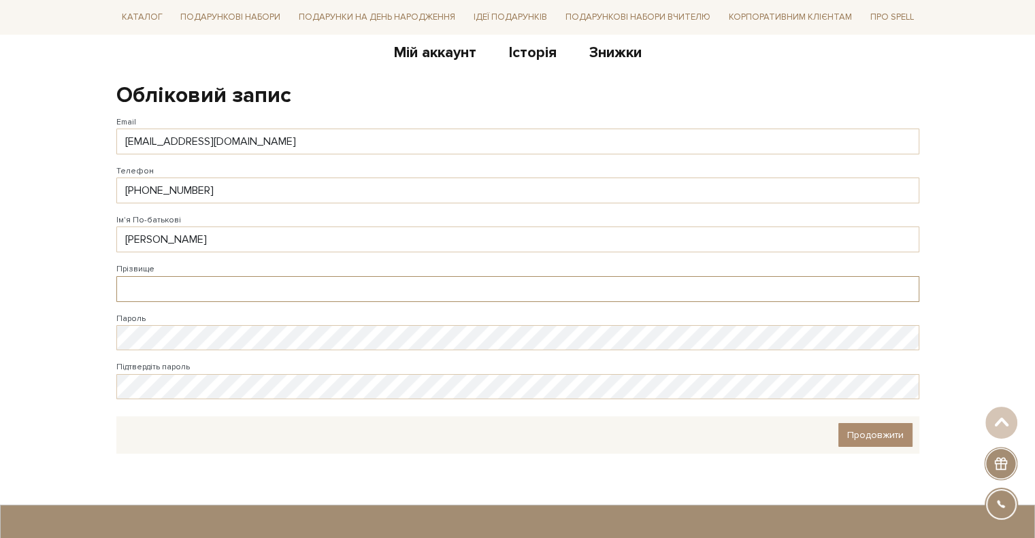
click at [162, 279] on input "Прізвище" at bounding box center [517, 289] width 803 height 26
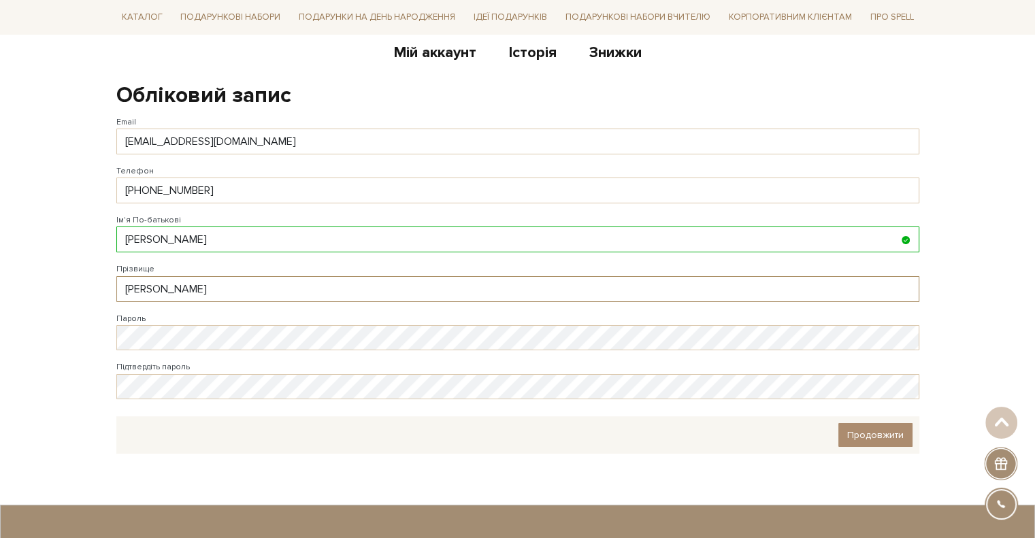
type input "[PERSON_NAME]"
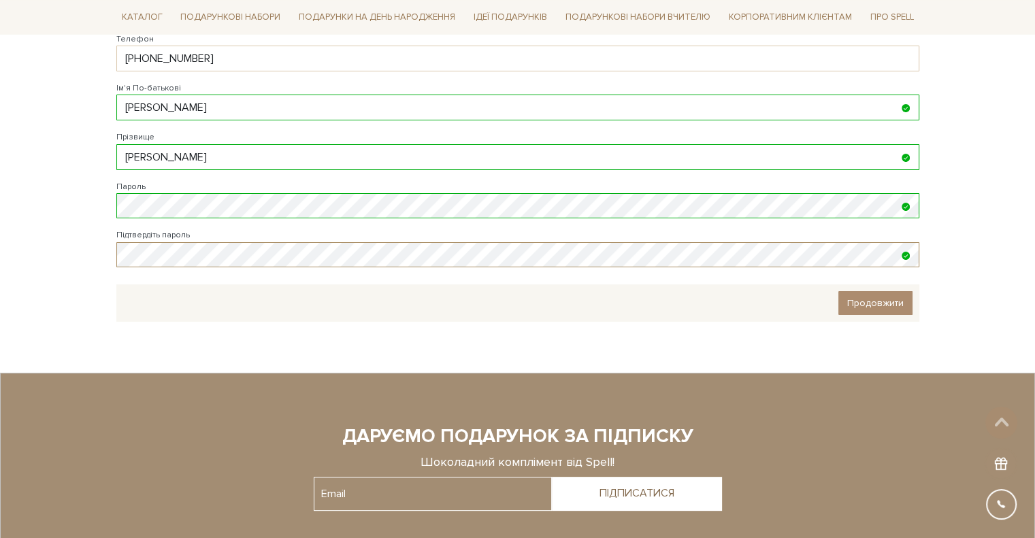
scroll to position [272, 0]
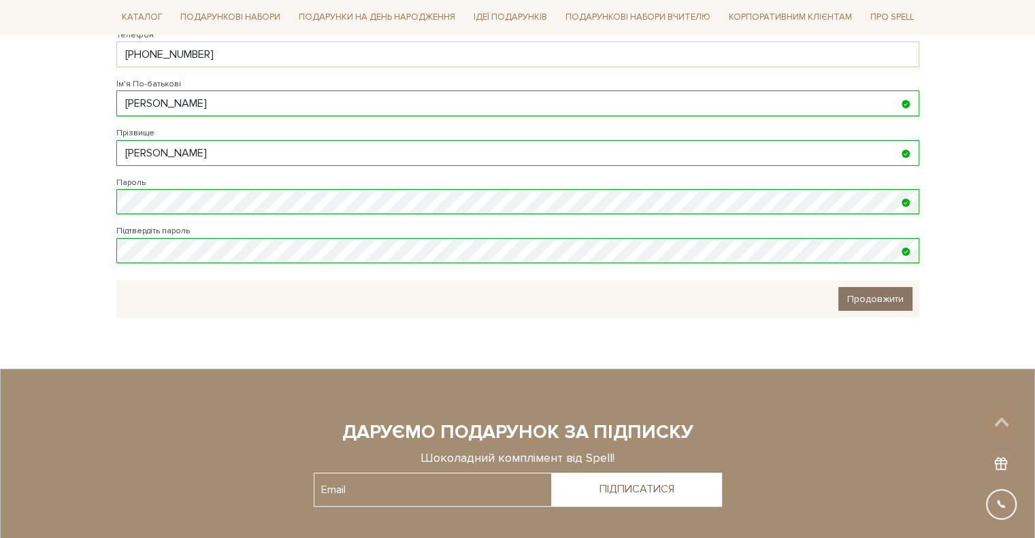
click at [871, 297] on span "Продовжити" at bounding box center [875, 299] width 56 height 12
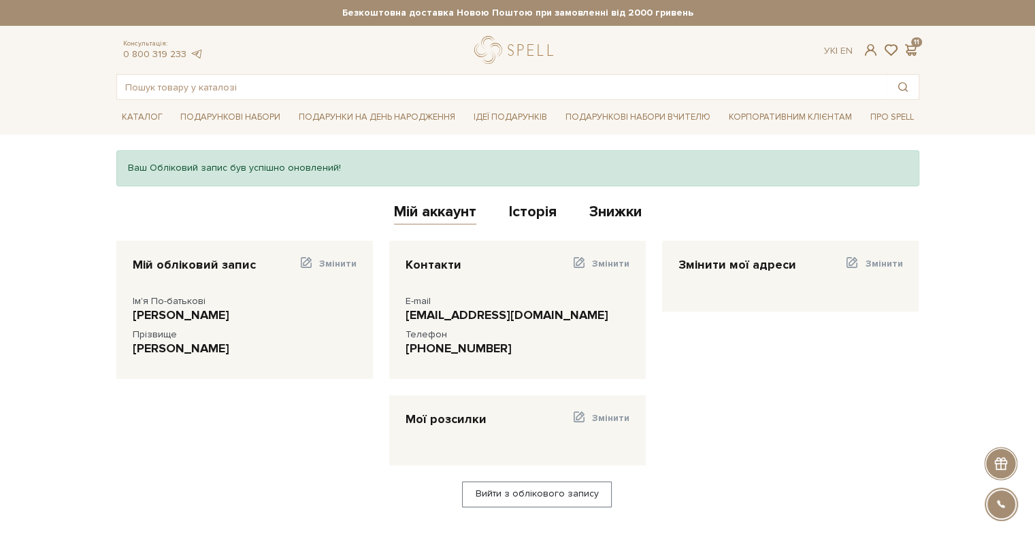
scroll to position [68, 0]
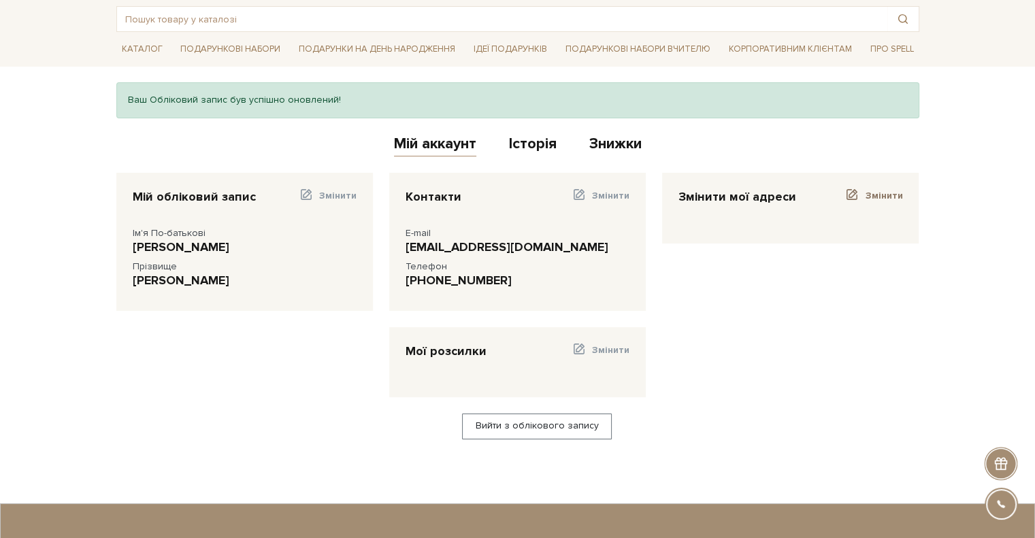
click at [857, 194] on span at bounding box center [851, 195] width 15 height 14
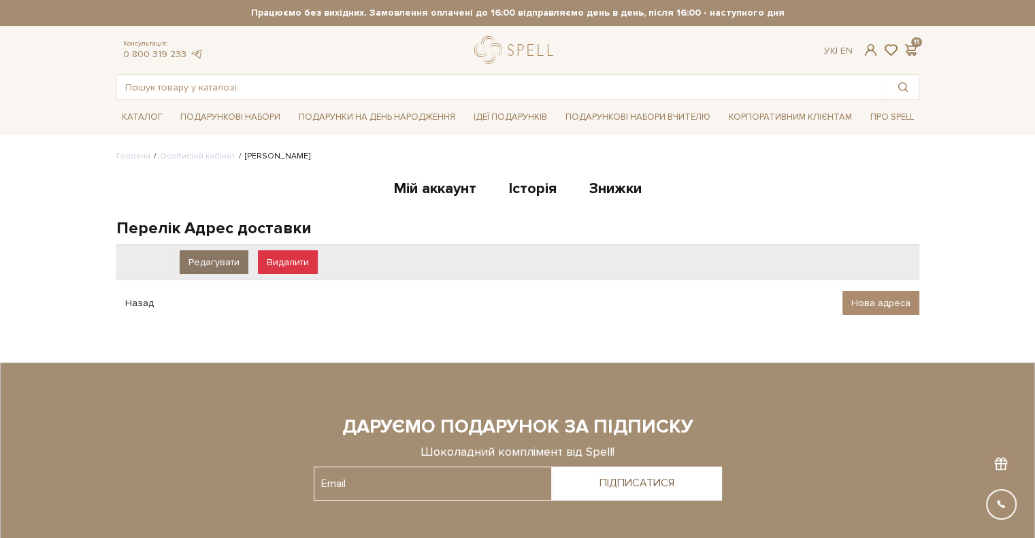
click at [216, 261] on link "Редагувати" at bounding box center [214, 262] width 69 height 24
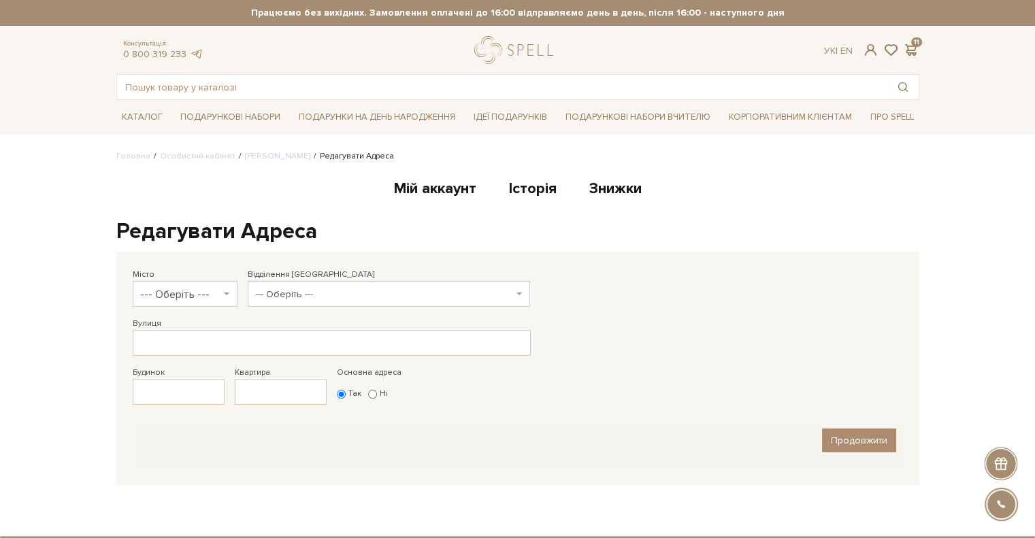
click at [192, 295] on span "--- Оберіть ---" at bounding box center [185, 295] width 90 height 26
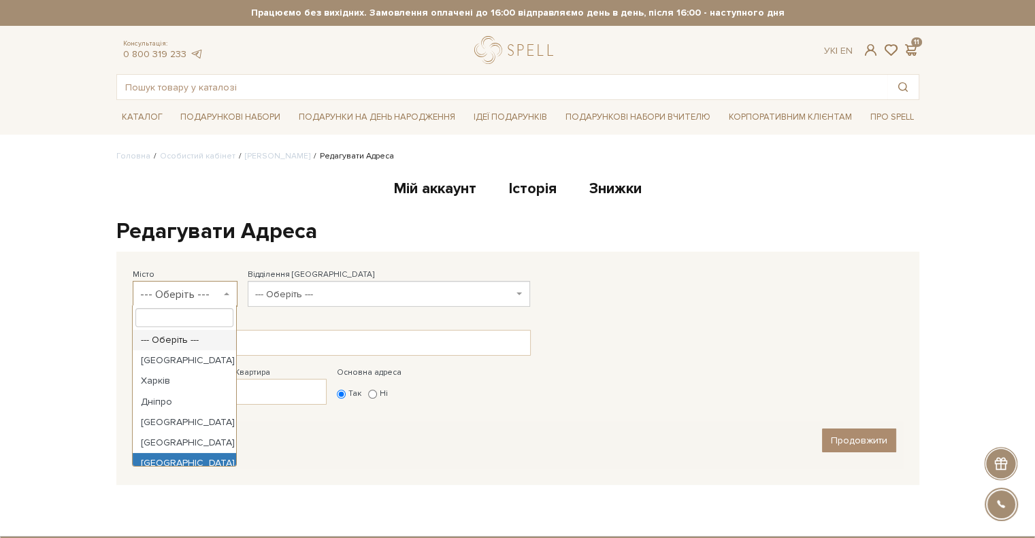
select select "[GEOGRAPHIC_DATA]"
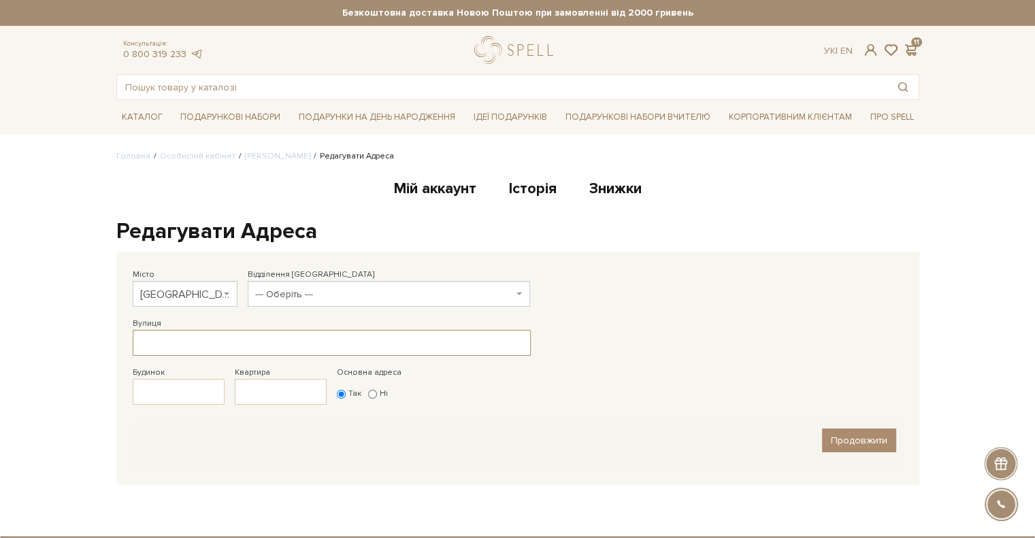
click at [215, 341] on input "Вулиця" at bounding box center [332, 343] width 398 height 26
type input "Наукова"
click at [163, 392] on input "Будинок" at bounding box center [179, 392] width 92 height 26
type input "7Д"
click at [863, 440] on span "Продовжити" at bounding box center [859, 441] width 56 height 12
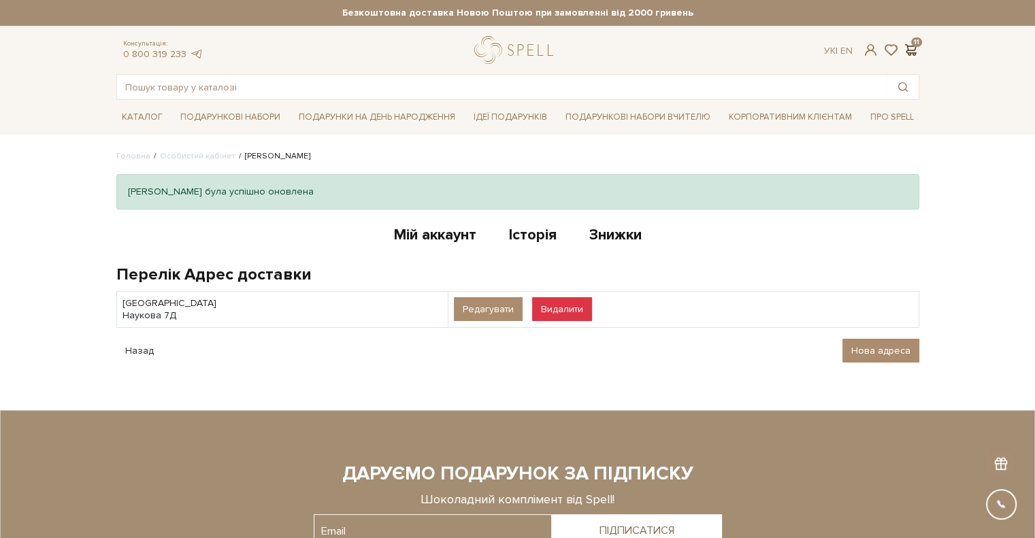
click at [916, 45] on span at bounding box center [911, 50] width 16 height 14
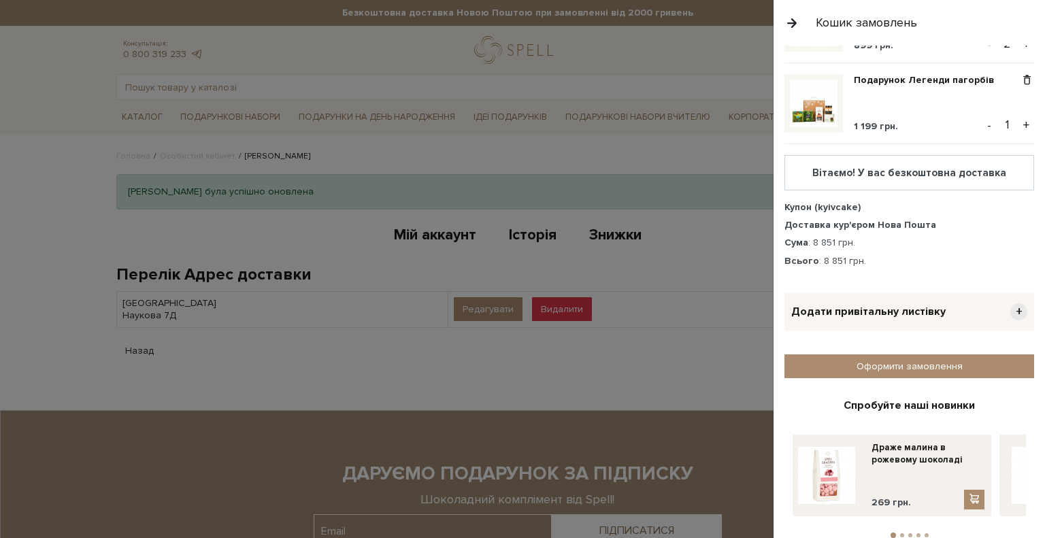
scroll to position [591, 0]
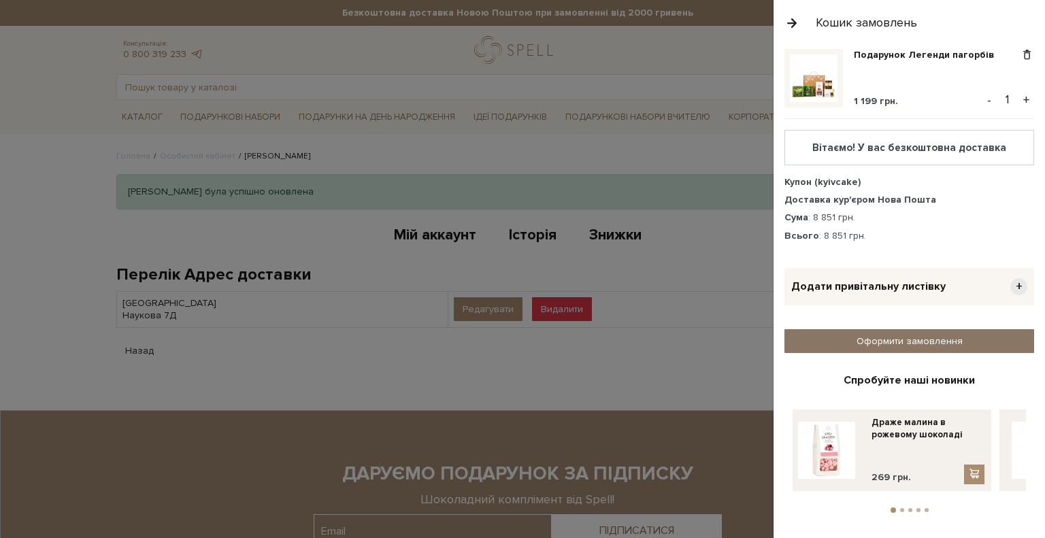
click at [915, 335] on link "Оформити замовлення" at bounding box center [910, 341] width 250 height 24
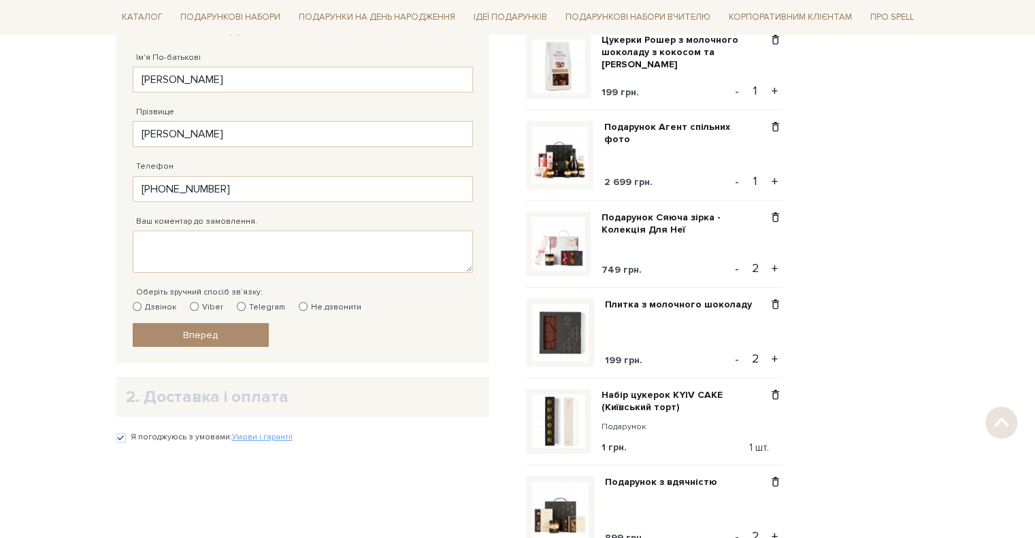
scroll to position [340, 0]
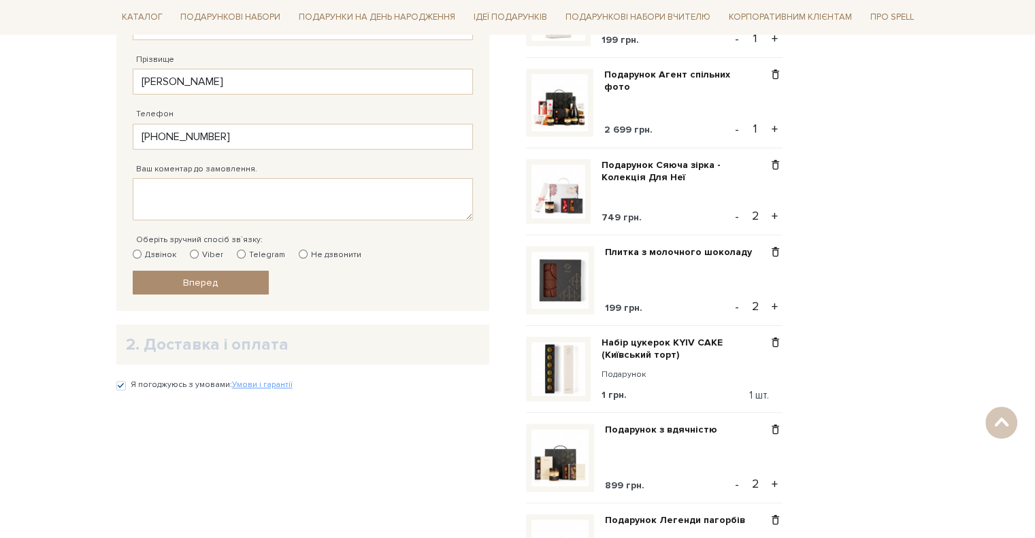
click at [299, 251] on input "Не дзвонити" at bounding box center [303, 254] width 9 height 9
radio input "true"
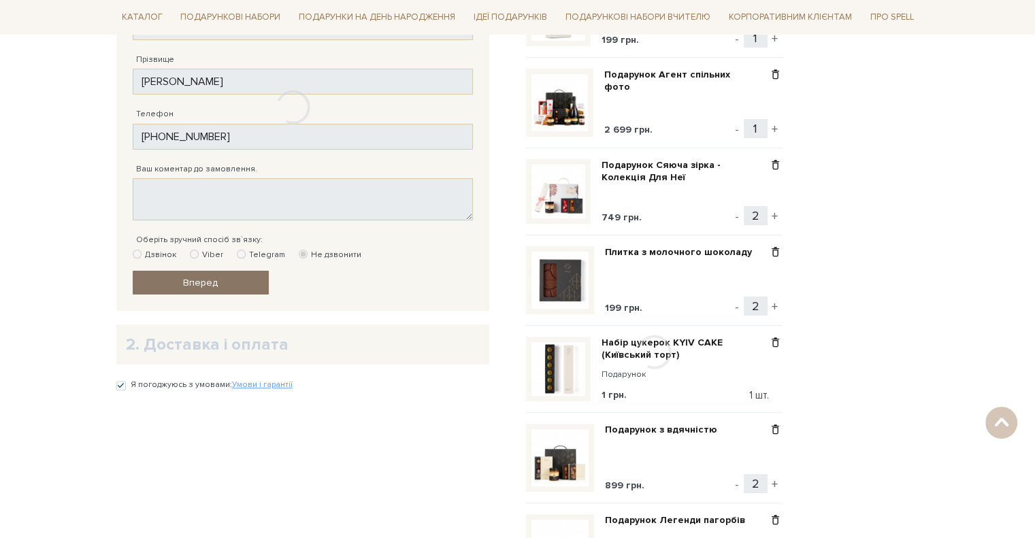
click at [233, 280] on div at bounding box center [293, 107] width 354 height 366
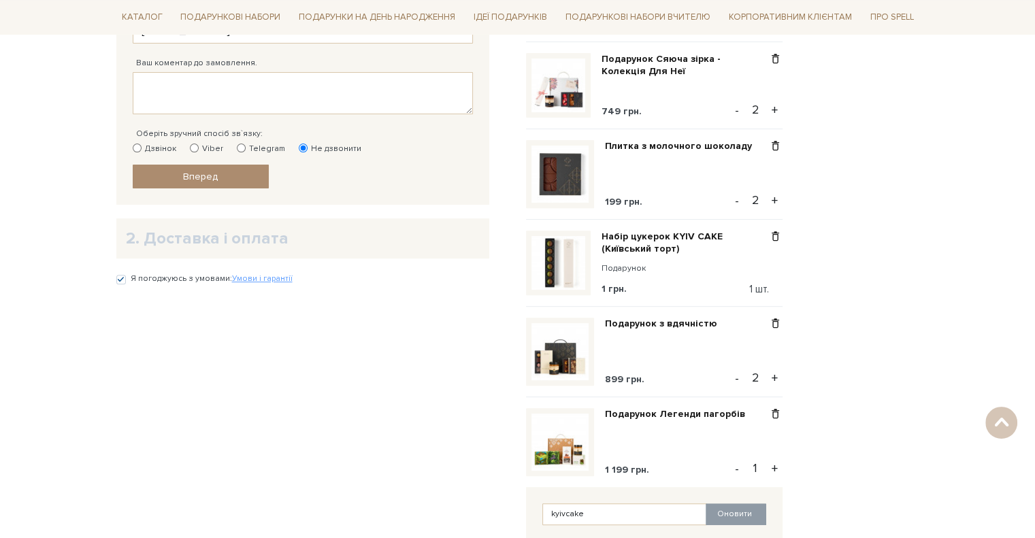
scroll to position [476, 0]
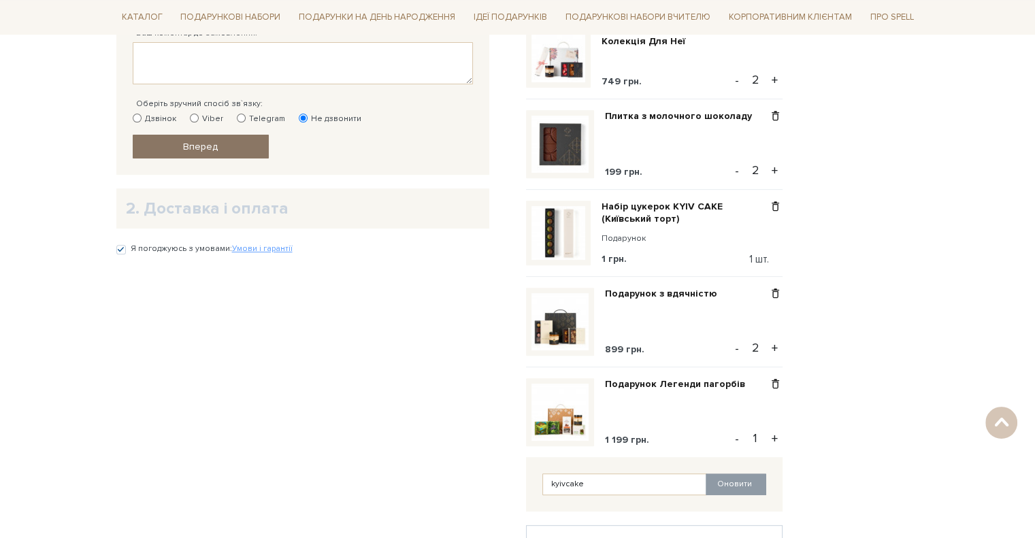
click at [215, 150] on span "Вперед" at bounding box center [200, 147] width 35 height 12
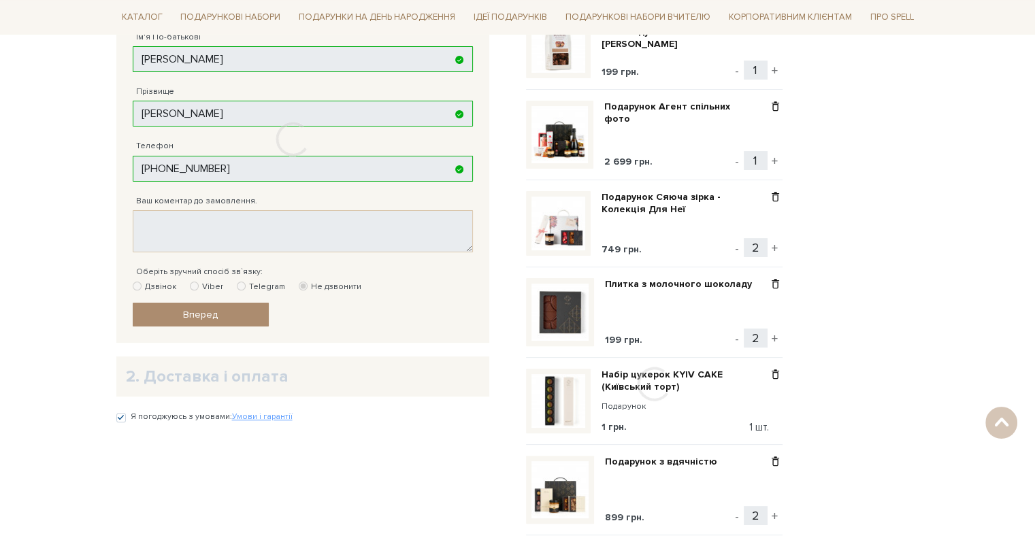
scroll to position [272, 0]
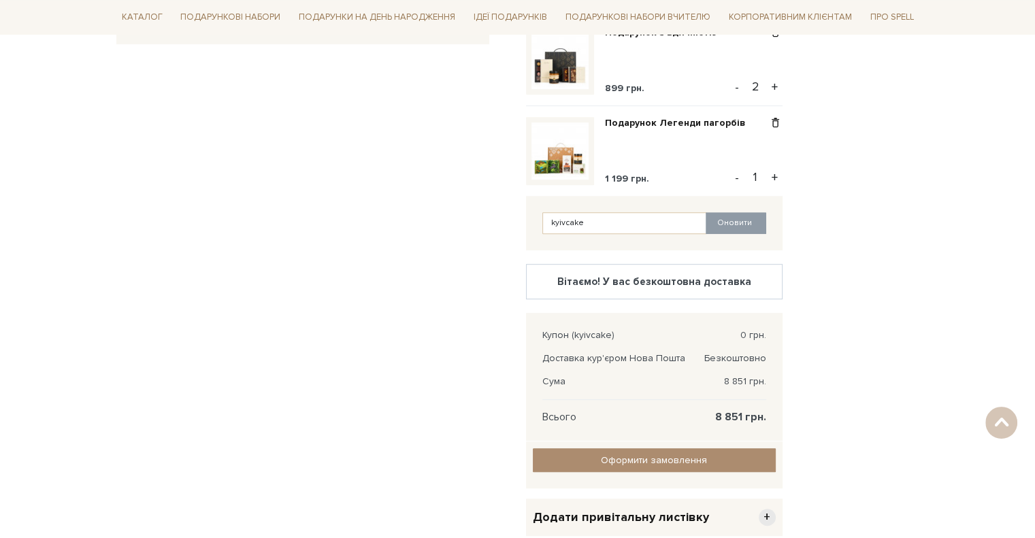
scroll to position [741, 0]
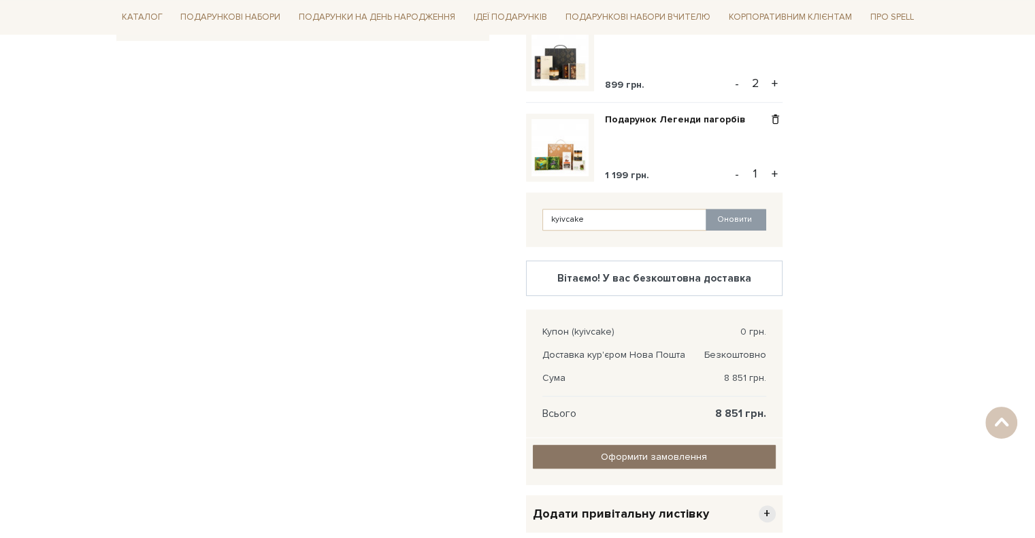
click at [603, 455] on input "Оформити замовлення" at bounding box center [654, 457] width 243 height 24
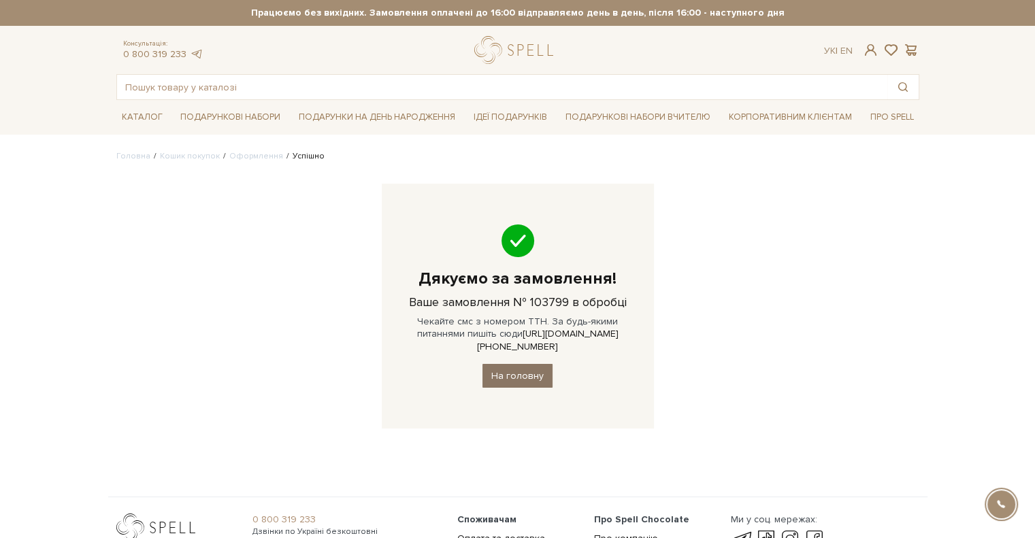
click at [512, 369] on link "На головну" at bounding box center [517, 376] width 70 height 24
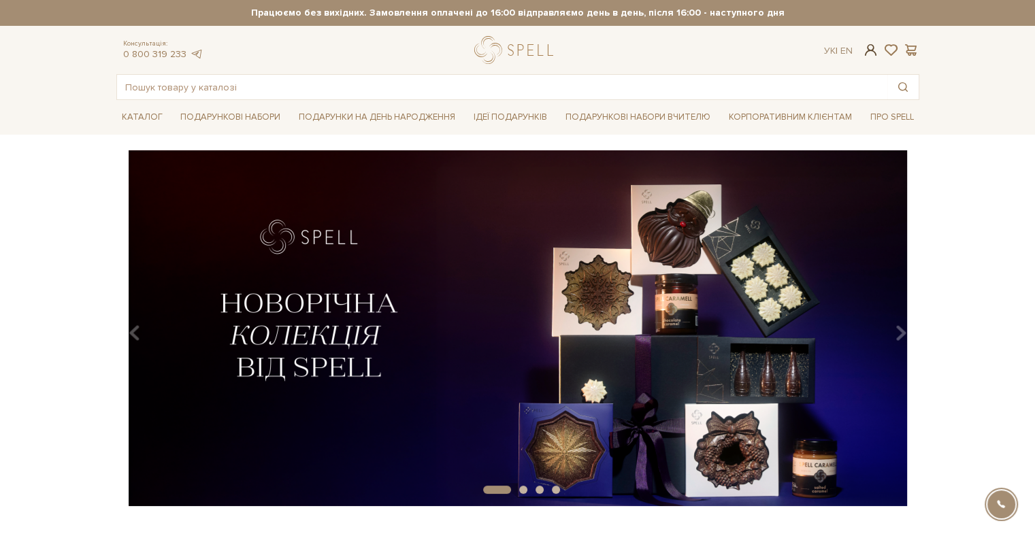
click at [866, 48] on span at bounding box center [870, 50] width 16 height 14
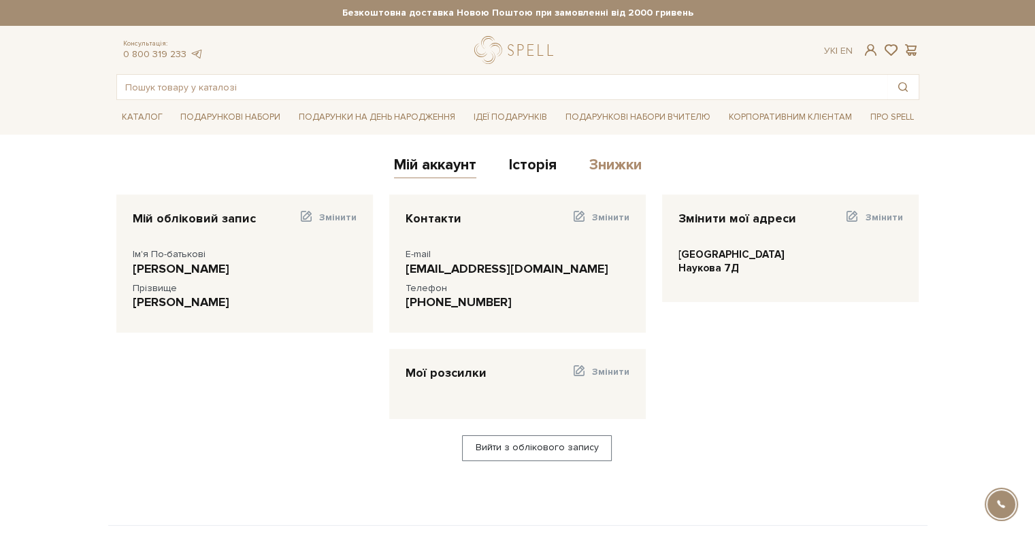
click at [611, 163] on link "Знижки" at bounding box center [615, 167] width 52 height 22
